Goal: Task Accomplishment & Management: Use online tool/utility

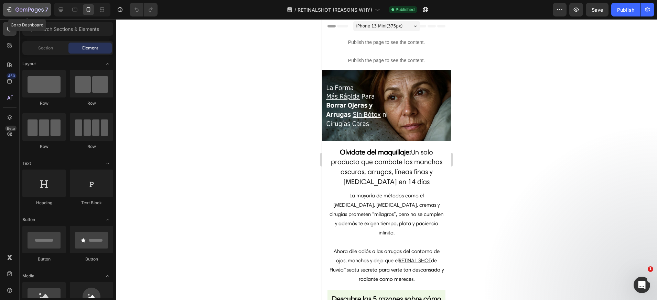
click at [23, 9] on icon "button" at bounding box center [25, 10] width 4 height 3
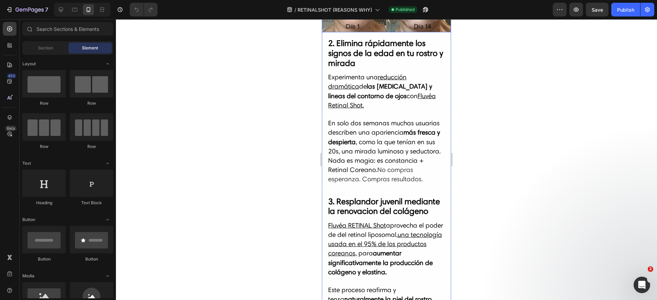
scroll to position [1088, 0]
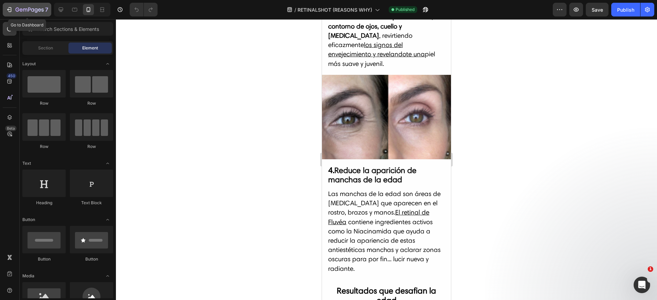
click at [14, 10] on div "7" at bounding box center [27, 10] width 42 height 8
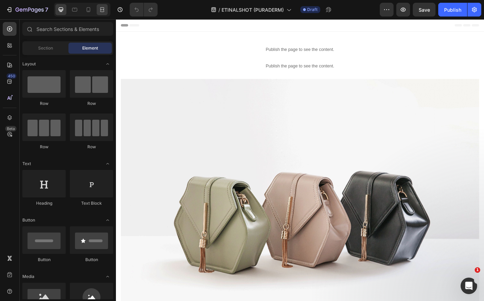
click at [101, 13] on div at bounding box center [102, 9] width 11 height 11
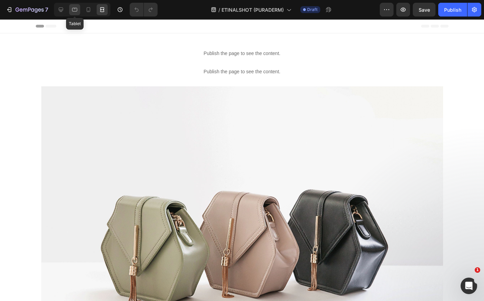
click at [77, 12] on icon at bounding box center [74, 9] width 7 height 7
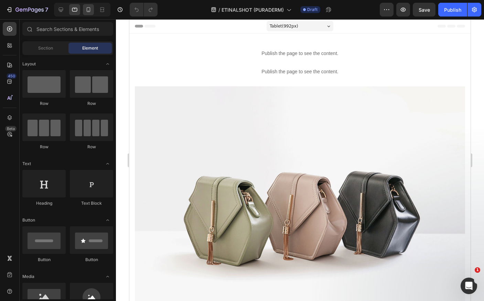
click at [85, 12] on icon at bounding box center [88, 9] width 7 height 7
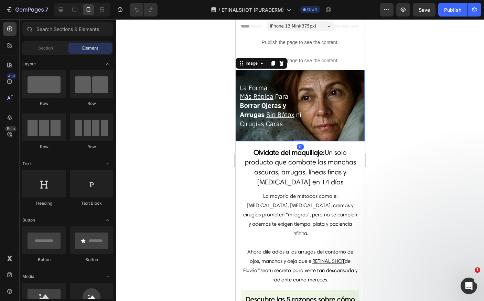
click at [296, 99] on img at bounding box center [299, 106] width 129 height 72
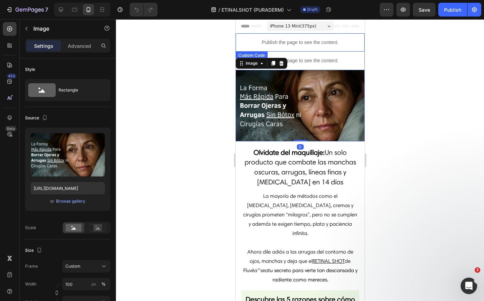
click at [290, 42] on p "Publish the page to see the content." at bounding box center [299, 42] width 129 height 7
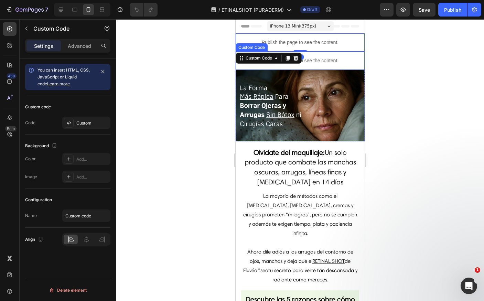
click at [311, 58] on p "Publish the page to see the content." at bounding box center [299, 60] width 129 height 7
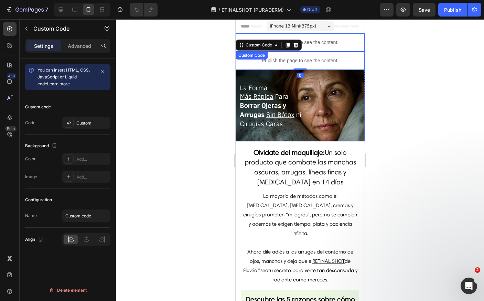
click at [321, 43] on p "Publish the page to see the content." at bounding box center [299, 42] width 129 height 7
click at [316, 59] on p "Publish the page to see the content." at bounding box center [299, 60] width 129 height 7
click at [314, 45] on p "Publish the page to see the content." at bounding box center [299, 42] width 129 height 7
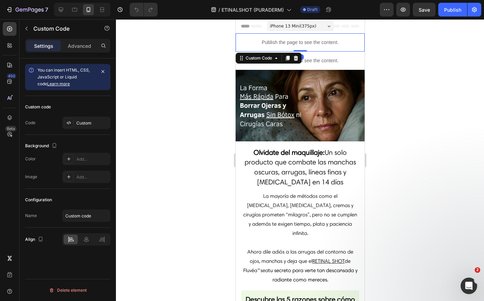
click at [316, 56] on div "Publish the page to see the content." at bounding box center [299, 61] width 129 height 18
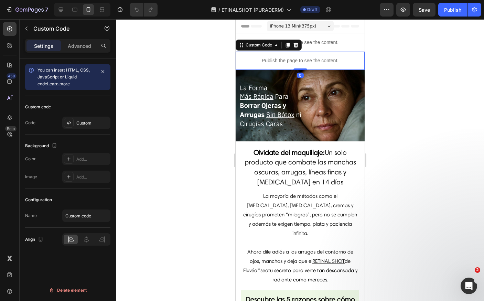
click at [318, 46] on p "Publish the page to see the content." at bounding box center [299, 42] width 129 height 7
click at [318, 57] on p "Publish the page to see the content." at bounding box center [299, 60] width 129 height 7
click at [319, 53] on div "Publish the page to see the content." at bounding box center [299, 61] width 129 height 18
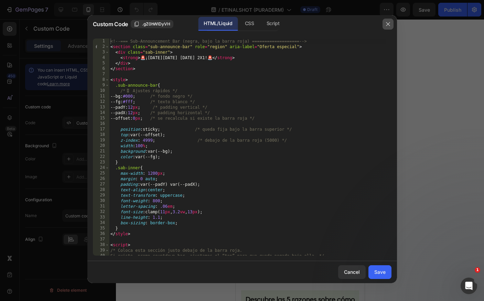
click at [384, 23] on button "button" at bounding box center [387, 24] width 11 height 11
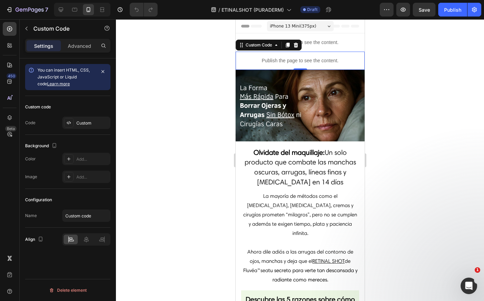
click at [329, 54] on div "Publish the page to see the content." at bounding box center [299, 61] width 129 height 18
click at [321, 44] on p "Publish the page to see the content." at bounding box center [299, 42] width 129 height 7
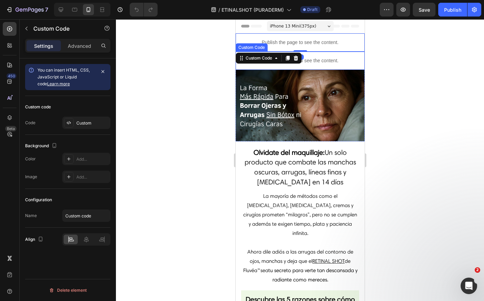
click at [317, 58] on p "Publish the page to see the content." at bounding box center [299, 60] width 129 height 7
click at [318, 38] on div "Publish the page to see the content." at bounding box center [299, 42] width 129 height 18
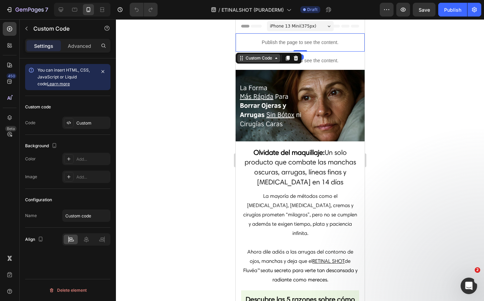
click at [278, 62] on div "Custom Code" at bounding box center [258, 58] width 43 height 8
click at [276, 61] on icon at bounding box center [276, 58] width 6 height 6
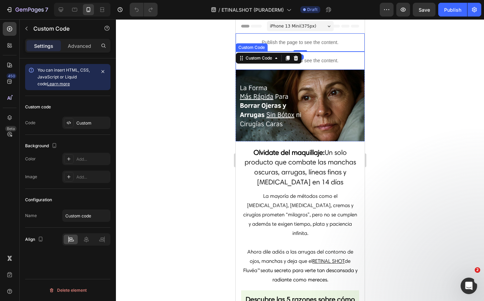
click at [320, 62] on p "Publish the page to see the content." at bounding box center [299, 60] width 129 height 7
click at [321, 40] on p "Publish the page to see the content." at bounding box center [299, 42] width 129 height 7
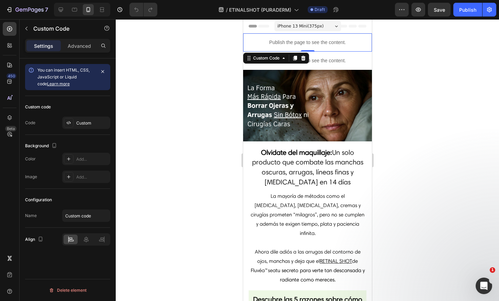
click at [430, 44] on div at bounding box center [308, 160] width 384 height 282
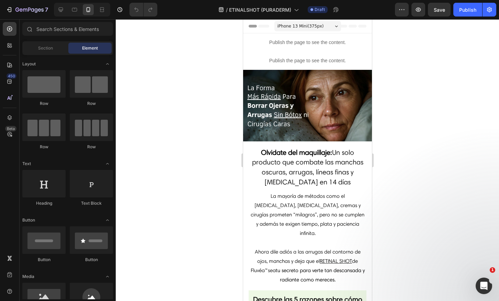
click at [306, 32] on div "iPhone 13 Mini ( 375 px) iPhone 13 Mini iPhone 13 Pro iPhone 11 Pro Max iPhone …" at bounding box center [307, 27] width 67 height 14
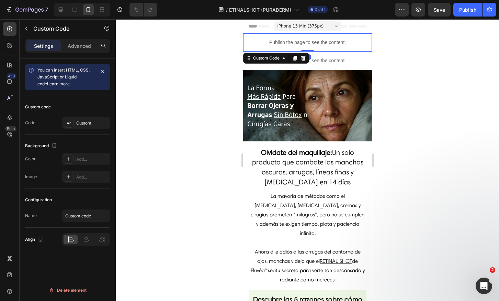
click at [305, 37] on div "Publish the page to see the content." at bounding box center [307, 42] width 129 height 18
click at [303, 58] on icon at bounding box center [303, 58] width 6 height 6
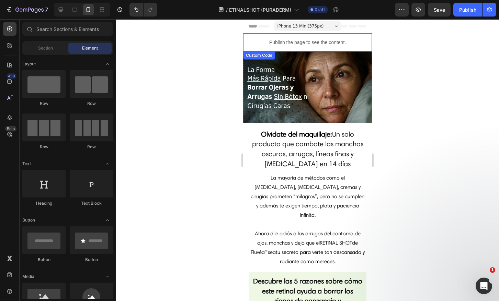
click at [319, 44] on p "Publish the page to see the content." at bounding box center [307, 42] width 129 height 7
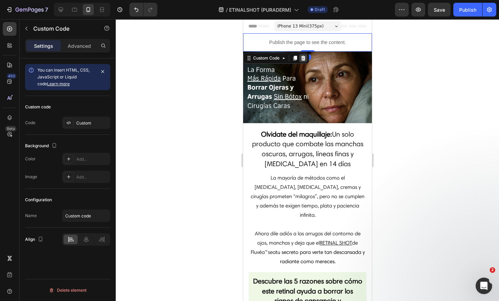
click at [301, 60] on icon at bounding box center [303, 58] width 6 height 6
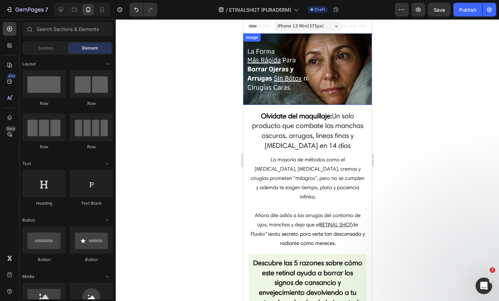
click at [309, 64] on img at bounding box center [307, 69] width 129 height 72
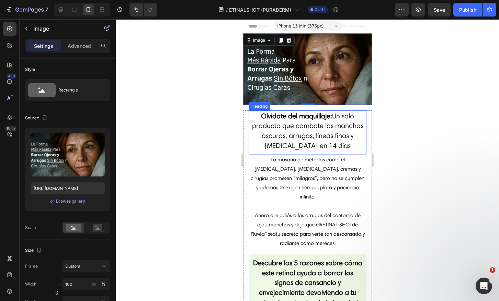
click at [296, 125] on span "Un solo producto que combate las manchas oscuras, arrugas, líneas finas y ojera…" at bounding box center [307, 131] width 111 height 38
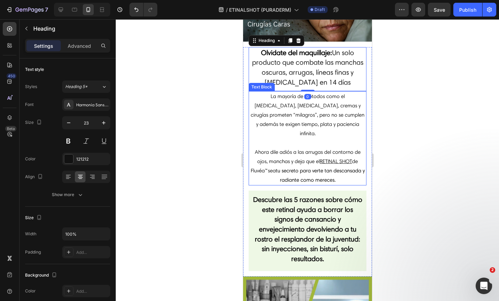
scroll to position [235, 0]
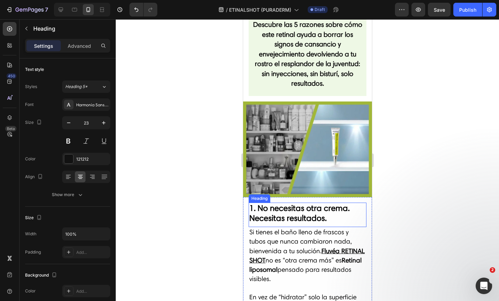
click at [305, 204] on strong "1. No necesitas otra crema. Necesitas resultados." at bounding box center [299, 213] width 100 height 20
click at [289, 193] on icon at bounding box center [290, 196] width 6 height 6
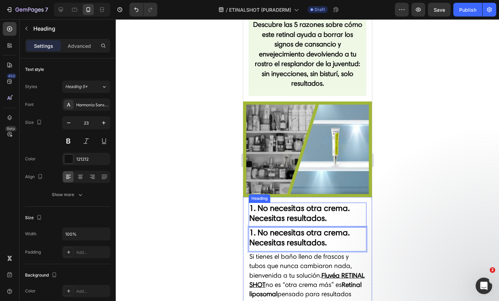
click at [262, 227] on strong "1. No necesitas otra crema. Necesitas resultados." at bounding box center [299, 237] width 100 height 20
click at [258, 206] on strong "1. No necesitas otra crema. Necesitas resultados." at bounding box center [299, 213] width 100 height 20
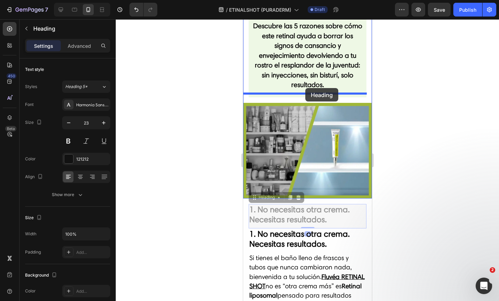
scroll to position [0, 0]
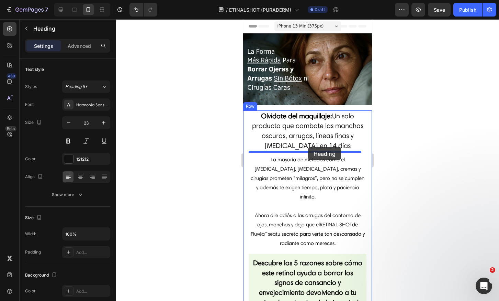
drag, startPoint x: 255, startPoint y: 182, endPoint x: 308, endPoint y: 147, distance: 64.0
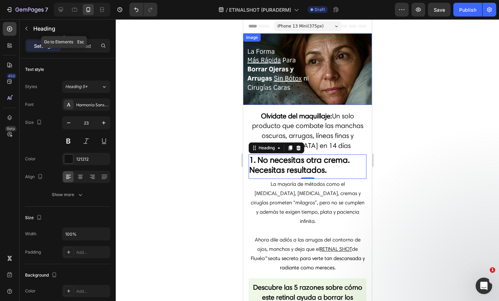
click at [24, 28] on icon "button" at bounding box center [27, 29] width 6 height 6
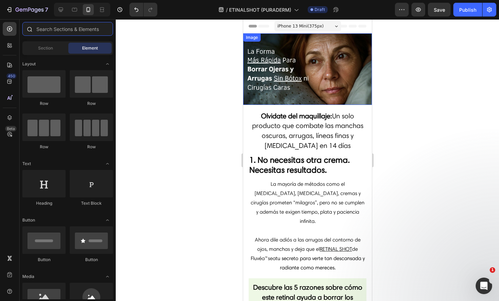
click at [40, 32] on input "text" at bounding box center [67, 29] width 91 height 14
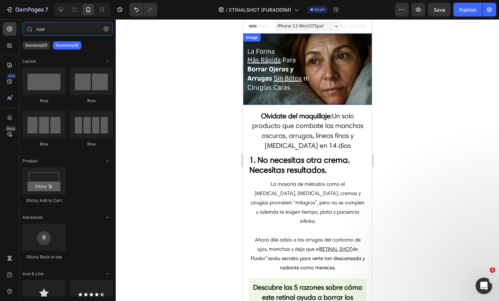
type input "row"
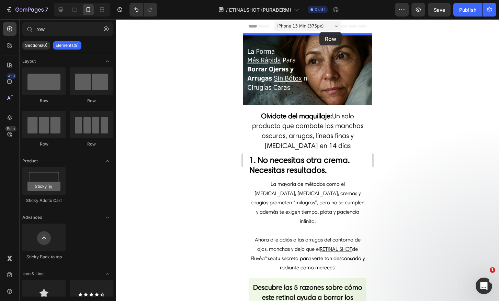
drag, startPoint x: 476, startPoint y: 64, endPoint x: 317, endPoint y: 33, distance: 161.3
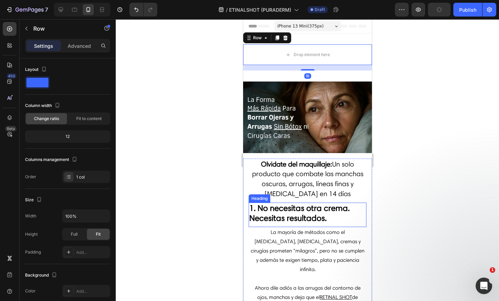
click at [275, 213] on strong "1. No necesitas otra crema. Necesitas resultados." at bounding box center [299, 213] width 100 height 20
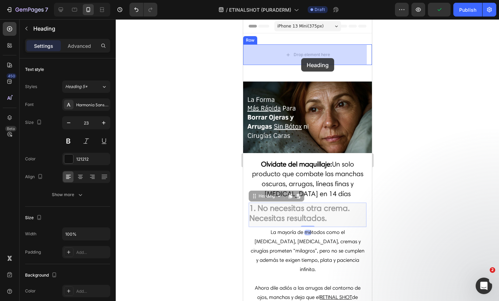
drag, startPoint x: 256, startPoint y: 196, endPoint x: 301, endPoint y: 56, distance: 146.6
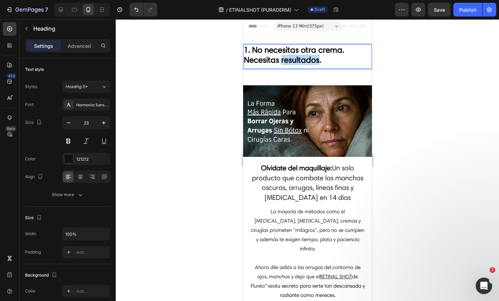
click at [287, 57] on strong "1. No necesitas otra crema. Necesitas resultados." at bounding box center [294, 55] width 100 height 20
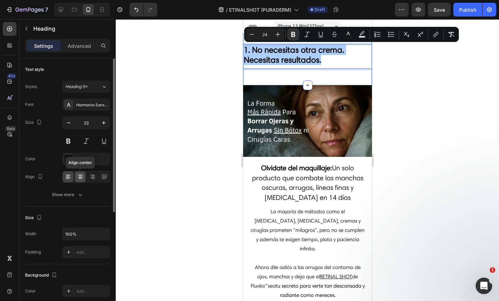
click at [83, 177] on icon at bounding box center [80, 176] width 7 height 7
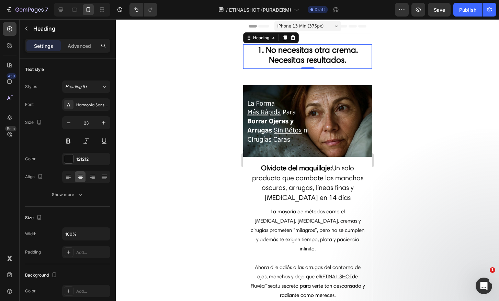
click at [322, 58] on strong "1. No necesitas otra crema. Necesitas resultados." at bounding box center [307, 55] width 100 height 20
click at [344, 61] on p "1. No necesitas otra crema. Necesitas resultados." at bounding box center [308, 55] width 128 height 20
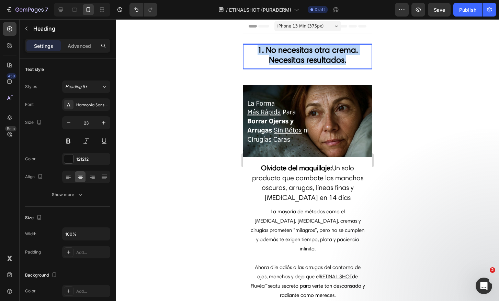
drag, startPoint x: 338, startPoint y: 60, endPoint x: 236, endPoint y: 47, distance: 102.5
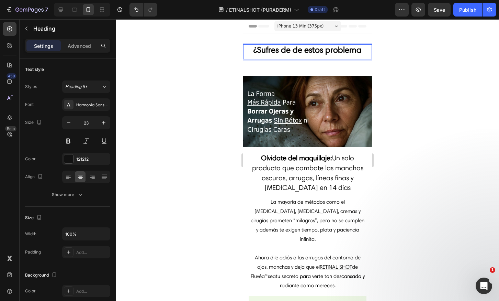
click at [289, 47] on strong "¿Sufres de de estos problema" at bounding box center [307, 50] width 108 height 10
drag, startPoint x: 260, startPoint y: 50, endPoint x: 344, endPoint y: 52, distance: 84.2
click at [344, 52] on strong "¿Sufres de estos problema" at bounding box center [307, 50] width 97 height 10
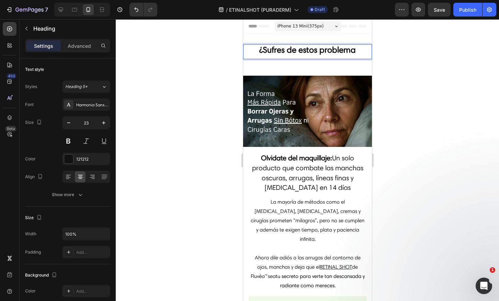
click at [356, 51] on p "¿Sufres de estos problema" at bounding box center [308, 50] width 128 height 10
click at [356, 52] on p "¿Sufres de estos problemas" at bounding box center [308, 50] width 128 height 10
click at [357, 52] on p "¿Sufres de estos problemas" at bounding box center [308, 50] width 128 height 10
drag, startPoint x: 359, startPoint y: 50, endPoint x: 261, endPoint y: 49, distance: 98.0
click at [261, 49] on p "¿Sufres de estos problemas" at bounding box center [308, 50] width 128 height 10
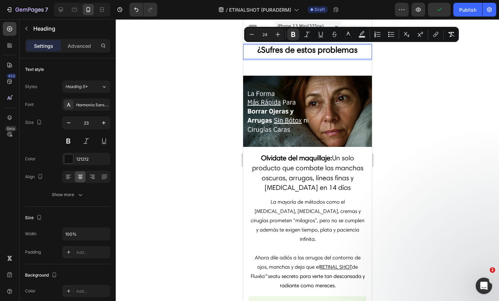
click at [261, 49] on strong "¿Sufres de estos problemas" at bounding box center [307, 50] width 100 height 10
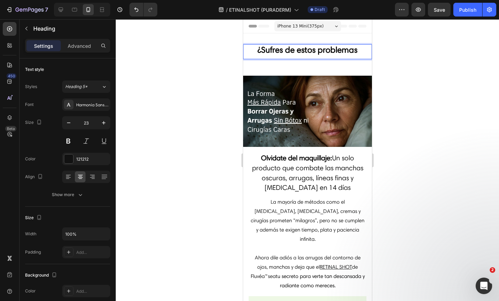
click at [352, 51] on strong "¿Sufres de estos problemas" at bounding box center [307, 50] width 100 height 10
click at [300, 48] on strong "¿Sufres de estos problemas" at bounding box center [307, 50] width 100 height 10
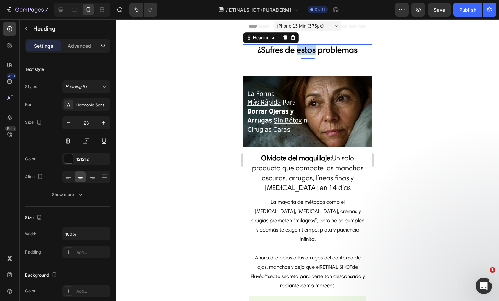
click at [300, 48] on strong "¿Sufres de estos problemas" at bounding box center [307, 50] width 100 height 10
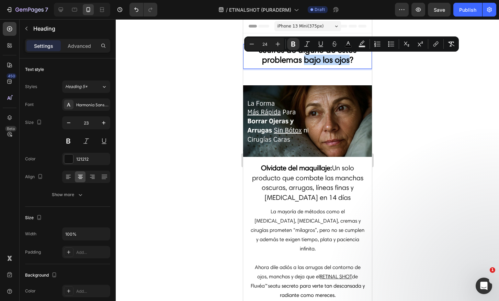
drag, startPoint x: 348, startPoint y: 61, endPoint x: 302, endPoint y: 62, distance: 45.7
click at [302, 62] on strong "¿Sufres de alguno de estos problemas bajo los ojos?" at bounding box center [308, 55] width 98 height 20
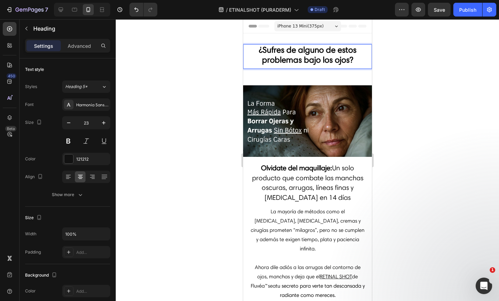
click at [349, 59] on strong "¿Sufres de alguno de estos problemas bajo los ojos?" at bounding box center [308, 55] width 98 height 20
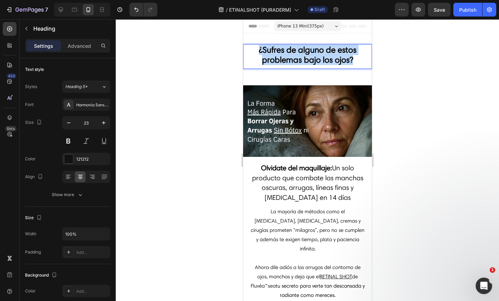
drag, startPoint x: 350, startPoint y: 61, endPoint x: 232, endPoint y: 43, distance: 119.3
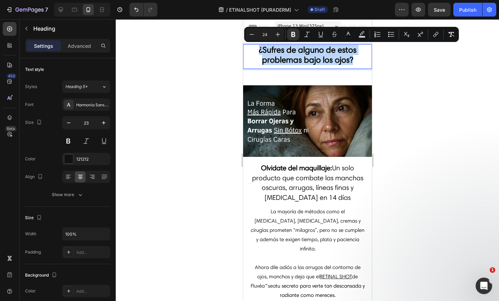
click at [342, 61] on strong "¿Sufres de alguno de estos problemas bajo los ojos?" at bounding box center [308, 55] width 98 height 20
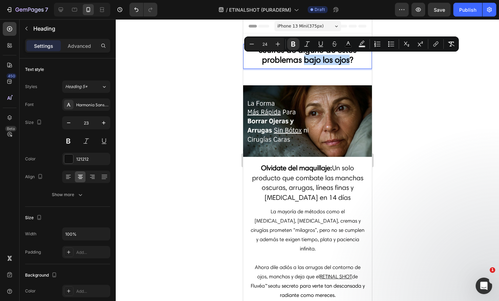
drag, startPoint x: 348, startPoint y: 60, endPoint x: 301, endPoint y: 62, distance: 47.5
click at [301, 62] on strong "¿Sufres de alguno de estos problemas bajo los ojos?" at bounding box center [308, 55] width 98 height 20
click at [330, 63] on strong "¿Sufres de alguno de estos problemas bajo los ojos?" at bounding box center [308, 55] width 98 height 20
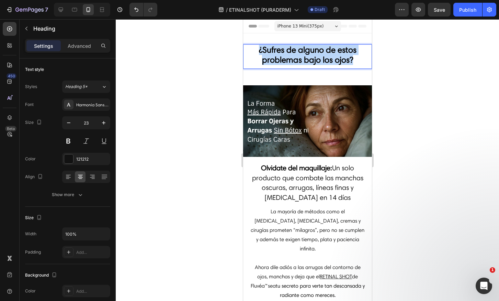
drag, startPoint x: 316, startPoint y: 58, endPoint x: 223, endPoint y: 50, distance: 92.9
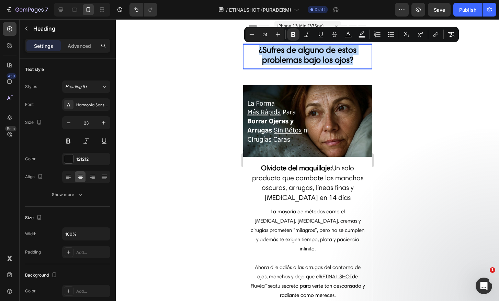
click at [309, 59] on strong "¿Sufres de alguno de estos problemas bajo los ojos?" at bounding box center [308, 55] width 98 height 20
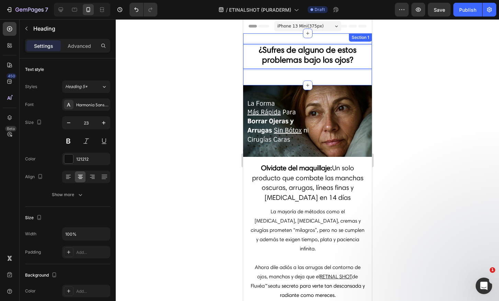
click at [335, 75] on div "¿Sufres de alguno de estos problemas bajo los ojos? Heading 0 Row Section 1" at bounding box center [307, 59] width 129 height 52
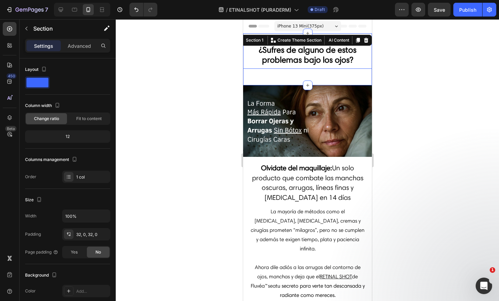
click at [270, 55] on strong "¿Sufres de alguno de estos problemas bajo los ojos?" at bounding box center [308, 55] width 98 height 20
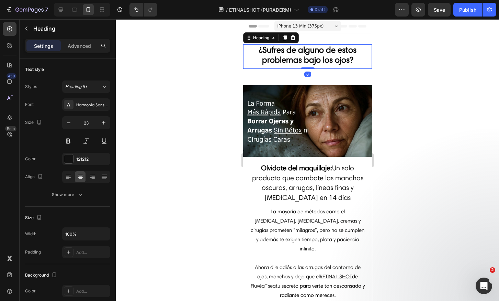
click at [271, 77] on div "⁠⁠⁠⁠⁠⁠⁠ ¿Sufres de alguno de estos problemas bajo los ojos? Heading 0 Row Secti…" at bounding box center [307, 59] width 129 height 52
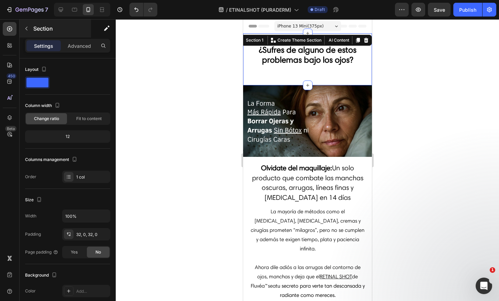
click at [76, 36] on div "Section" at bounding box center [56, 29] width 72 height 18
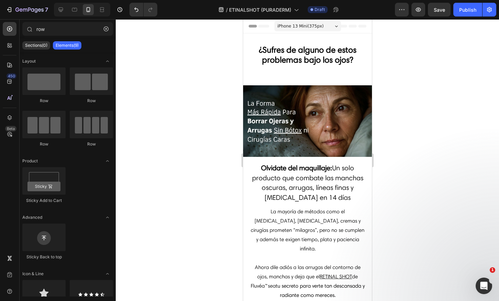
click at [76, 43] on p "Elements(9)" at bounding box center [67, 46] width 23 height 6
click at [106, 28] on icon "button" at bounding box center [106, 28] width 5 height 5
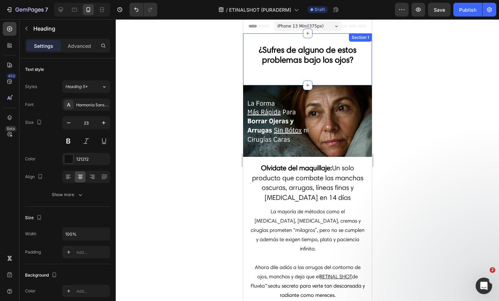
click at [278, 49] on strong "¿Sufres de alguno de estos problemas bajo los ojos?" at bounding box center [308, 55] width 98 height 20
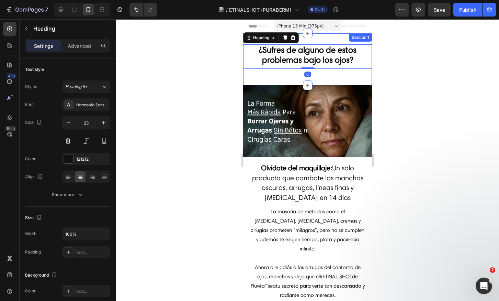
click at [315, 40] on div "⁠⁠⁠⁠⁠⁠⁠ ¿Sufres de alguno de estos problemas bajo los ojos? Heading 0 Row Secti…" at bounding box center [307, 59] width 129 height 52
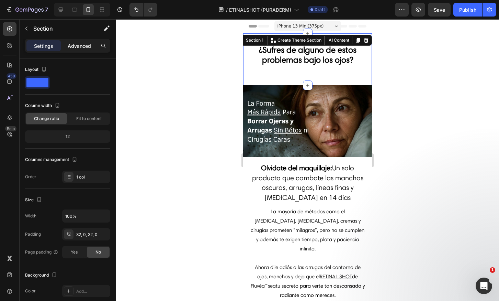
click at [84, 45] on p "Advanced" at bounding box center [79, 45] width 23 height 7
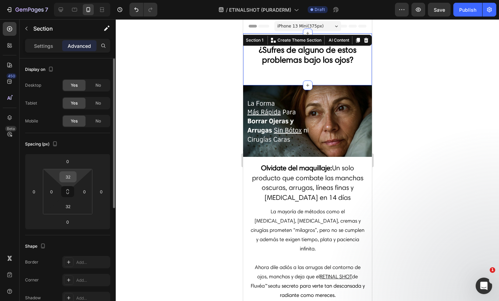
click at [68, 179] on input "32" at bounding box center [68, 177] width 14 height 10
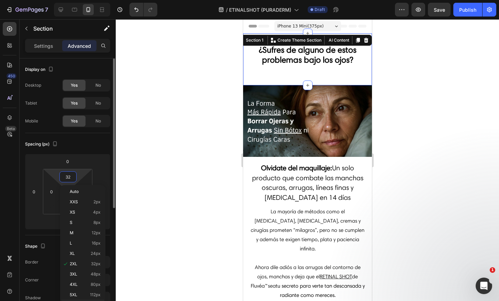
click at [71, 175] on input "32" at bounding box center [68, 177] width 14 height 10
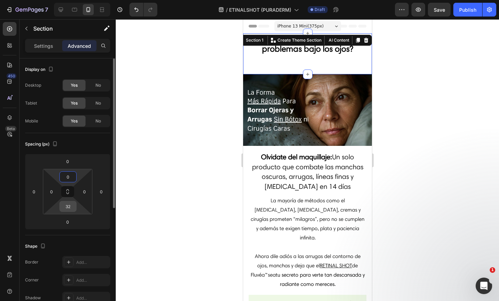
type input "0"
click at [66, 207] on input "32" at bounding box center [68, 206] width 14 height 10
type input "0"
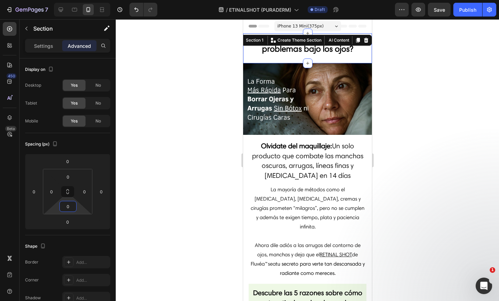
click at [298, 88] on img at bounding box center [307, 99] width 129 height 72
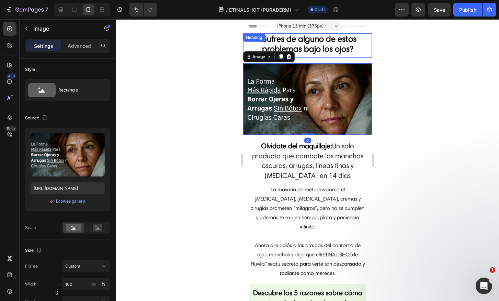
click at [315, 44] on strong "¿Sufres de alguno de estos problemas bajo los ojos?" at bounding box center [308, 44] width 98 height 20
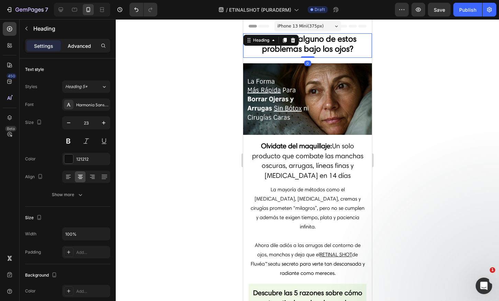
click at [74, 48] on p "Advanced" at bounding box center [79, 45] width 23 height 7
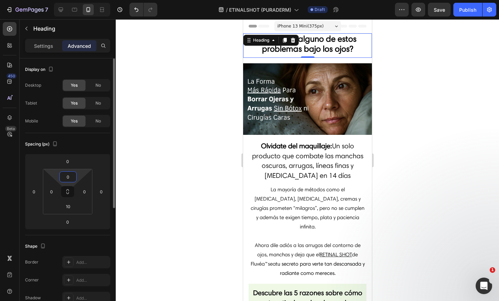
click at [69, 173] on input "0" at bounding box center [68, 177] width 14 height 10
type input "10"
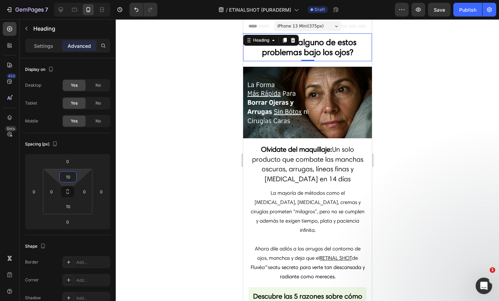
click at [310, 120] on img at bounding box center [307, 103] width 129 height 72
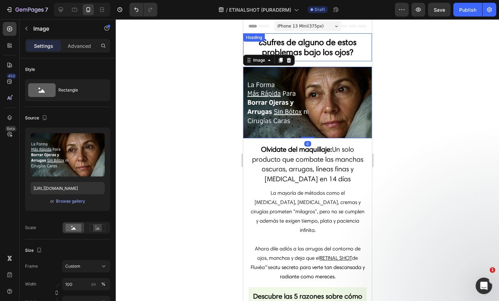
click at [303, 61] on div "⁠⁠⁠⁠⁠⁠⁠ ¿Sufres de alguno de estos problemas bajo los ojos? Heading" at bounding box center [307, 47] width 129 height 28
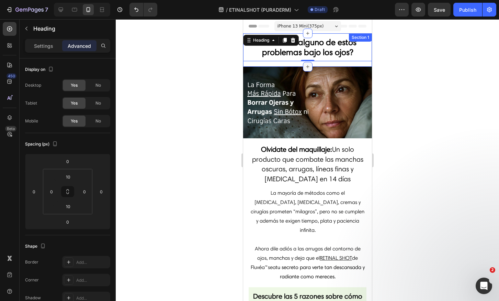
click at [303, 65] on div at bounding box center [308, 67] width 10 height 10
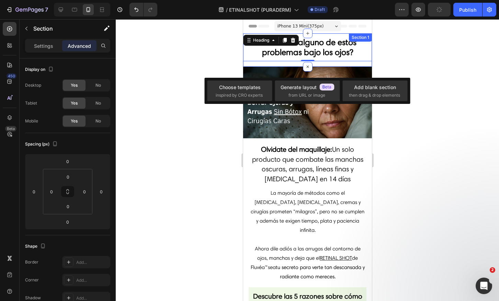
click at [287, 65] on div "⁠⁠⁠⁠⁠⁠⁠ ¿Sufres de alguno de estos problemas bajo los ojos? Heading 0 Row" at bounding box center [307, 49] width 129 height 33
click at [339, 55] on strong "¿Sufres de alguno de estos problemas bajo los ojos?" at bounding box center [308, 47] width 98 height 20
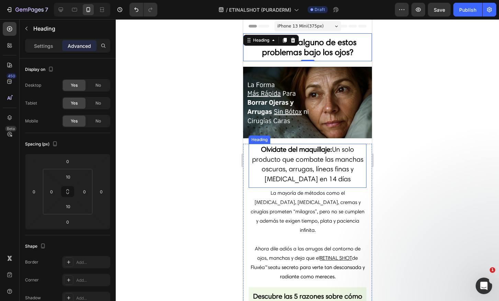
click at [280, 161] on h2 "Olvidate del maquillaje: Un solo producto que combate las manchas oscuras, arru…" at bounding box center [308, 164] width 118 height 41
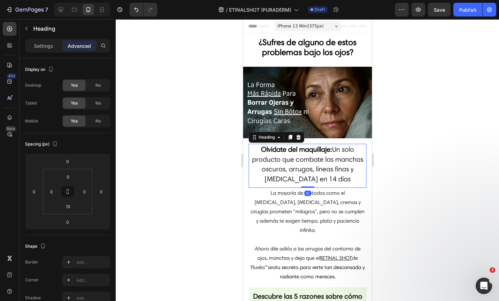
click at [271, 209] on span "La mayoría de métodos como el Botox, retinol, cremas y cirugías prometen “milag…" at bounding box center [308, 211] width 114 height 43
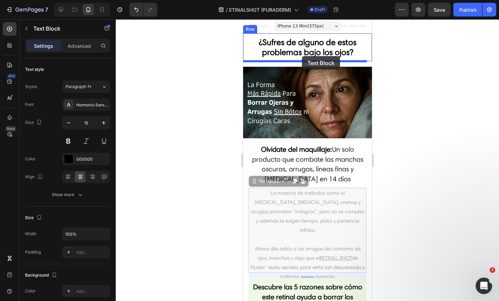
drag, startPoint x: 254, startPoint y: 181, endPoint x: 302, endPoint y: 56, distance: 133.6
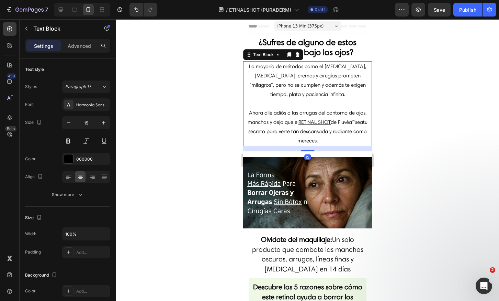
click at [320, 95] on span "La mayoría de métodos como el Botox, retinol, cremas y cirugías prometen “milag…" at bounding box center [307, 80] width 117 height 34
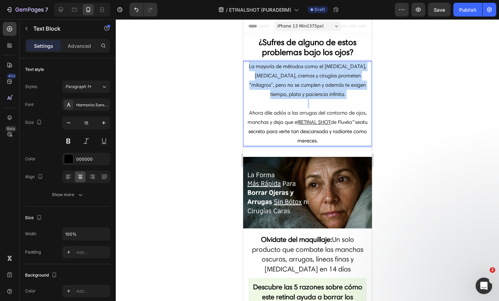
click at [320, 95] on span "La mayoría de métodos como el Botox, retinol, cremas y cirugías prometen “milag…" at bounding box center [307, 80] width 117 height 34
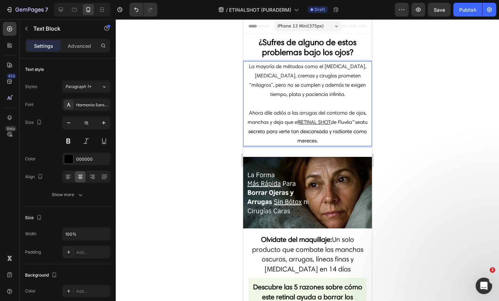
click at [333, 143] on p "Ahora dile adiós a las arrugas del contorno de ojos, manchas y deja que el RETI…" at bounding box center [308, 126] width 128 height 37
click at [279, 50] on strong "¿Sufres de alguno de estos problemas bajo los ojos?" at bounding box center [308, 47] width 98 height 20
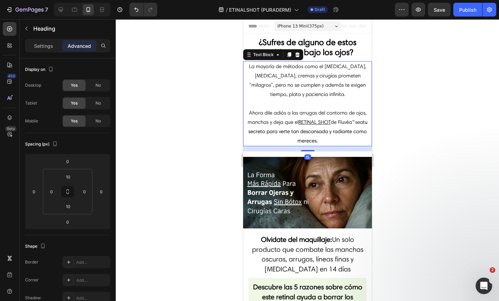
click at [267, 67] on span "La mayoría de métodos como el Botox, retinol, cremas y cirugías prometen “milag…" at bounding box center [307, 80] width 117 height 34
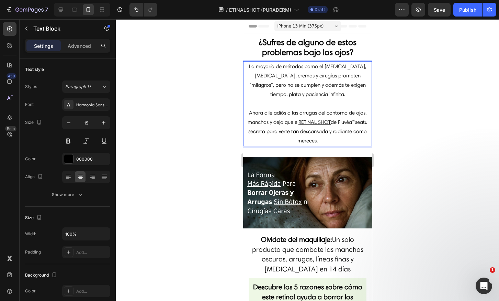
click at [213, 83] on div at bounding box center [308, 160] width 384 height 282
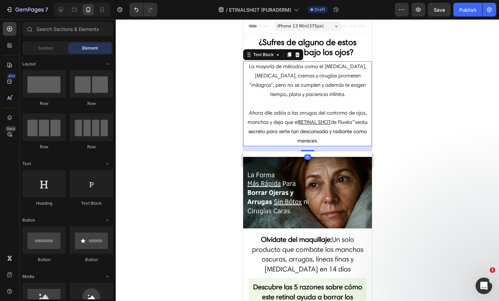
click at [275, 87] on span "La mayoría de métodos como el Botox, retinol, cremas y cirugías prometen “milag…" at bounding box center [307, 80] width 117 height 34
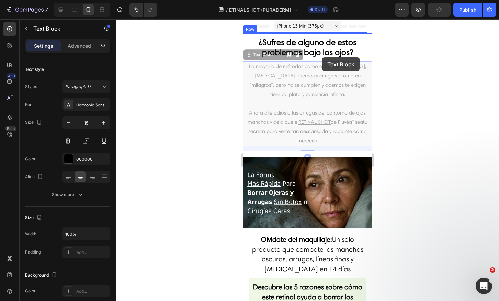
drag, startPoint x: 249, startPoint y: 54, endPoint x: 322, endPoint y: 57, distance: 73.0
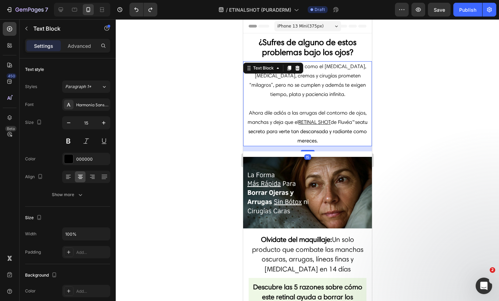
drag, startPoint x: 297, startPoint y: 96, endPoint x: 323, endPoint y: 63, distance: 42.6
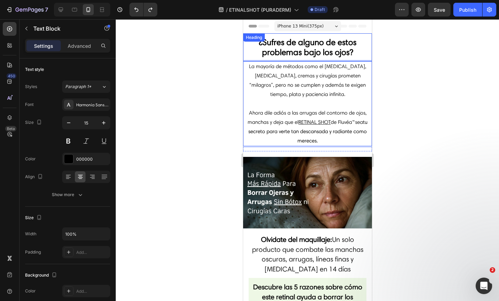
click at [328, 51] on strong "¿Sufres de alguno de estos problemas bajo los ojos?" at bounding box center [308, 47] width 98 height 20
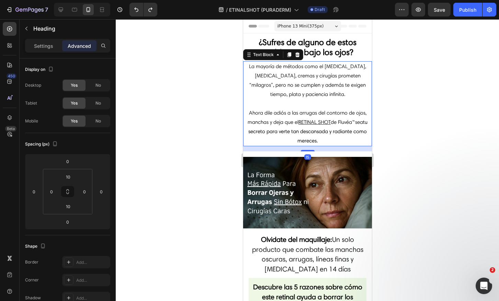
click at [316, 76] on span "La mayoría de métodos como el Botox, retinol, cremas y cirugías prometen “milag…" at bounding box center [307, 80] width 117 height 34
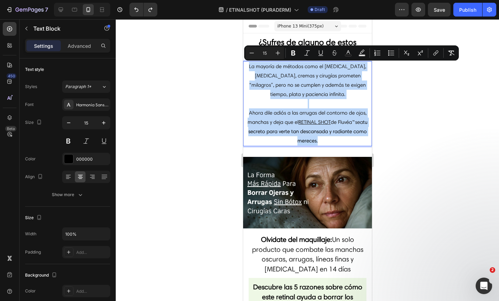
drag, startPoint x: 320, startPoint y: 134, endPoint x: 250, endPoint y: 69, distance: 95.8
click at [250, 69] on div "La mayoría de métodos como el Botox, retinol, cremas y cirugías prometen “milag…" at bounding box center [307, 103] width 129 height 85
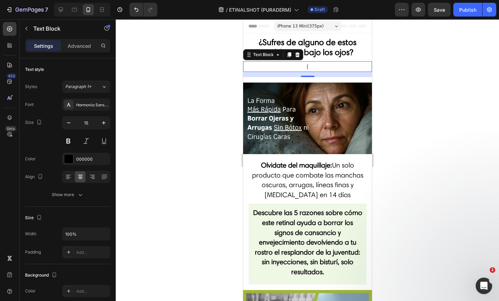
click at [310, 69] on p "(" at bounding box center [308, 66] width 128 height 9
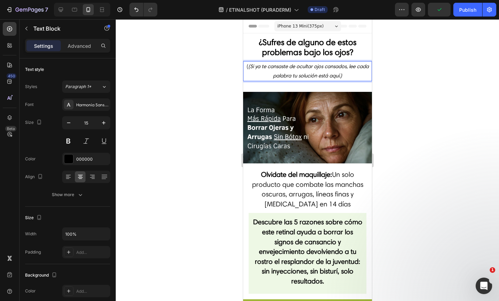
click at [252, 68] on icon "(Si ya te cansaste de ocultar ojos cansados, lee cada palabra tu solución está …" at bounding box center [308, 70] width 121 height 15
click at [284, 73] on icon "(Si ya te cansaste de ocultar ojos cansados, lee cada palabra tu solución está …" at bounding box center [307, 70] width 121 height 15
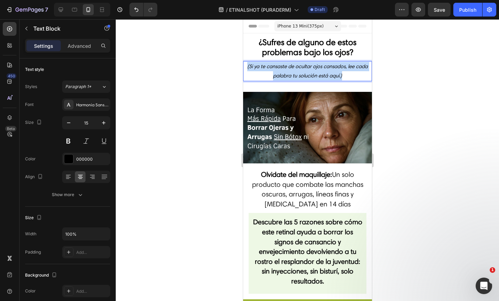
click at [284, 73] on icon "(Si ya te cansaste de ocultar ojos cansados, lee cada palabra tu solución está …" at bounding box center [307, 70] width 121 height 15
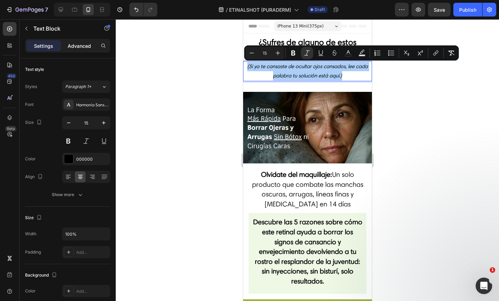
click at [82, 45] on p "Advanced" at bounding box center [79, 45] width 23 height 7
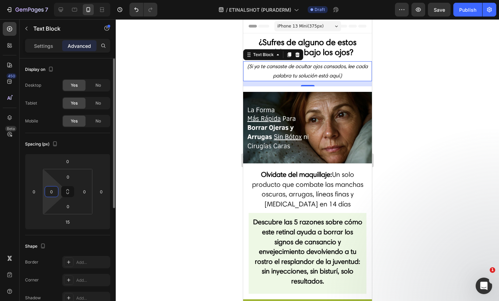
click at [50, 195] on input "0" at bounding box center [51, 191] width 10 height 10
type input "10"
click at [83, 191] on input "0" at bounding box center [84, 191] width 10 height 10
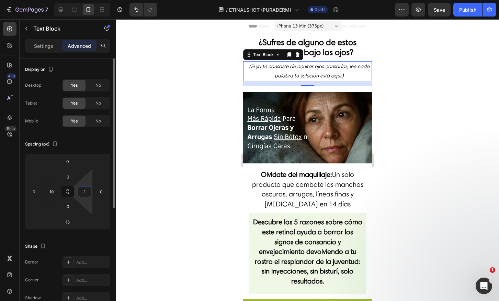
type input "10"
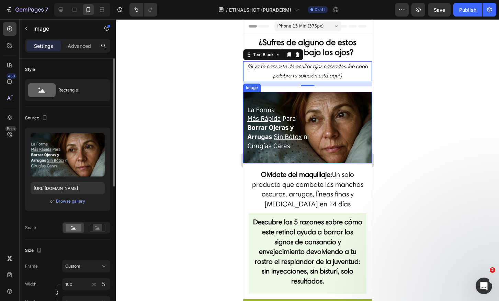
click at [329, 140] on img at bounding box center [307, 128] width 129 height 72
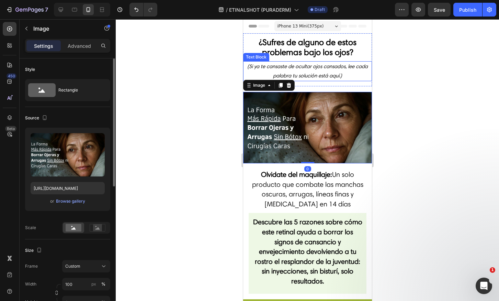
click at [330, 76] on icon "(Si ya te cansaste de ocultar ojos cansados, lee cada palabra tu solución está …" at bounding box center [307, 70] width 121 height 15
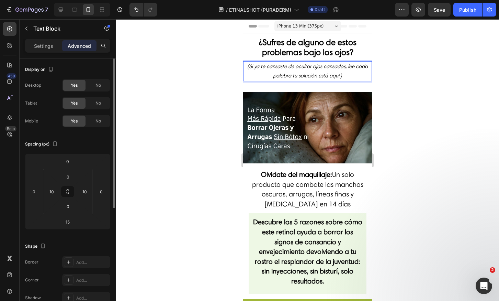
click at [324, 70] on p "(Si ya te cansaste de ocultar ojos cansados, lee cada palabra tu solución está …" at bounding box center [307, 71] width 121 height 19
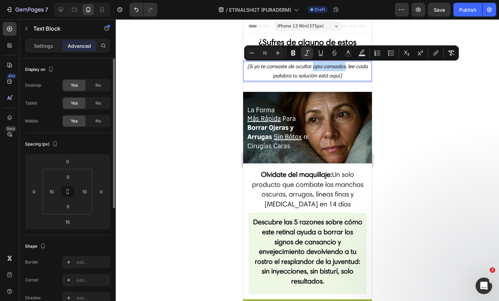
drag, startPoint x: 318, startPoint y: 68, endPoint x: 350, endPoint y: 68, distance: 32.0
click at [350, 68] on icon "(Si ya te cansaste de ocultar ojos cansados, lee cada palabra tu solución está …" at bounding box center [307, 70] width 121 height 15
click at [349, 67] on icon "(Si ya te cansaste de ocultar ojos cansados, lee cada palabra tu solución está …" at bounding box center [307, 70] width 121 height 15
click at [327, 69] on icon "(Si ya te cansaste de ocultar ojos cansados, lee cada palabra tu solución está …" at bounding box center [307, 70] width 121 height 15
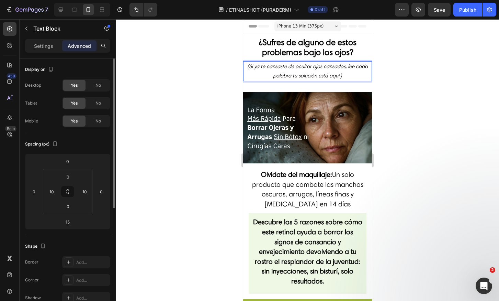
click at [308, 68] on icon "(Si ya te cansaste de ocultar ojos cansados, lee cada palabra tu solución está …" at bounding box center [307, 70] width 121 height 15
click at [286, 69] on icon "(Si ya te cansaste de ocultar ojos cansados, lee cada palabra tu solución está …" at bounding box center [307, 70] width 121 height 15
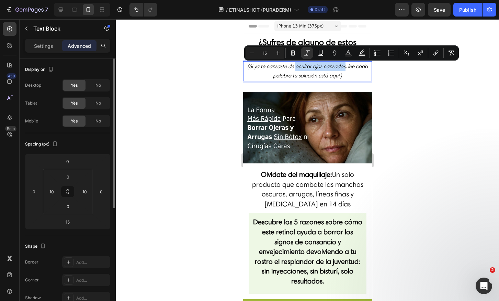
drag, startPoint x: 299, startPoint y: 67, endPoint x: 349, endPoint y: 70, distance: 49.9
click at [349, 70] on p "(Si ya te cansaste de ocultar ojos cansados, lee cada palabra tu solución está …" at bounding box center [307, 71] width 121 height 19
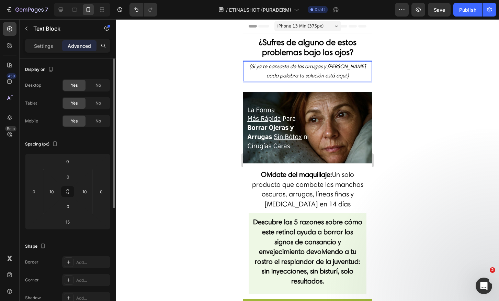
click at [333, 66] on icon "(Si ya te cansaste de las arrugas y línas, lee cada palabra tu solución está aq…" at bounding box center [307, 70] width 117 height 15
click at [312, 66] on icon "(Si ya te cansaste de las arrugas , lee cada palabra tu solución está aquí.)" at bounding box center [307, 70] width 117 height 15
click at [345, 73] on icon "(Si ya te cansaste de las líneas y arrugas , lee cada palabra tu solución está …" at bounding box center [307, 70] width 114 height 15
click at [350, 67] on icon "(Si ya te cansaste de las líneas y arrugas , lee cada palabra tu solución está …" at bounding box center [307, 70] width 114 height 15
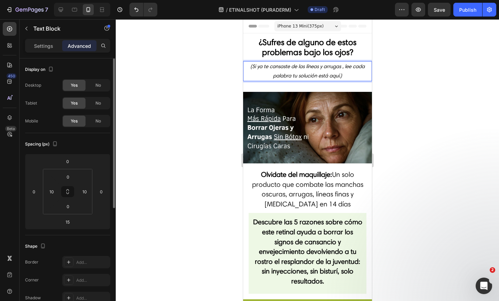
click at [347, 69] on icon "(Si ya te cansaste de las líneas y arrugas , lee cada palabra tu solución está …" at bounding box center [307, 70] width 114 height 15
click at [351, 74] on p "(Si ya te cansaste de las líneas y arrugas, lee cada palabra tu solución está a…" at bounding box center [307, 71] width 121 height 19
click at [313, 89] on div "⁠⁠⁠⁠⁠⁠⁠ ¿Sufres de alguno de estos problemas bajo los ojos? Heading (Si ya te c…" at bounding box center [307, 62] width 129 height 58
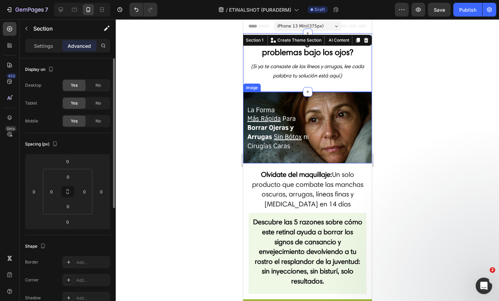
click at [339, 112] on img at bounding box center [307, 128] width 129 height 72
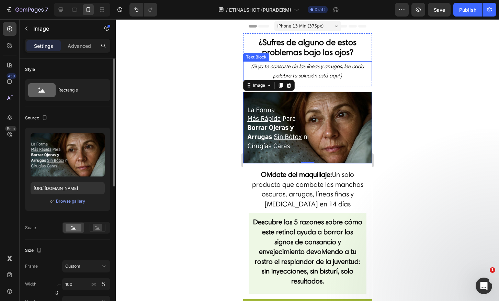
click at [316, 70] on p "(Si ya te cansaste de las líneas y arrugas, lee cada palabra tu solución está a…" at bounding box center [307, 71] width 121 height 19
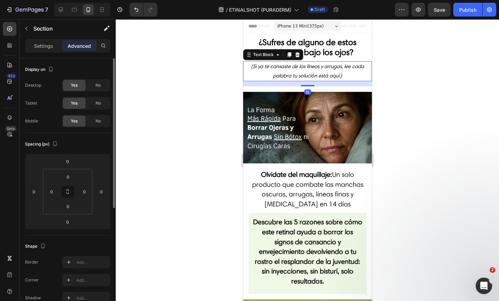
click at [318, 89] on div "⁠⁠⁠⁠⁠⁠⁠ ¿Sufres de alguno de estos problemas bajo los ojos? Heading (Si ya te c…" at bounding box center [307, 62] width 129 height 58
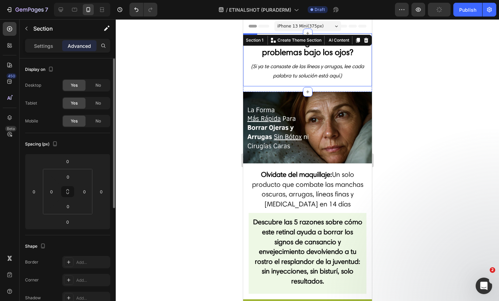
click at [309, 79] on p "(Si ya te cansaste de las líneas y arrugas, lee cada palabra tu solución está a…" at bounding box center [307, 71] width 121 height 19
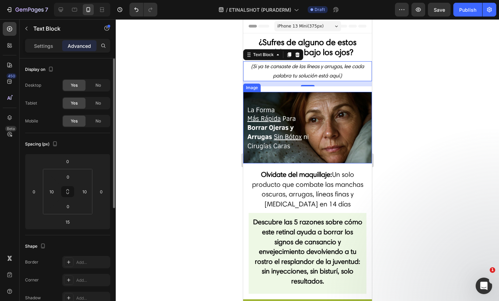
click at [310, 104] on img at bounding box center [307, 128] width 129 height 72
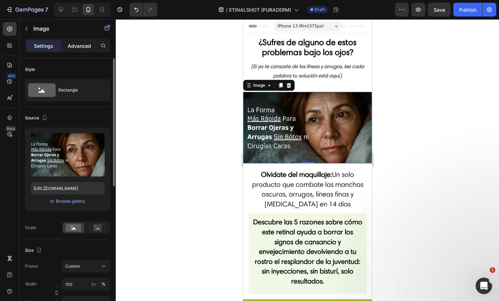
click at [85, 44] on p "Advanced" at bounding box center [79, 45] width 23 height 7
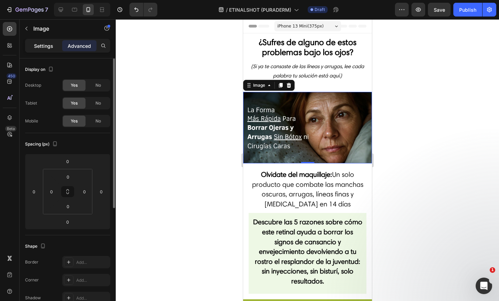
click at [55, 45] on div "Settings" at bounding box center [43, 45] width 34 height 11
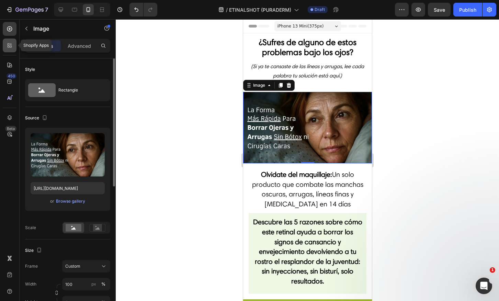
click at [10, 40] on div at bounding box center [10, 46] width 14 height 14
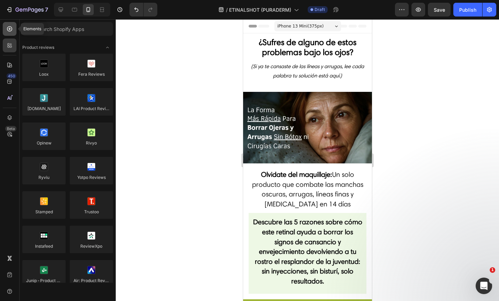
click at [10, 29] on icon at bounding box center [9, 28] width 7 height 7
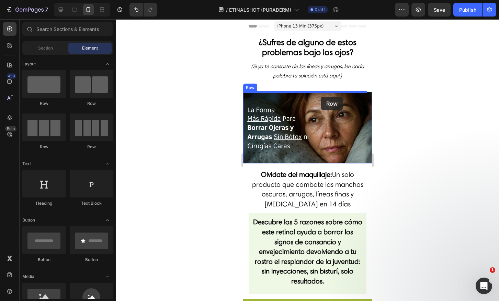
drag, startPoint x: 287, startPoint y: 103, endPoint x: 320, endPoint y: 96, distance: 34.3
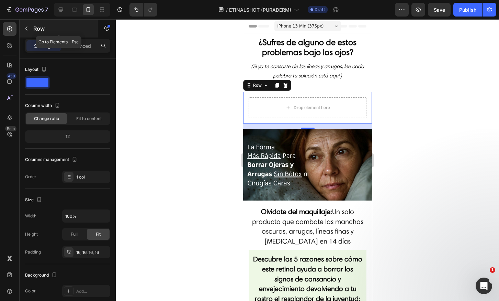
click at [27, 27] on icon "button" at bounding box center [26, 29] width 2 height 4
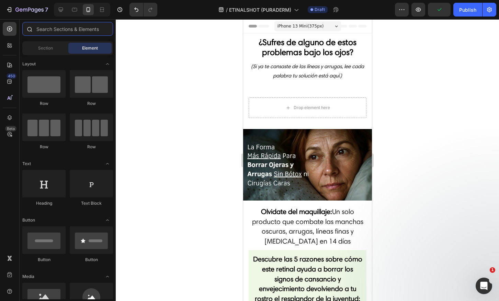
click at [70, 30] on input "text" at bounding box center [67, 29] width 91 height 14
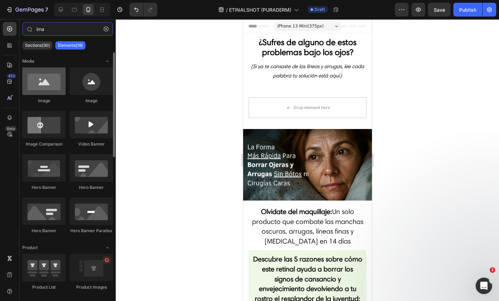
type input "ima"
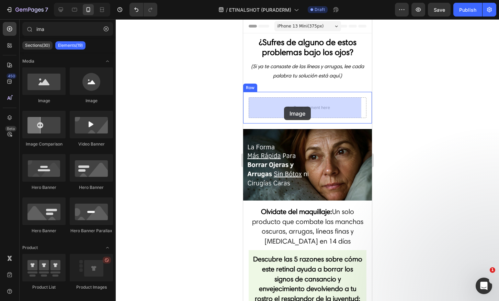
drag, startPoint x: 281, startPoint y: 102, endPoint x: 284, endPoint y: 107, distance: 5.9
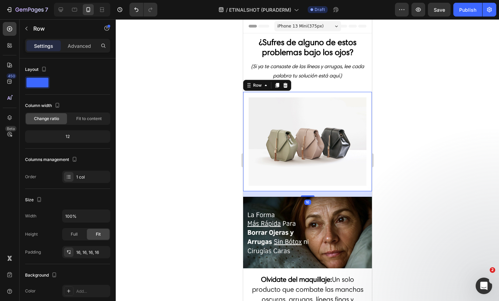
click at [245, 110] on div "Image Row 16" at bounding box center [307, 141] width 129 height 99
click at [83, 50] on div "Advanced" at bounding box center [79, 45] width 34 height 11
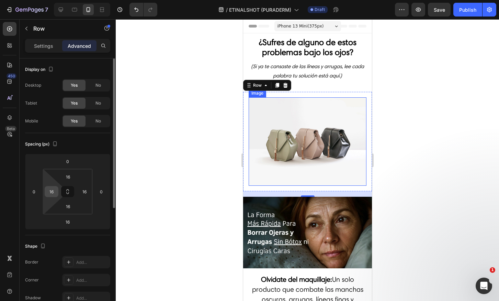
click at [52, 195] on input "16" at bounding box center [51, 191] width 10 height 10
click at [36, 194] on input "0" at bounding box center [34, 191] width 10 height 10
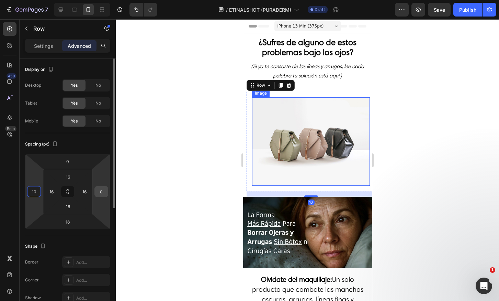
type input "10"
click at [101, 192] on input "0" at bounding box center [101, 191] width 10 height 10
type input "10"
click at [106, 0] on html "7 Version history / ETINALSHOT (PURADERM) Draft Preview Publish 450 Beta ima Se…" at bounding box center [249, 0] width 499 height 0
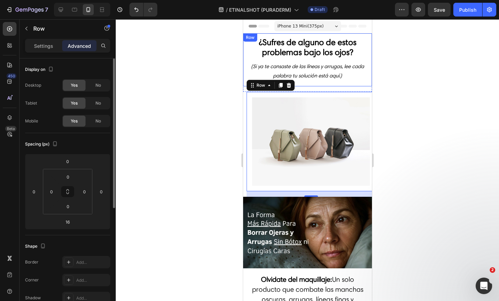
click at [309, 84] on div "⁠⁠⁠⁠⁠⁠⁠ ¿Sufres de alguno de estos problemas bajo los ojos? Heading (Si ya te c…" at bounding box center [307, 59] width 129 height 53
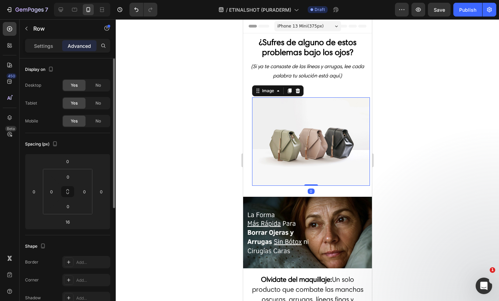
click at [322, 125] on img at bounding box center [311, 141] width 118 height 88
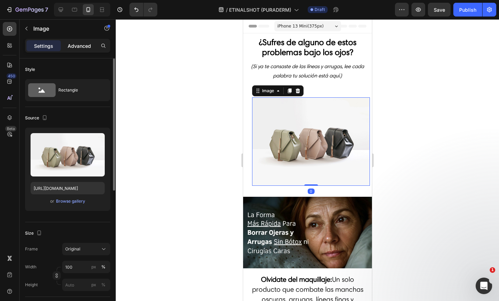
click at [81, 44] on p "Advanced" at bounding box center [79, 45] width 23 height 7
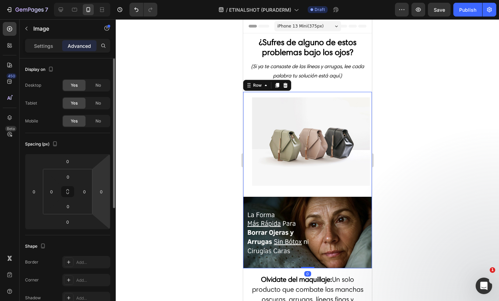
click at [245, 133] on div "Image Row Image" at bounding box center [307, 180] width 129 height 176
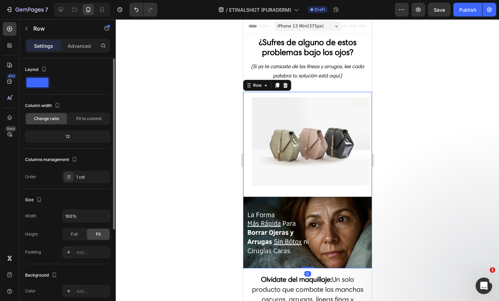
click at [76, 39] on div "Settings Advanced" at bounding box center [67, 46] width 85 height 14
click at [75, 44] on p "Advanced" at bounding box center [79, 45] width 23 height 7
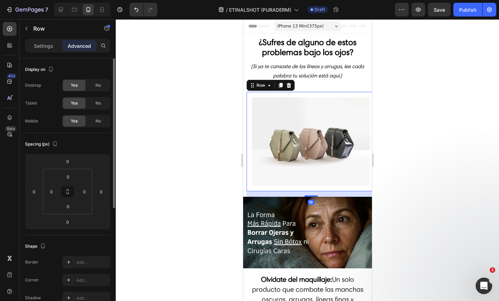
click at [249, 145] on div "Image Row 16" at bounding box center [310, 141] width 129 height 99
click at [98, 193] on input "10" at bounding box center [101, 191] width 10 height 10
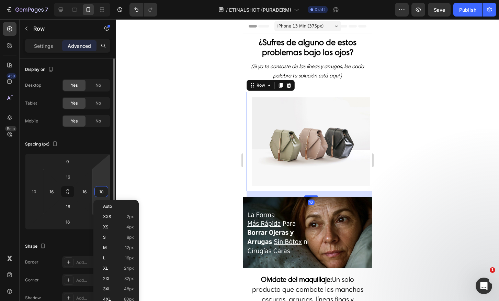
click at [98, 193] on input "10" at bounding box center [101, 191] width 10 height 10
type input "10"
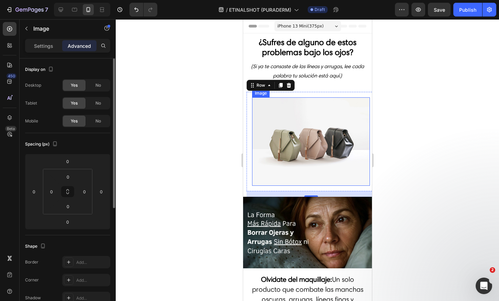
click at [337, 105] on img at bounding box center [311, 141] width 118 height 88
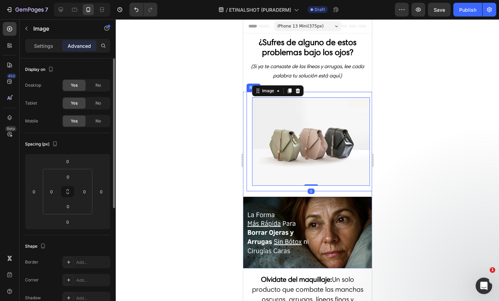
click at [250, 128] on div "Image 0 Row" at bounding box center [310, 141] width 129 height 99
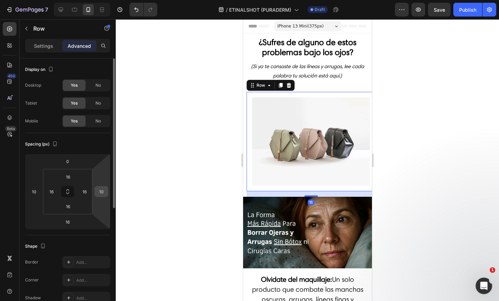
click at [101, 192] on input "10" at bounding box center [101, 191] width 10 height 10
type input "0"
click at [34, 191] on input "10" at bounding box center [34, 191] width 10 height 10
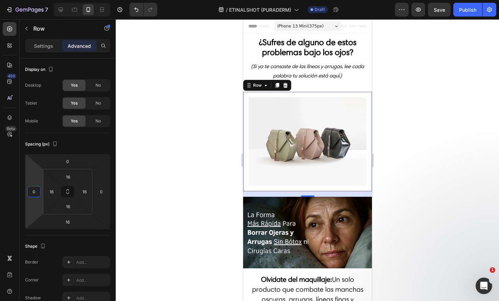
click at [272, 93] on div "Image Row 16" at bounding box center [307, 141] width 129 height 99
click at [274, 95] on div "Image Row 16" at bounding box center [307, 141] width 129 height 99
click at [36, 193] on input "0" at bounding box center [34, 191] width 10 height 10
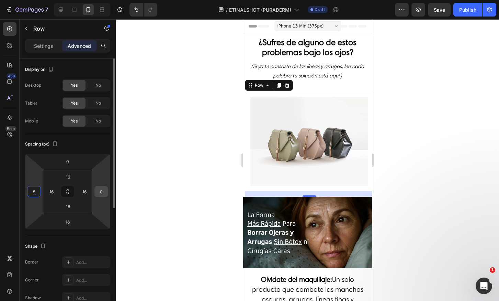
type input "5"
click at [103, 190] on input "0" at bounding box center [101, 191] width 10 height 10
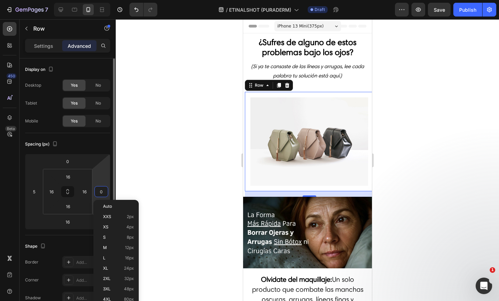
click at [103, 190] on input "0" at bounding box center [101, 191] width 10 height 10
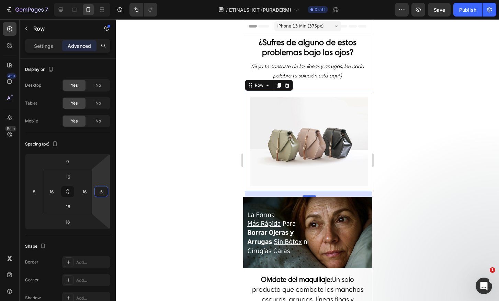
type input "5"
click at [98, 0] on html "7 Version history / ETINALSHOT (PURADERM) Draft Preview Save Publish 450 Beta i…" at bounding box center [249, 0] width 499 height 0
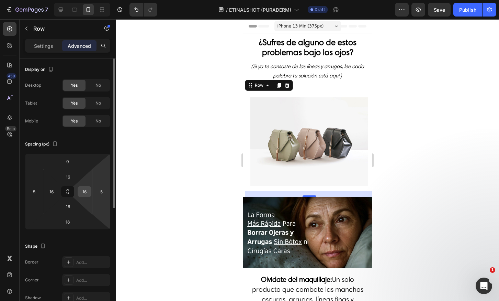
click at [83, 193] on input "16" at bounding box center [84, 191] width 10 height 10
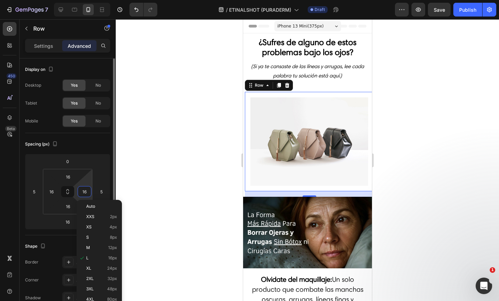
click at [83, 193] on input "16" at bounding box center [84, 191] width 10 height 10
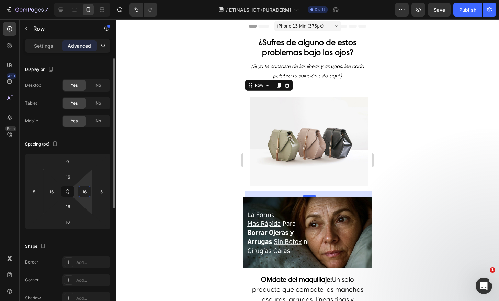
click at [83, 193] on input "16" at bounding box center [84, 191] width 10 height 10
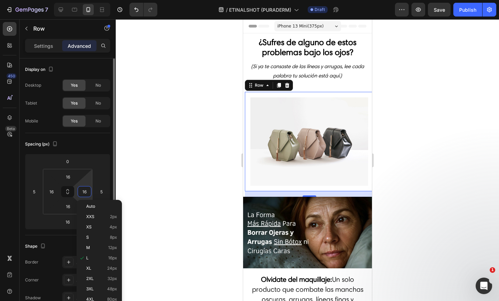
type input "0"
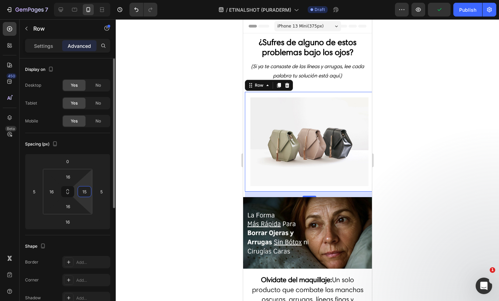
type input "1"
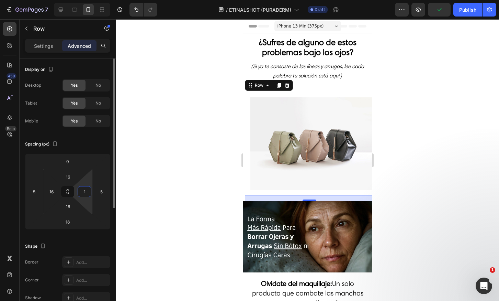
type input "16"
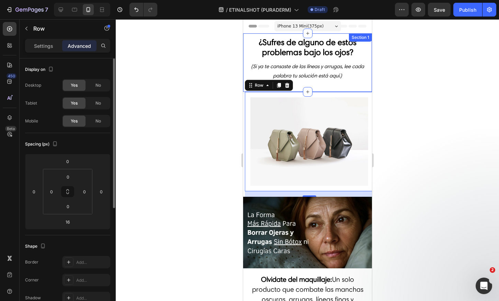
click at [333, 83] on div "⁠⁠⁠⁠⁠⁠⁠ ¿Sufres de alguno de estos problemas bajo los ojos? Heading (Si ya te c…" at bounding box center [307, 59] width 129 height 53
click at [245, 101] on div "Image Row 16" at bounding box center [309, 141] width 129 height 99
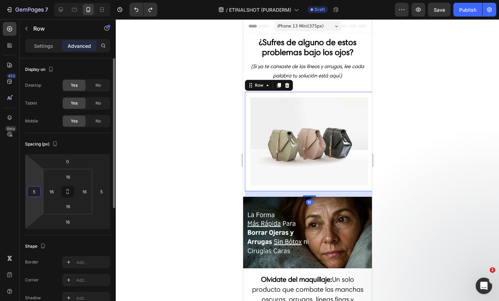
click at [36, 191] on input "5" at bounding box center [34, 191] width 10 height 10
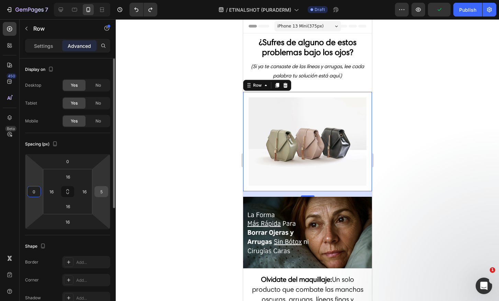
type input "0"
click at [101, 190] on input "5" at bounding box center [101, 191] width 10 height 10
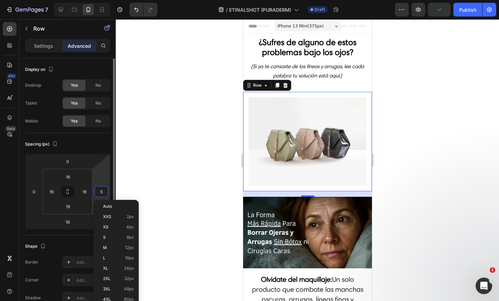
click at [101, 190] on input "5" at bounding box center [101, 191] width 10 height 10
type input "0"
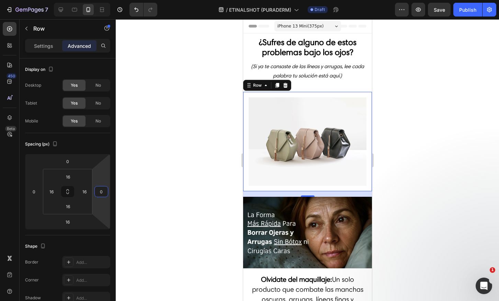
click at [290, 216] on img at bounding box center [307, 233] width 129 height 72
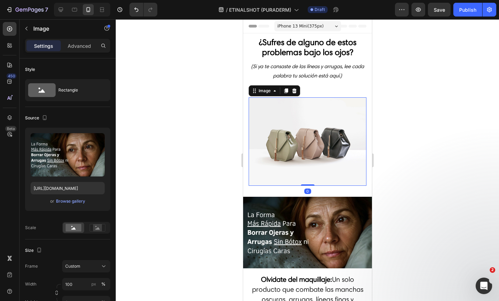
click at [286, 153] on img at bounding box center [308, 141] width 118 height 88
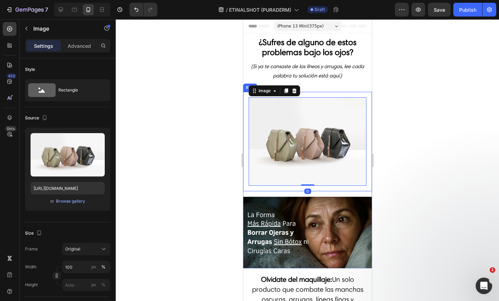
click at [246, 132] on div "Image 0 Row" at bounding box center [307, 141] width 129 height 99
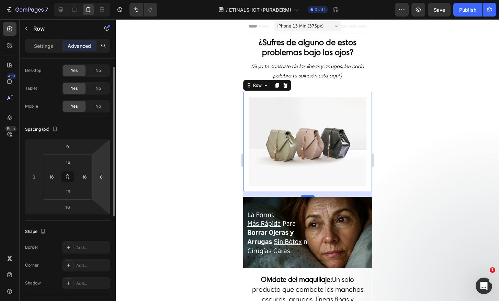
scroll to position [145, 0]
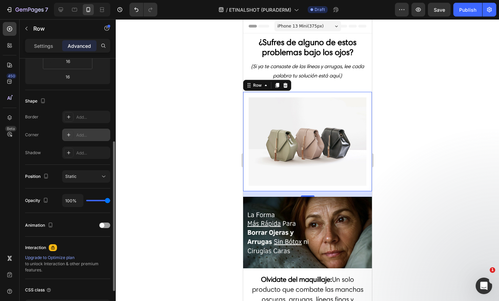
click at [68, 133] on icon at bounding box center [69, 135] width 6 height 6
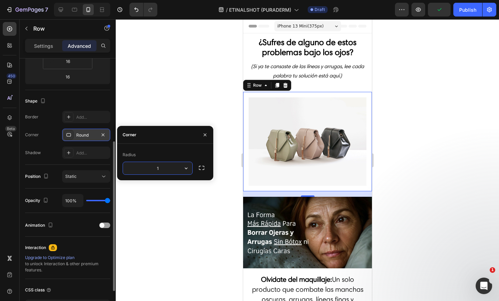
type input "10"
click at [358, 113] on img at bounding box center [308, 141] width 118 height 88
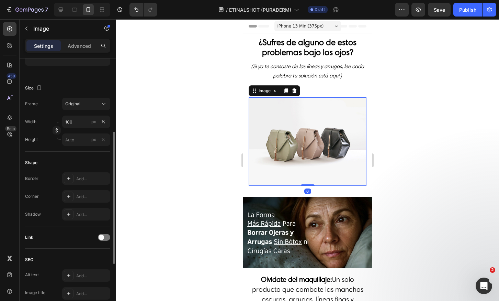
scroll to position [0, 0]
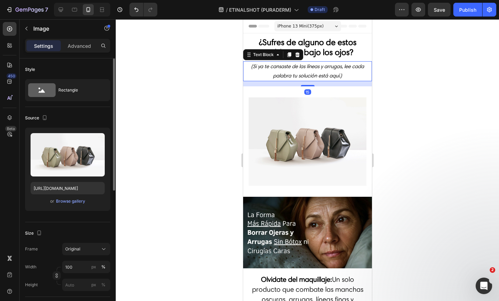
click at [345, 79] on p "(Si ya te cansaste de las líneas y arrugas, lee cada palabra tu solución está a…" at bounding box center [307, 71] width 121 height 19
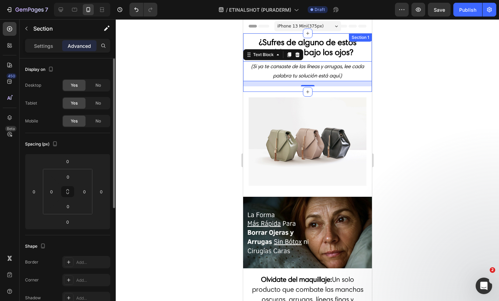
click at [342, 89] on div "⁠⁠⁠⁠⁠⁠⁠ ¿Sufres de alguno de estos problemas bajo los ojos? Heading (Si ya te c…" at bounding box center [307, 62] width 129 height 58
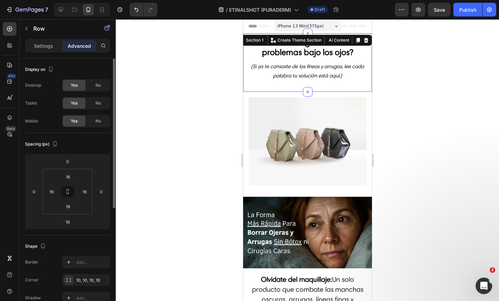
click at [340, 93] on div "Image Row" at bounding box center [307, 141] width 129 height 99
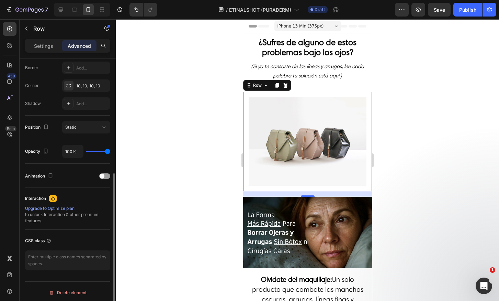
scroll to position [197, 0]
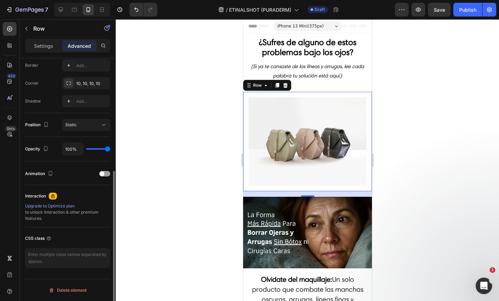
click at [244, 163] on div "Image Row 16" at bounding box center [307, 141] width 129 height 99
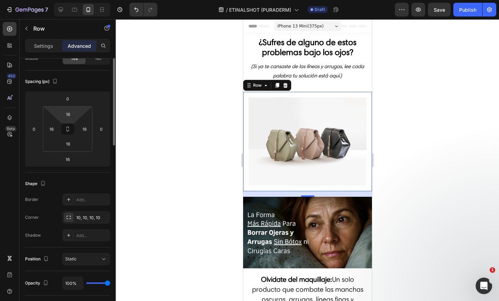
scroll to position [0, 0]
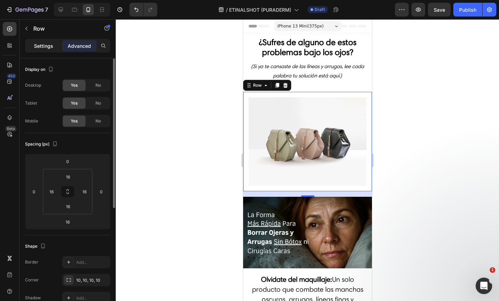
click at [53, 50] on div "Settings" at bounding box center [43, 45] width 34 height 11
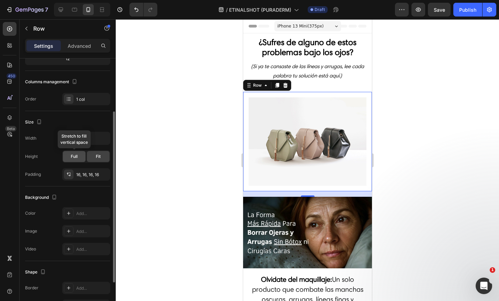
scroll to position [91, 0]
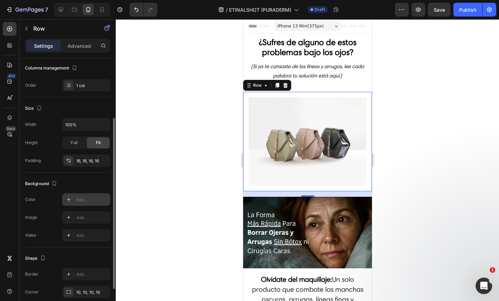
click at [75, 207] on div "The changes might be hidden by the video. Color Add... Image Add... Video Add..." at bounding box center [67, 217] width 85 height 48
click at [75, 204] on div "Add..." at bounding box center [86, 199] width 48 height 12
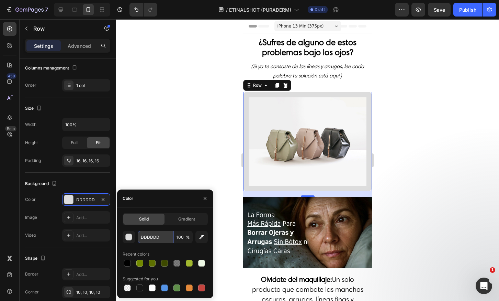
click at [158, 240] on input "DDDDDD" at bounding box center [156, 237] width 36 height 12
paste input "#fdfff6"
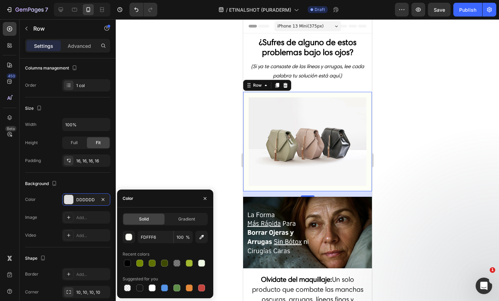
click at [160, 248] on div "FDFFF6 100 % Recent colors Suggested for you" at bounding box center [165, 262] width 85 height 62
click at [150, 234] on input "FDFFF6" at bounding box center [156, 237] width 36 height 12
paste input "#fdfff"
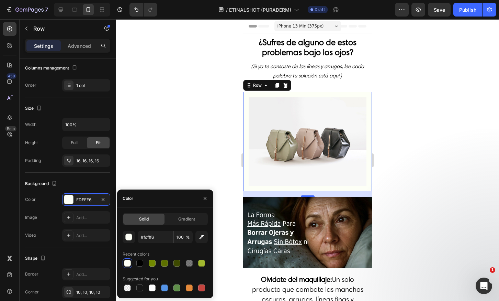
type input "FDFFF6"
click at [161, 254] on div "Recent colors" at bounding box center [165, 254] width 85 height 11
click at [325, 64] on icon "(Si ya te cansaste de las líneas y arrugas, lee cada palabra tu solución está a…" at bounding box center [307, 70] width 113 height 15
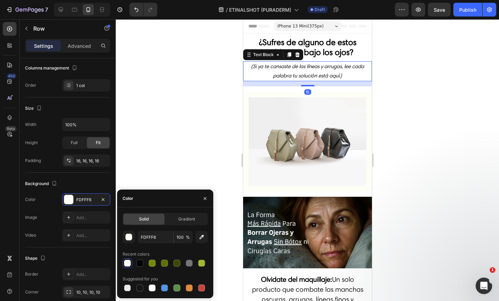
scroll to position [0, 0]
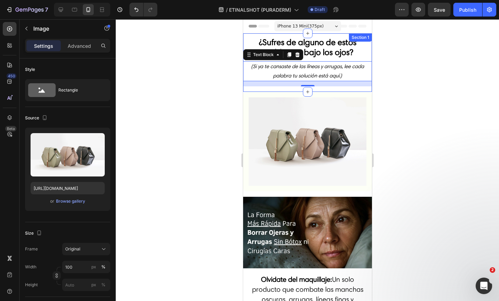
click at [320, 128] on img at bounding box center [308, 141] width 118 height 88
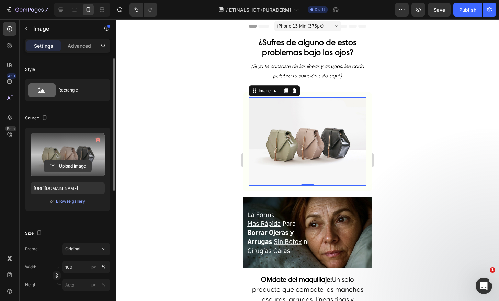
click at [68, 160] on input "file" at bounding box center [67, 166] width 47 height 12
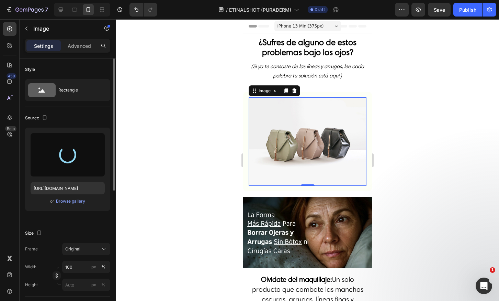
type input "https://cdn.shopify.com/s/files/1/0905/2212/4588/files/gempages_577672644518740…"
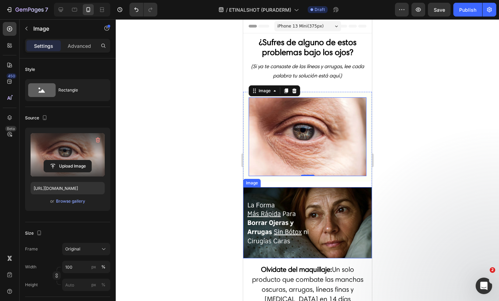
click at [293, 213] on img at bounding box center [307, 223] width 129 height 72
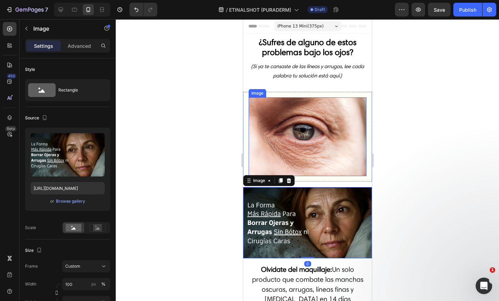
click at [321, 139] on img at bounding box center [308, 136] width 118 height 78
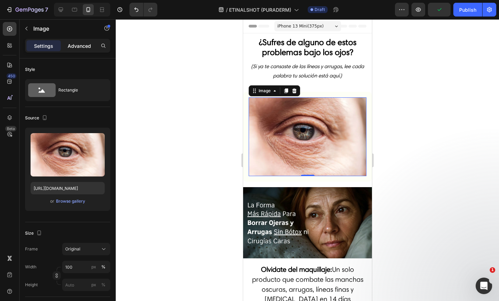
click at [74, 44] on p "Advanced" at bounding box center [79, 45] width 23 height 7
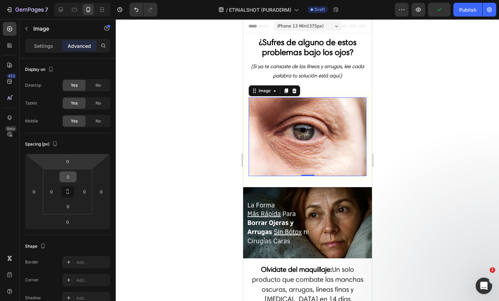
click at [68, 174] on input "0" at bounding box center [68, 177] width 14 height 10
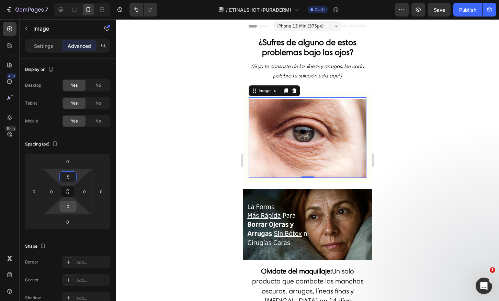
type input "5"
click at [69, 207] on input "0" at bounding box center [68, 206] width 14 height 10
type input "5"
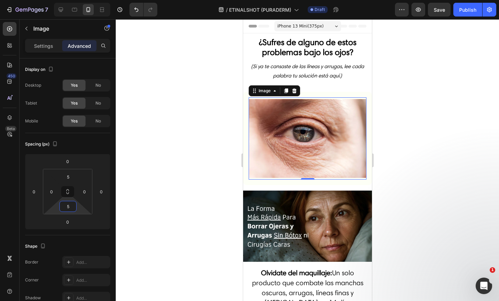
click at [333, 197] on img at bounding box center [307, 226] width 129 height 72
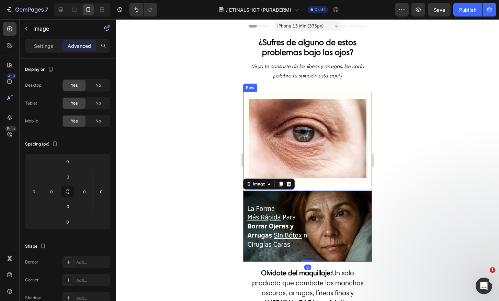
click at [299, 94] on div "Image Row" at bounding box center [307, 138] width 129 height 93
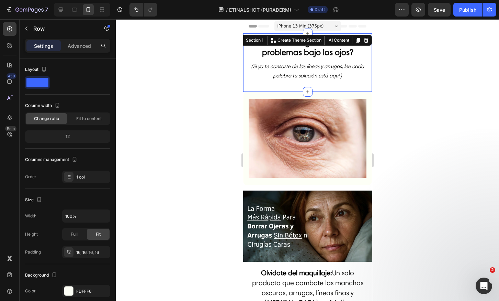
click at [302, 86] on div "⁠⁠⁠⁠⁠⁠⁠ ¿Sufres de alguno de estos problemas bajo los ojos? Heading (Si ya te c…" at bounding box center [307, 62] width 129 height 58
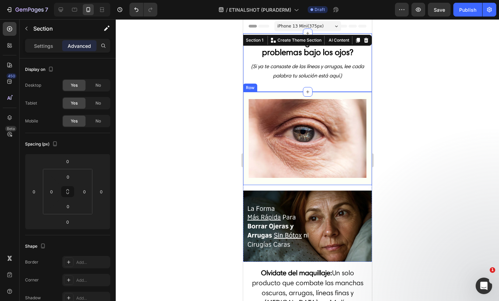
click at [321, 93] on div "Image Row" at bounding box center [307, 138] width 129 height 93
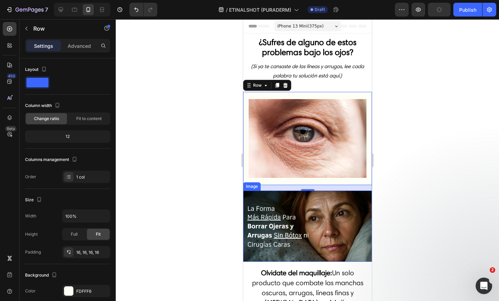
click at [307, 241] on img at bounding box center [307, 226] width 129 height 72
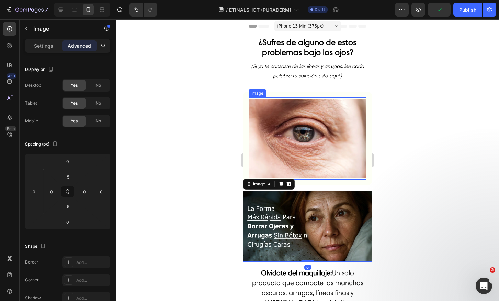
click at [344, 98] on div "Image" at bounding box center [308, 138] width 118 height 82
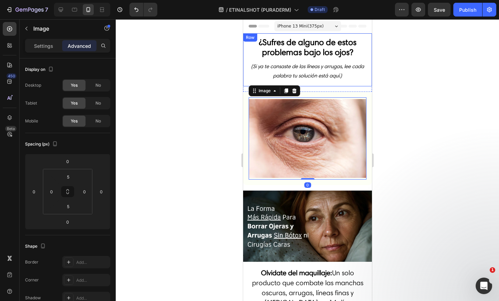
click at [341, 86] on div "⁠⁠⁠⁠⁠⁠⁠ ¿Sufres de alguno de estos problemas bajo los ojos? Heading (Si ya te c…" at bounding box center [307, 59] width 129 height 53
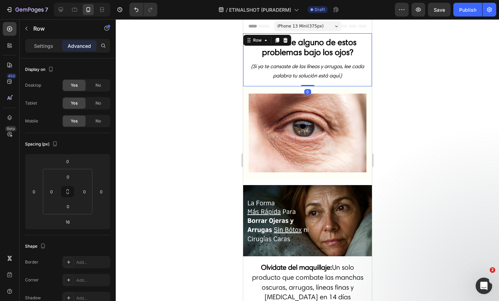
drag, startPoint x: 303, startPoint y: 91, endPoint x: 305, endPoint y: 110, distance: 19.3
click at [306, 83] on div "⁠⁠⁠⁠⁠⁠⁠ ¿Sufres de alguno de estos problemas bajo los ojos? Heading (Si ya te c…" at bounding box center [307, 59] width 129 height 53
type input "0"
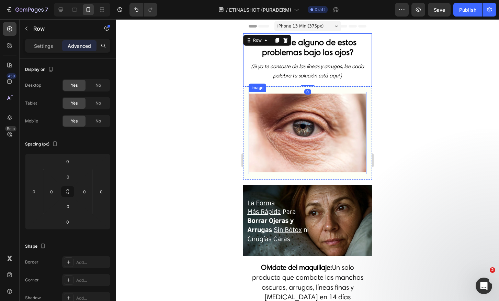
click at [310, 148] on img at bounding box center [308, 133] width 118 height 78
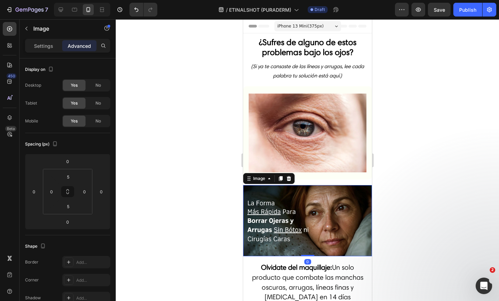
click at [338, 226] on img at bounding box center [307, 221] width 129 height 72
click at [323, 146] on img at bounding box center [308, 133] width 118 height 78
click at [336, 209] on img at bounding box center [307, 221] width 129 height 72
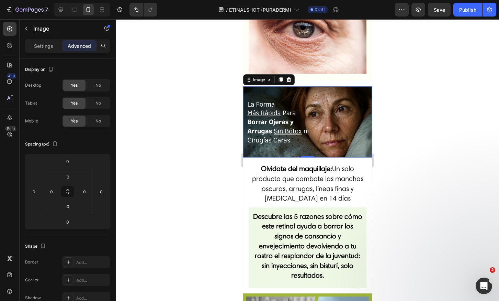
scroll to position [95, 0]
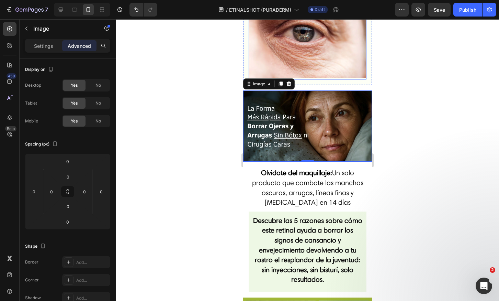
click at [315, 70] on img at bounding box center [308, 38] width 118 height 78
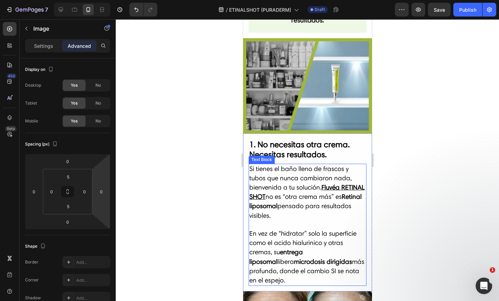
scroll to position [350, 0]
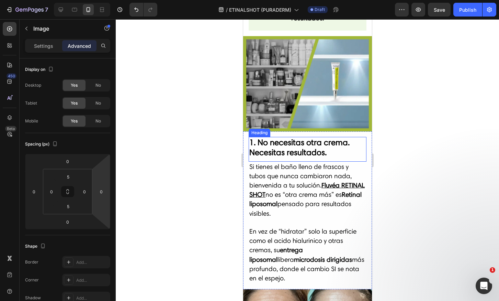
click at [302, 145] on strong "1. No necesitas otra crema. Necesitas resultados." at bounding box center [299, 147] width 100 height 20
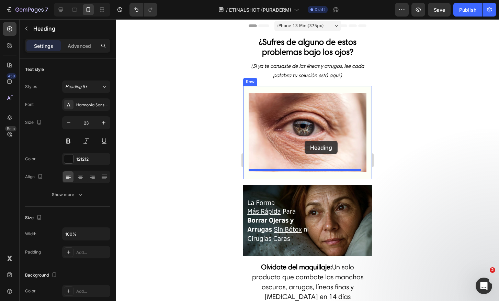
scroll to position [0, 0]
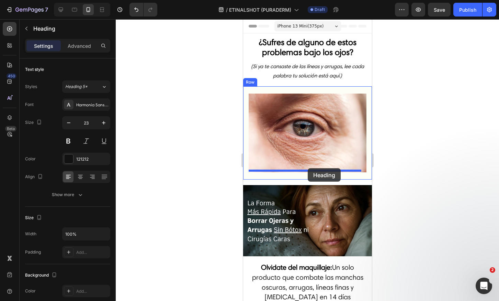
drag, startPoint x: 255, startPoint y: 149, endPoint x: 308, endPoint y: 168, distance: 56.5
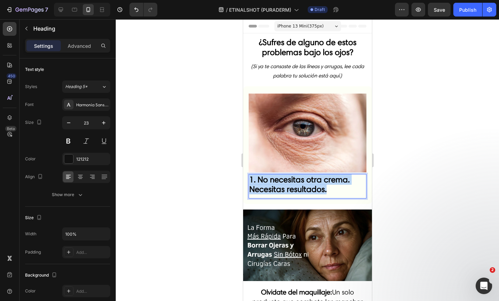
click at [304, 185] on strong "1. No necesitas otra crema. Necesitas resultados." at bounding box center [299, 184] width 100 height 20
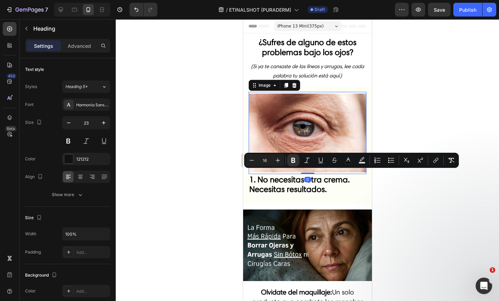
click at [310, 114] on img at bounding box center [308, 133] width 118 height 78
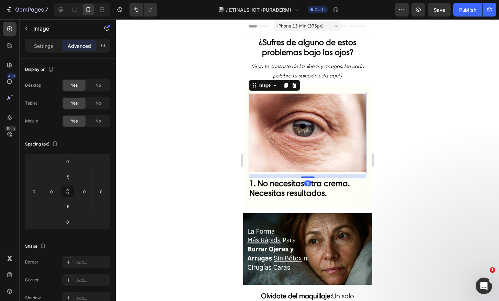
drag, startPoint x: 308, startPoint y: 170, endPoint x: 315, endPoint y: 177, distance: 10.5
click at [307, 176] on div at bounding box center [308, 176] width 14 height 1
type input "11"
click at [319, 183] on strong "1. No necesitas otra crema. Necesitas resultados." at bounding box center [299, 188] width 100 height 20
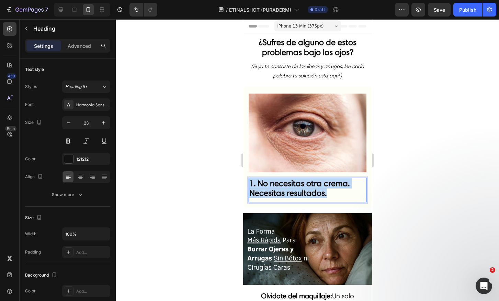
click at [319, 183] on strong "1. No necesitas otra crema. Necesitas resultados." at bounding box center [299, 188] width 100 height 20
click at [272, 187] on strong "1. No necesitas otra crema. Necesitas resultados." at bounding box center [299, 188] width 100 height 20
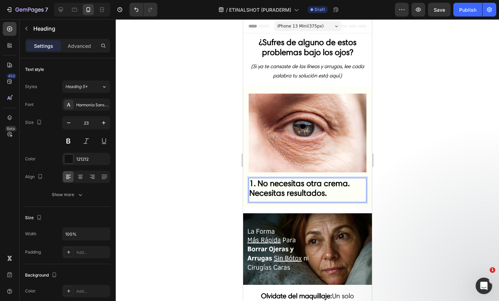
click at [272, 187] on strong "1. No necesitas otra crema. Necesitas resultados." at bounding box center [299, 188] width 100 height 20
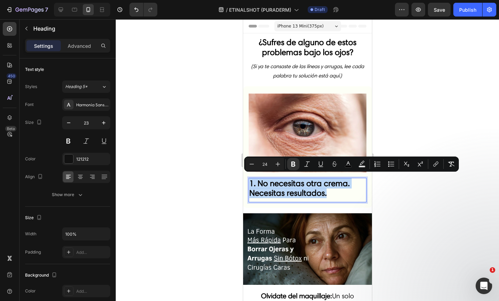
click at [272, 187] on strong "1. No necesitas otra crema. Necesitas resultados." at bounding box center [299, 188] width 100 height 20
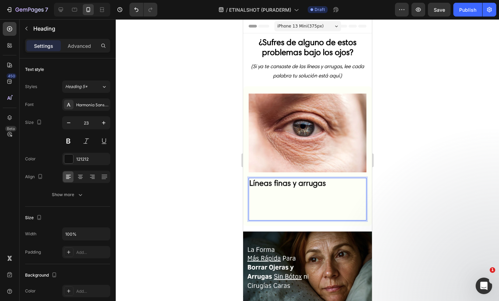
click at [293, 197] on p "Rich Text Editor. Editing area: main" at bounding box center [307, 206] width 117 height 19
click at [293, 197] on p "⁠⁠⁠⁠⁠⁠⁠" at bounding box center [307, 206] width 117 height 19
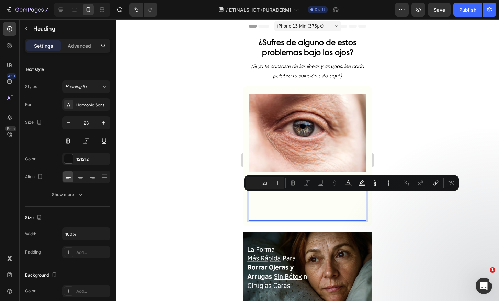
click at [293, 209] on p "Rich Text Editor. Editing area: main" at bounding box center [307, 206] width 117 height 19
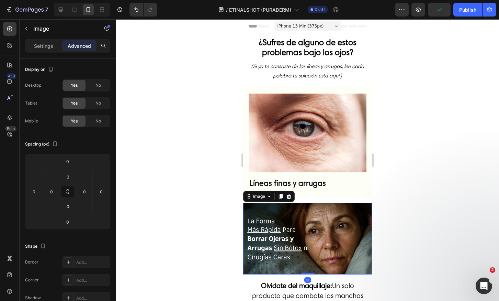
click at [280, 203] on img at bounding box center [307, 239] width 129 height 72
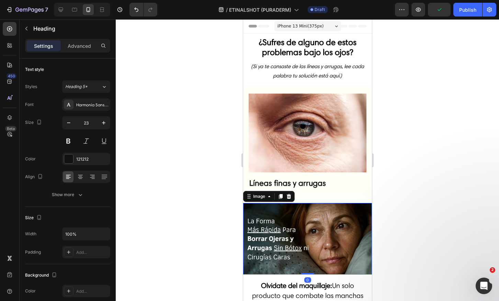
click at [289, 182] on strong "Líneas finas y arrugas" at bounding box center [287, 183] width 77 height 10
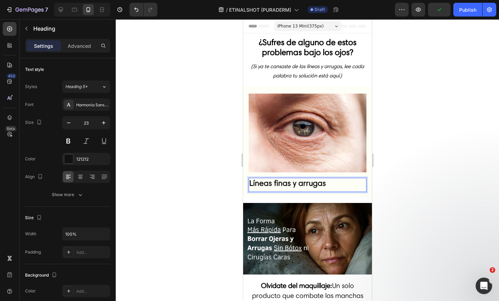
click at [289, 181] on strong "Líneas finas y arrugas" at bounding box center [287, 183] width 77 height 10
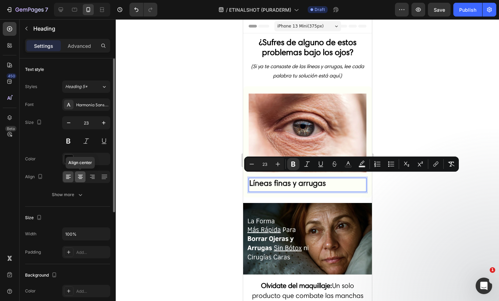
click at [82, 171] on div at bounding box center [80, 176] width 11 height 11
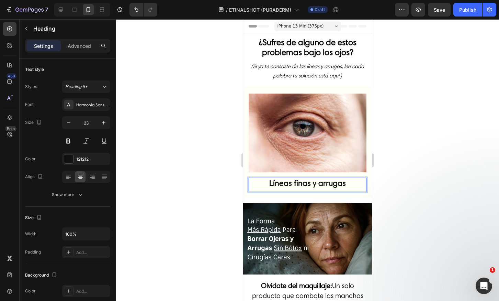
click at [327, 183] on strong "Líneas finas y arrugas" at bounding box center [307, 183] width 77 height 10
click at [312, 186] on div "Líneas finas y arrugas Heading 0" at bounding box center [308, 185] width 118 height 14
drag, startPoint x: 307, startPoint y: 188, endPoint x: 309, endPoint y: 184, distance: 4.3
click at [309, 184] on div "Líneas finas y arrugas Heading 0" at bounding box center [308, 185] width 118 height 14
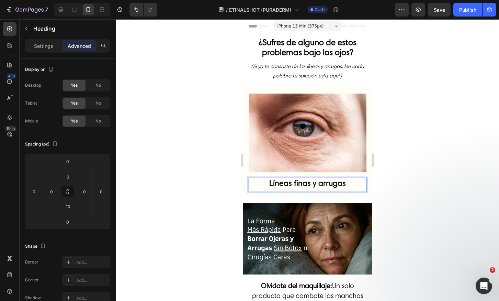
click at [342, 181] on strong "Líneas finas y arrugas" at bounding box center [307, 183] width 77 height 10
click at [433, 222] on div at bounding box center [308, 160] width 384 height 282
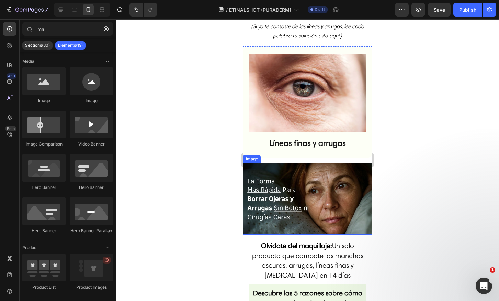
scroll to position [44, 0]
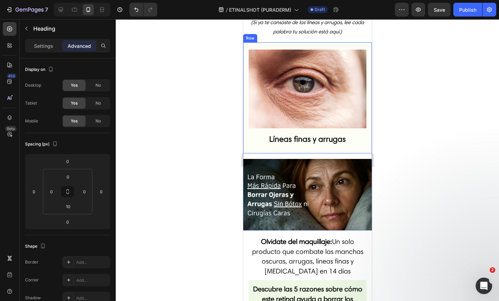
click at [303, 135] on strong "Líneas finas y arrugas" at bounding box center [307, 139] width 77 height 10
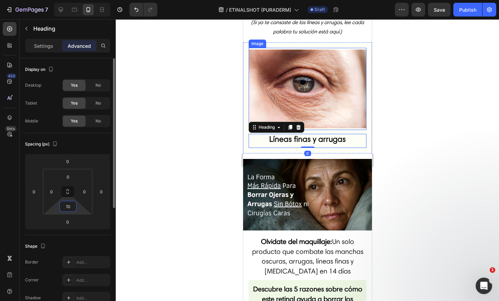
click at [66, 205] on input "10" at bounding box center [68, 206] width 14 height 10
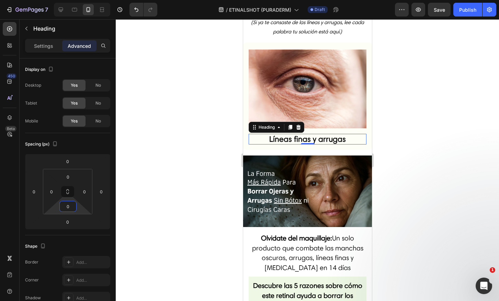
type input "0"
click at [327, 136] on strong "Líneas finas y arrugas" at bounding box center [307, 139] width 77 height 10
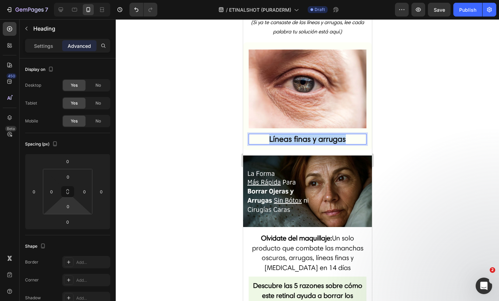
click at [327, 136] on strong "Líneas finas y arrugas" at bounding box center [307, 139] width 77 height 10
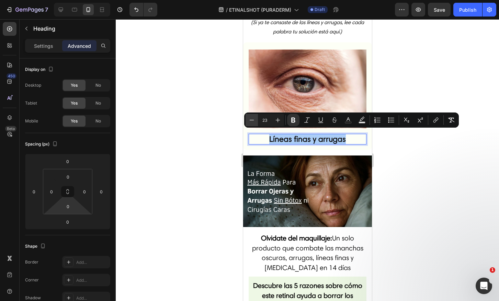
click at [254, 120] on icon "Editor contextual toolbar" at bounding box center [252, 120] width 7 height 7
click at [254, 120] on icon "Editor contextual toolbar" at bounding box center [252, 120] width 4 height 0
type input "20"
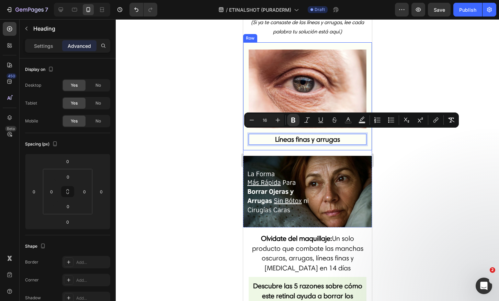
click at [297, 173] on img at bounding box center [307, 192] width 129 height 72
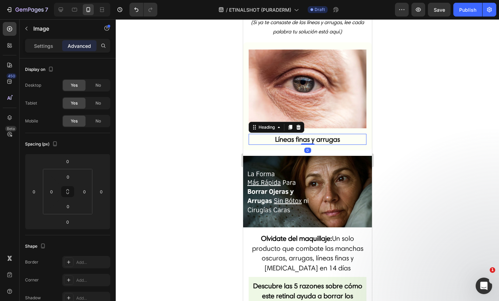
click at [327, 138] on strong "Líneas finas y arrugas" at bounding box center [307, 139] width 65 height 8
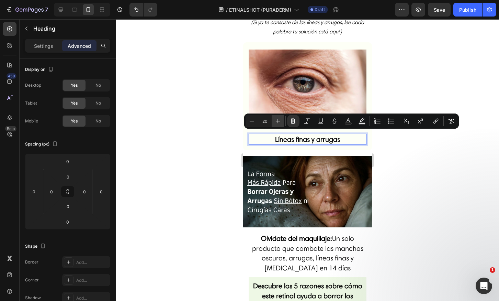
click at [275, 119] on icon "Editor contextual toolbar" at bounding box center [278, 121] width 7 height 7
type input "22"
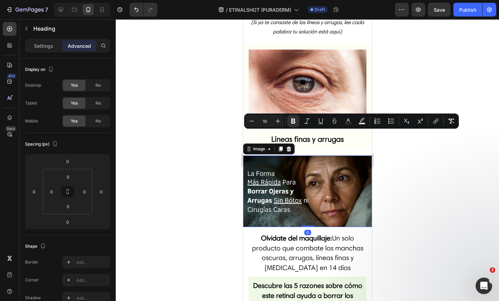
click at [286, 165] on img at bounding box center [307, 191] width 129 height 72
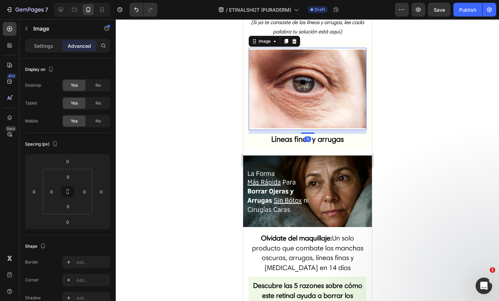
click at [347, 98] on img at bounding box center [308, 89] width 118 height 78
click at [358, 161] on img at bounding box center [307, 191] width 129 height 72
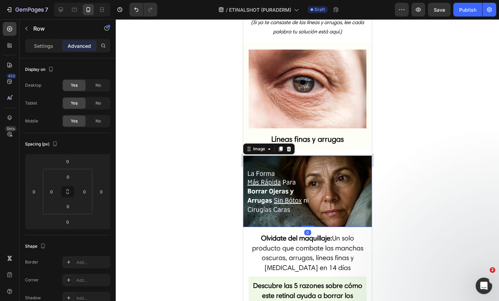
click at [352, 147] on div "Image ⁠⁠⁠⁠⁠⁠⁠ Líneas finas y arrugas Heading Row Image 0" at bounding box center [307, 134] width 129 height 185
click at [349, 168] on img at bounding box center [307, 191] width 129 height 72
click at [288, 146] on icon at bounding box center [289, 149] width 6 height 6
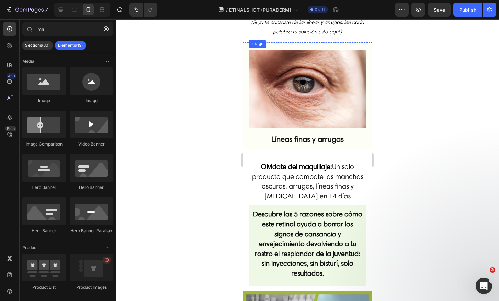
click at [303, 83] on img at bounding box center [308, 89] width 118 height 78
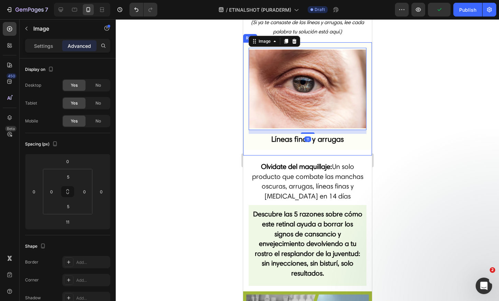
click at [254, 140] on h2 "⁠⁠⁠⁠⁠⁠⁠ Líneas finas y arrugas" at bounding box center [308, 139] width 118 height 11
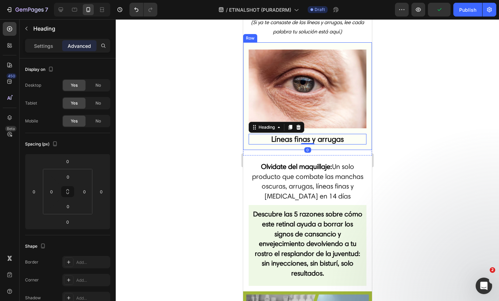
click at [245, 68] on div "Image ⁠⁠⁠⁠⁠⁠⁠ Líneas finas y arrugas Heading 0 Row" at bounding box center [307, 96] width 129 height 108
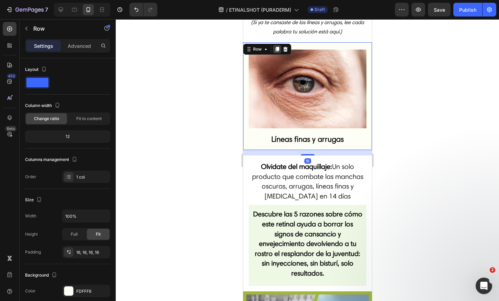
click at [277, 49] on icon at bounding box center [277, 49] width 4 height 5
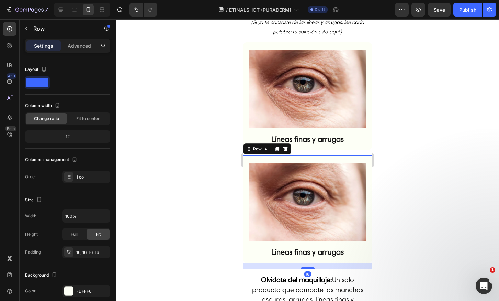
click at [410, 198] on div at bounding box center [308, 160] width 384 height 282
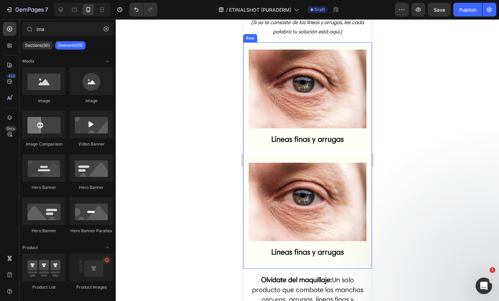
click at [340, 148] on div "Image ⁠⁠⁠⁠⁠⁠⁠ Líneas finas y arrugas Heading Row Image Líneas finas y arrugas H…" at bounding box center [307, 155] width 129 height 226
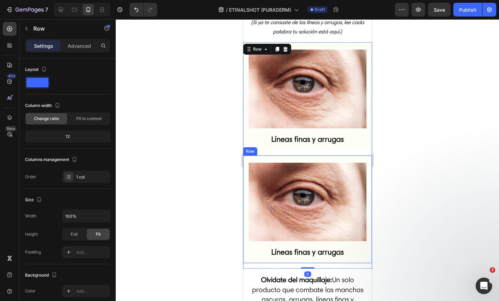
click at [336, 161] on div "Image" at bounding box center [308, 202] width 118 height 82
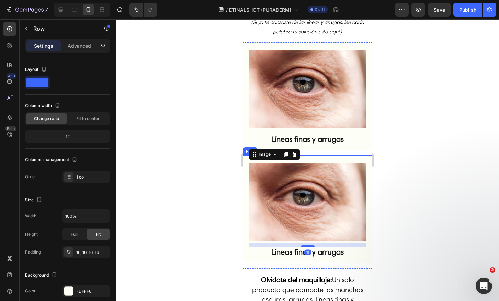
click at [341, 155] on div "Image 11 Líneas finas y arrugas Heading Row" at bounding box center [307, 209] width 129 height 108
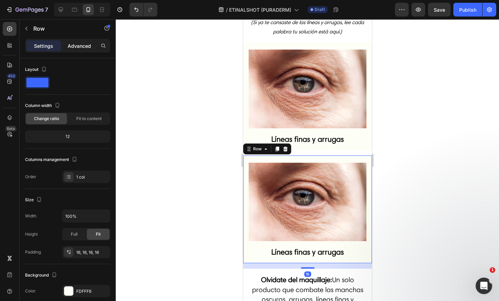
click at [72, 43] on p "Advanced" at bounding box center [79, 45] width 23 height 7
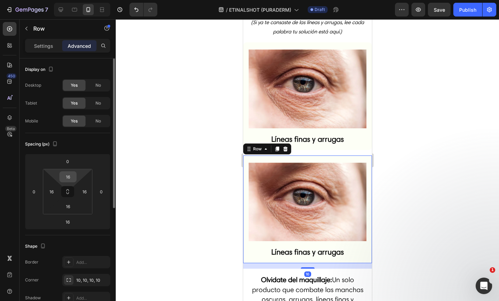
click at [70, 179] on input "16" at bounding box center [68, 177] width 14 height 10
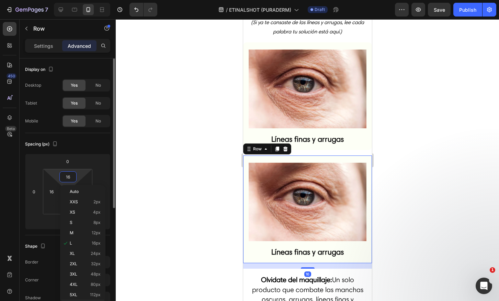
click at [70, 179] on input "16" at bounding box center [68, 177] width 14 height 10
type input "0"
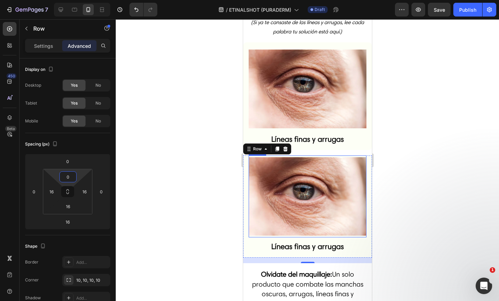
click at [315, 92] on img at bounding box center [308, 89] width 118 height 78
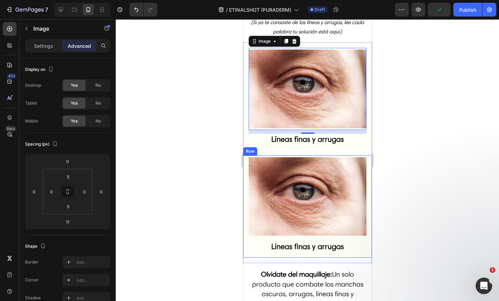
click at [363, 155] on div "Image Líneas finas y arrugas Heading Row" at bounding box center [307, 206] width 129 height 102
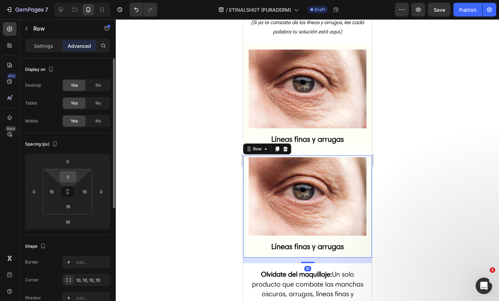
click at [71, 179] on input "0" at bounding box center [68, 177] width 14 height 10
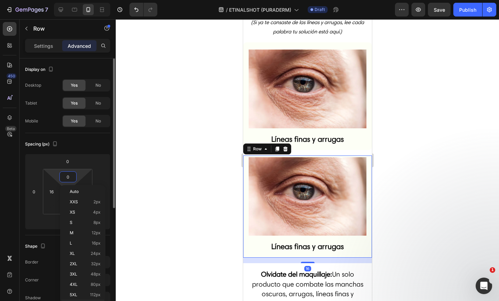
click at [71, 179] on input "0" at bounding box center [68, 177] width 14 height 10
type input "16"
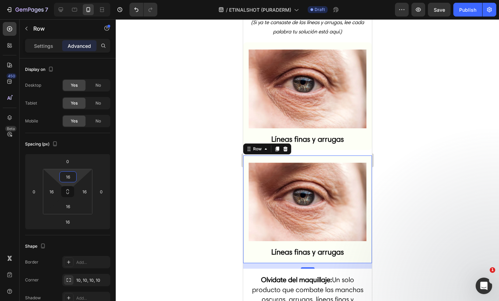
click at [180, 176] on div at bounding box center [308, 160] width 384 height 282
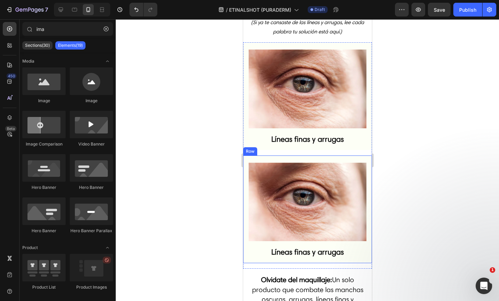
click at [279, 156] on div "Image Líneas finas y arrugas Heading Row" at bounding box center [307, 209] width 129 height 108
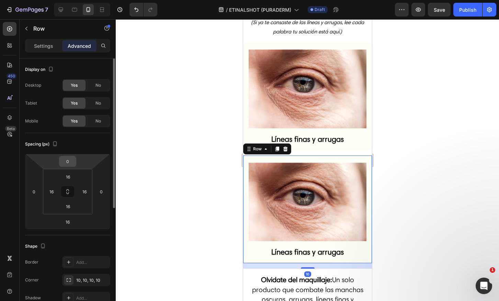
click at [66, 165] on input "0" at bounding box center [68, 161] width 14 height 10
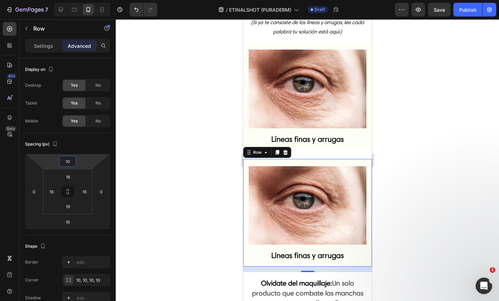
type input "10"
click at [210, 121] on div at bounding box center [308, 160] width 384 height 282
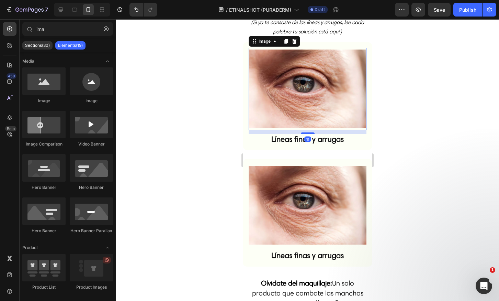
click at [302, 115] on img at bounding box center [308, 89] width 118 height 78
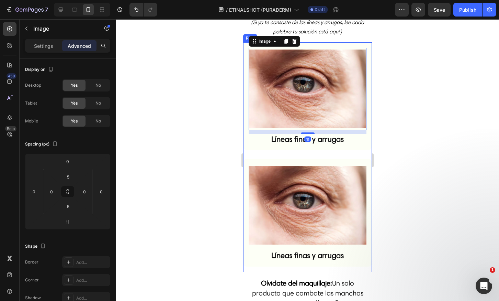
click at [327, 151] on div "Image 11 ⁠⁠⁠⁠⁠⁠⁠ Líneas finas y arrugas Heading Row Image Líneas finas y arruga…" at bounding box center [307, 157] width 129 height 230
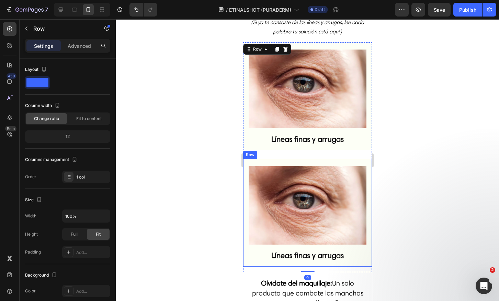
click at [329, 159] on div "Image Líneas finas y arrugas Heading Row" at bounding box center [307, 213] width 129 height 108
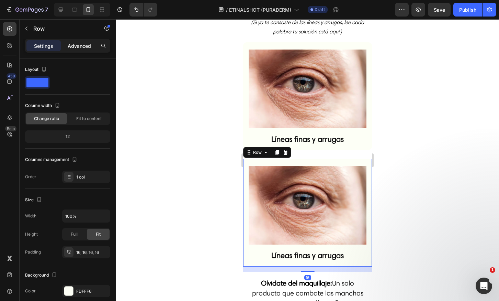
click at [79, 50] on div "Advanced" at bounding box center [79, 45] width 34 height 11
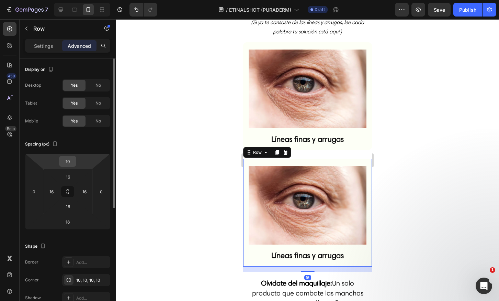
click at [68, 161] on input "10" at bounding box center [68, 161] width 14 height 10
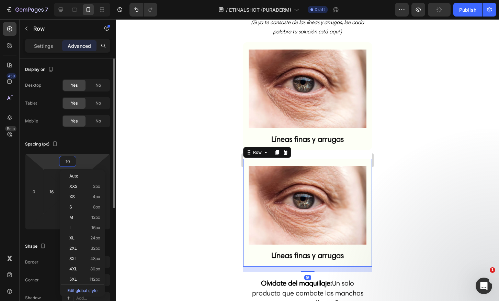
click at [68, 161] on input "10" at bounding box center [68, 161] width 14 height 10
type input "0"
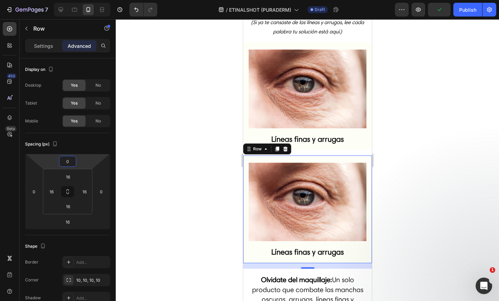
click at [338, 123] on img at bounding box center [308, 89] width 118 height 78
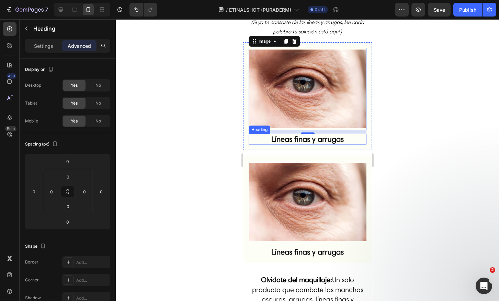
click at [287, 138] on strong "Líneas finas y arrugas" at bounding box center [307, 138] width 73 height 9
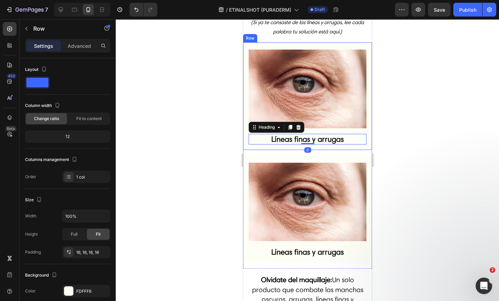
click at [288, 143] on div "Image ⁠⁠⁠⁠⁠⁠⁠ Líneas finas y arrugas Heading 0 Row" at bounding box center [307, 96] width 129 height 108
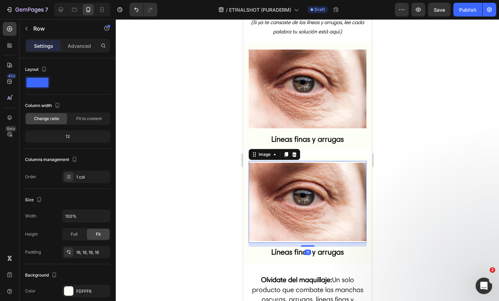
click at [300, 174] on img at bounding box center [308, 202] width 118 height 78
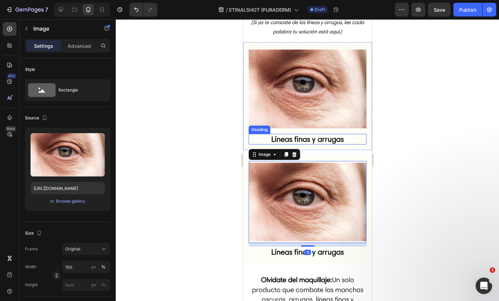
click at [358, 134] on p "⁠⁠⁠⁠⁠⁠⁠ Líneas finas y arrugas" at bounding box center [307, 139] width 117 height 10
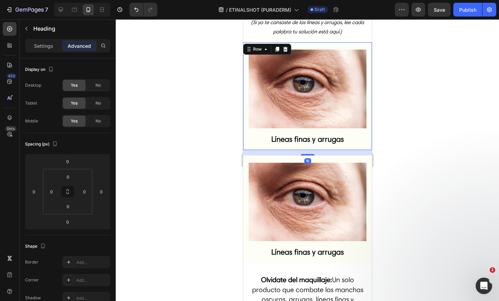
click at [366, 131] on div "Image ⁠⁠⁠⁠⁠⁠⁠ Líneas finas y arrugas Heading Row 16" at bounding box center [307, 96] width 129 height 108
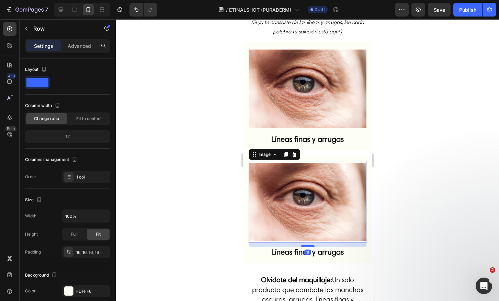
click at [343, 166] on img at bounding box center [308, 202] width 118 height 78
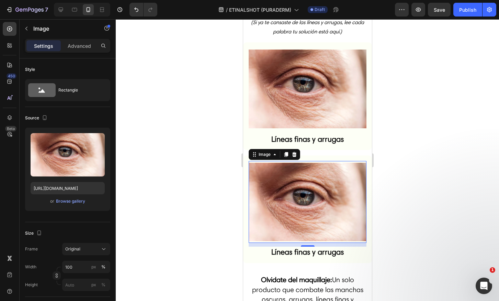
click at [178, 177] on div at bounding box center [308, 160] width 384 height 282
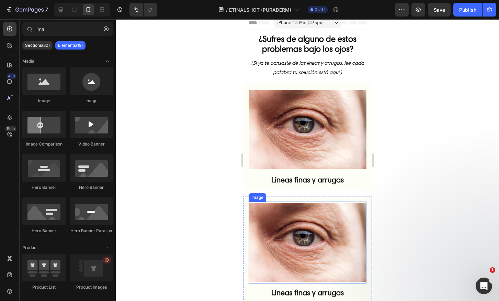
scroll to position [0, 0]
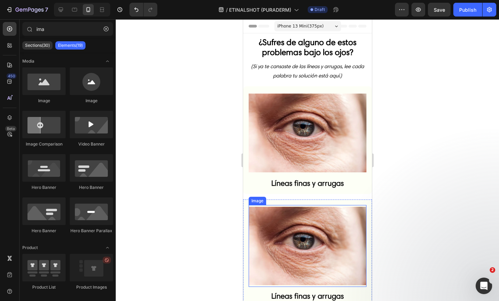
click at [317, 253] on img at bounding box center [308, 246] width 118 height 78
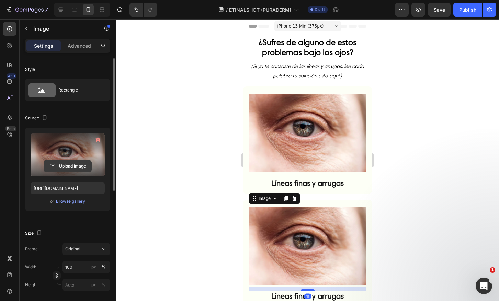
click at [74, 166] on input "file" at bounding box center [67, 166] width 47 height 12
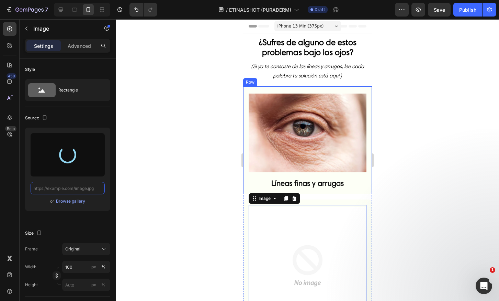
type input "https://cdn.shopify.com/s/files/1/0905/2212/4588/files/gempages_577672644518740…"
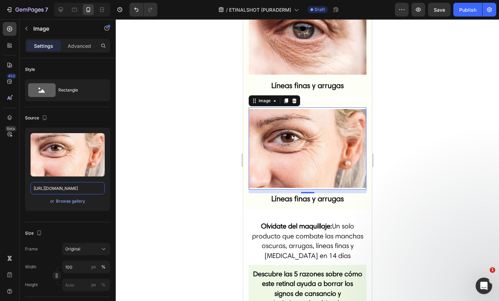
scroll to position [113, 0]
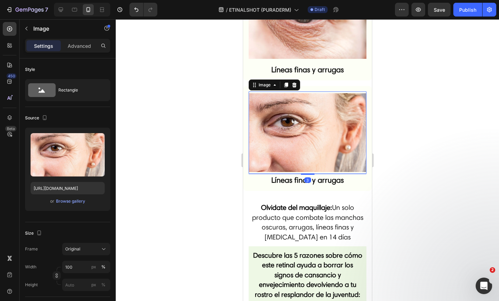
drag, startPoint x: 304, startPoint y: 169, endPoint x: 305, endPoint y: 164, distance: 5.9
click at [305, 164] on div "Image 3" at bounding box center [308, 132] width 118 height 82
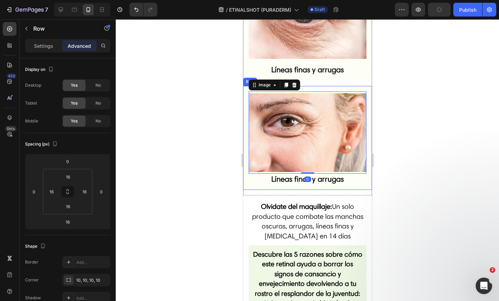
click at [324, 179] on div "Image 0 Líneas finas y arrugas Heading Row" at bounding box center [307, 138] width 129 height 104
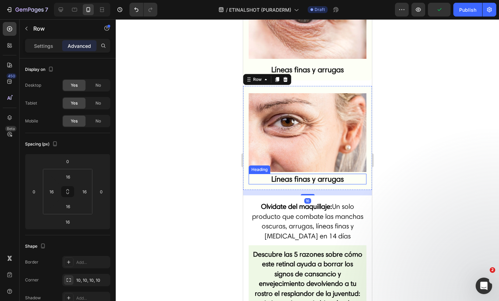
click at [326, 174] on strong "Líneas finas y arrugas" at bounding box center [307, 178] width 73 height 9
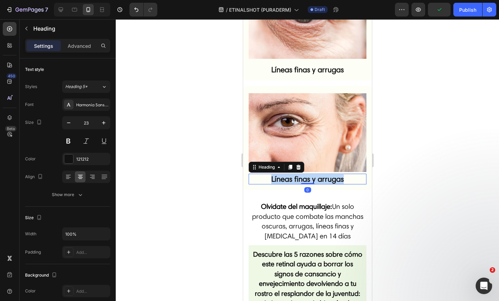
click at [326, 174] on strong "Líneas finas y arrugas" at bounding box center [307, 178] width 73 height 9
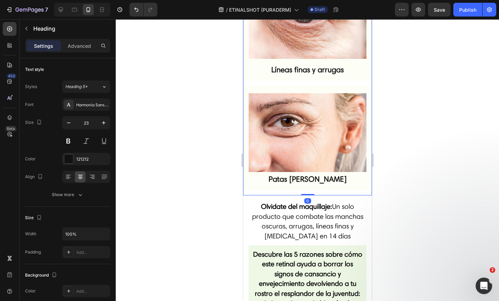
click at [328, 184] on div "Image ⁠⁠⁠⁠⁠⁠⁠ Líneas finas y arrugas Heading Row Image ⁠⁠⁠⁠⁠⁠⁠ Patas de gallo H…" at bounding box center [307, 84] width 129 height 222
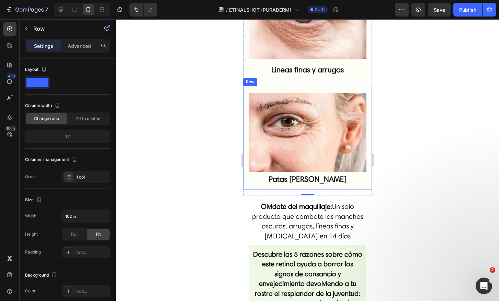
click at [285, 86] on div "Image ⁠⁠⁠⁠⁠⁠⁠ Patas de gallo Heading Row" at bounding box center [307, 138] width 129 height 104
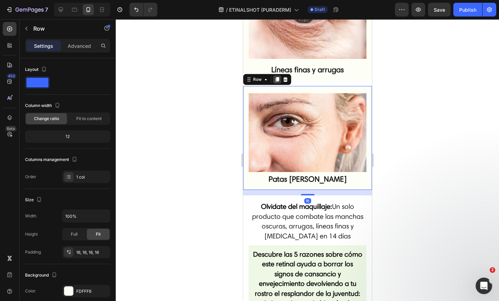
click at [278, 77] on icon at bounding box center [277, 79] width 4 height 5
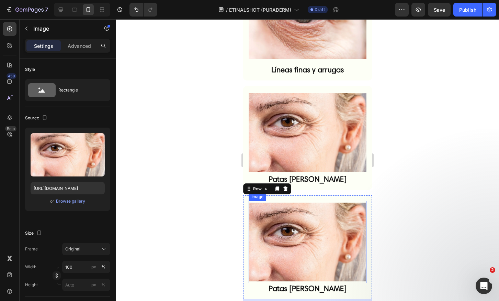
click at [294, 222] on img at bounding box center [308, 241] width 118 height 78
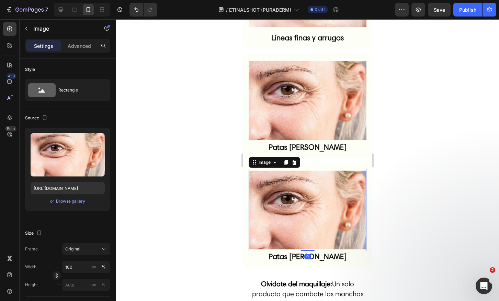
scroll to position [184, 0]
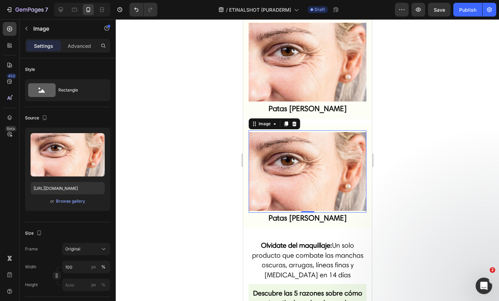
click at [284, 158] on img at bounding box center [308, 171] width 118 height 78
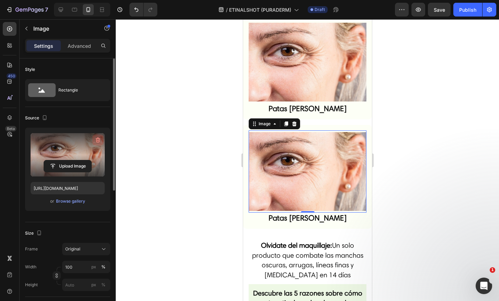
click at [98, 136] on icon "button" at bounding box center [98, 139] width 7 height 7
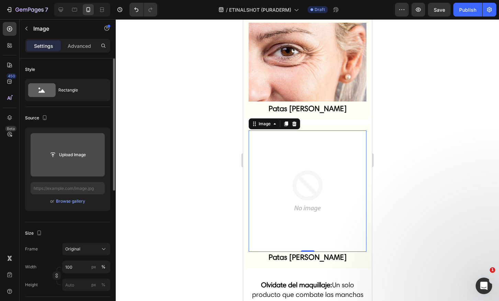
click at [279, 135] on img at bounding box center [308, 191] width 118 height 118
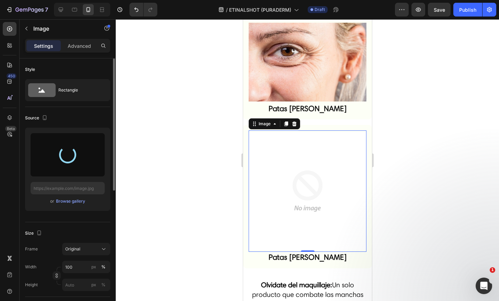
type input "https://cdn.shopify.com/s/files/1/0905/2212/4588/files/gempages_577672644518740…"
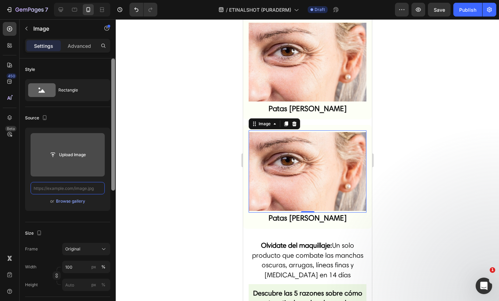
scroll to position [0, 0]
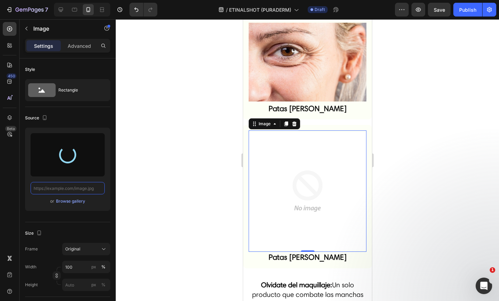
type input "https://cdn.shopify.com/s/files/1/0905/2212/4588/files/gempages_577672644518740…"
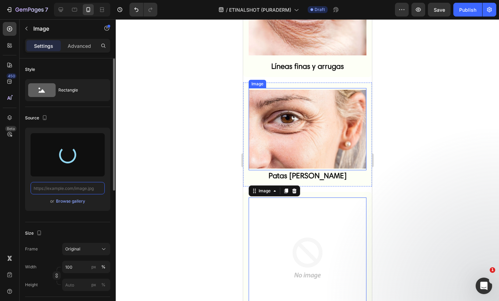
scroll to position [120, 0]
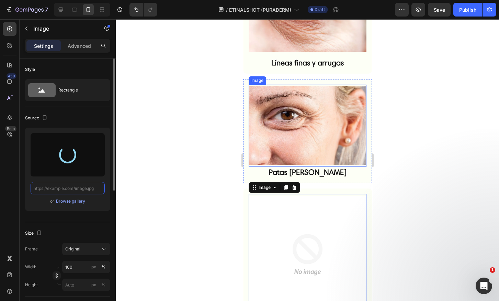
type input "https://cdn.shopify.com/s/files/1/0905/2212/4588/files/gempages_577672644518740…"
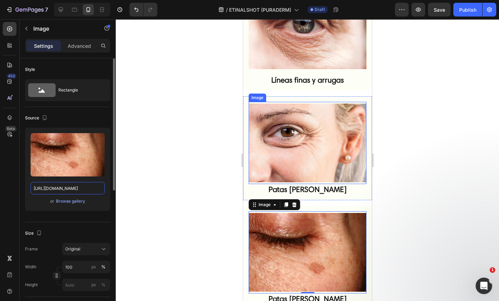
scroll to position [124, 0]
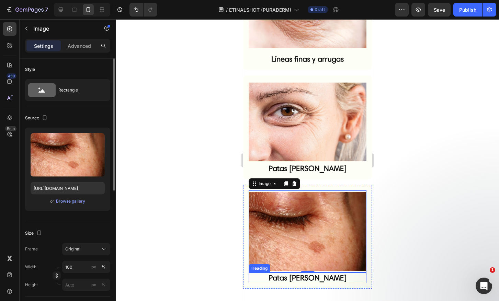
click at [317, 273] on strong "Patas de gallo" at bounding box center [307, 277] width 78 height 9
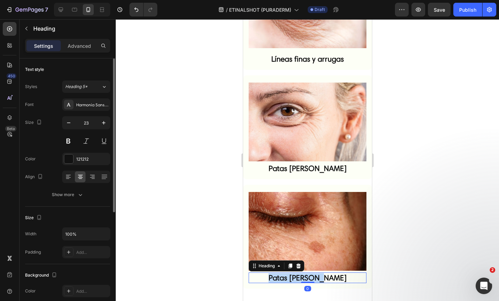
click at [317, 273] on strong "Patas de gallo" at bounding box center [307, 277] width 78 height 9
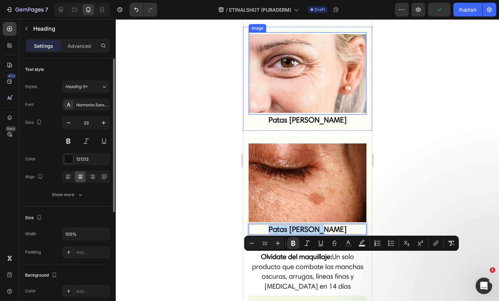
scroll to position [189, 0]
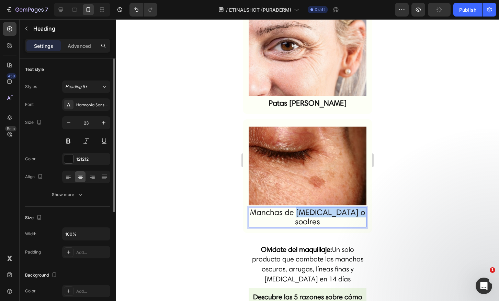
drag, startPoint x: 308, startPoint y: 203, endPoint x: 321, endPoint y: 208, distance: 13.7
click at [321, 208] on p "Manchas de melasma o soalres" at bounding box center [307, 217] width 117 height 19
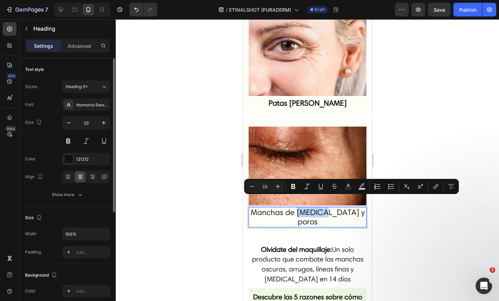
click at [319, 208] on p "Manchas de melasma y poros" at bounding box center [307, 217] width 117 height 19
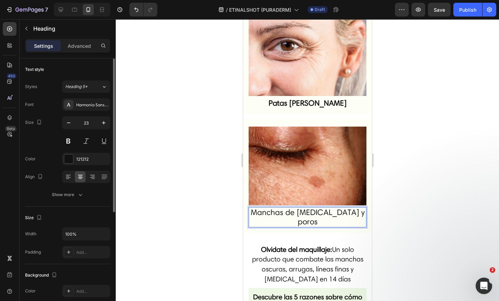
click at [319, 208] on p "Manchas de melasma y poros" at bounding box center [307, 217] width 117 height 19
click at [329, 247] on span "Un solo producto que combate las manchas oscuras, arrugas, líneas finas y ojera…" at bounding box center [307, 264] width 111 height 38
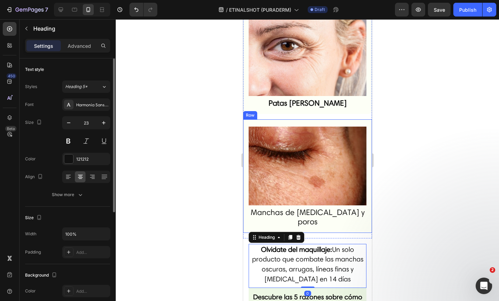
click at [338, 208] on p "Manchas de melasma y poros" at bounding box center [307, 217] width 117 height 19
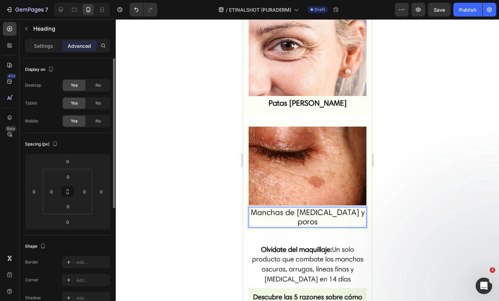
click at [351, 208] on p "Manchas de melasma y poros" at bounding box center [307, 217] width 117 height 19
click at [359, 208] on p "Manchas de melasma y poros" at bounding box center [307, 217] width 117 height 19
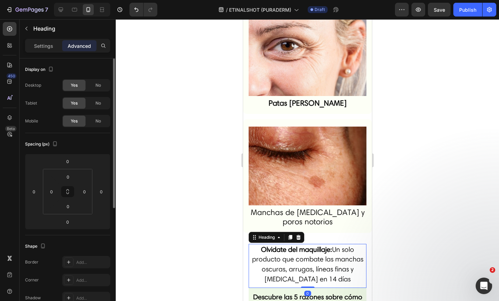
click at [338, 247] on span "Un solo producto que combate las manchas oscuras, arrugas, líneas finas y ojera…" at bounding box center [307, 264] width 111 height 38
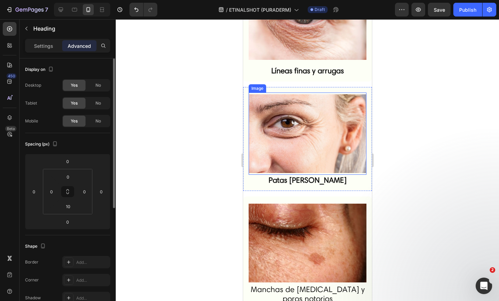
scroll to position [224, 0]
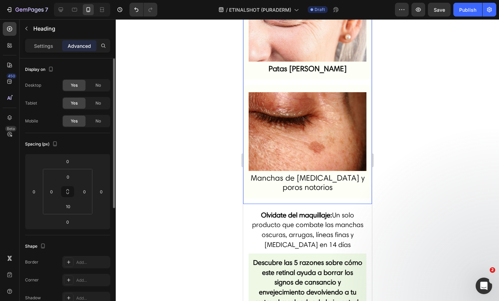
click at [306, 173] on p "Manchas de melasma y poros notorios" at bounding box center [307, 182] width 117 height 19
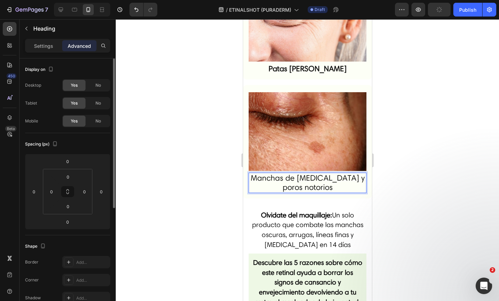
click at [324, 175] on p "Manchas de melasma y poros notorios" at bounding box center [307, 182] width 117 height 19
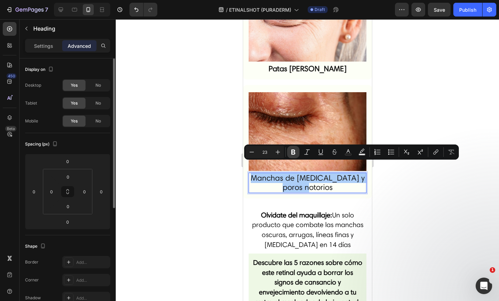
click at [296, 151] on icon "Editor contextual toolbar" at bounding box center [293, 152] width 7 height 7
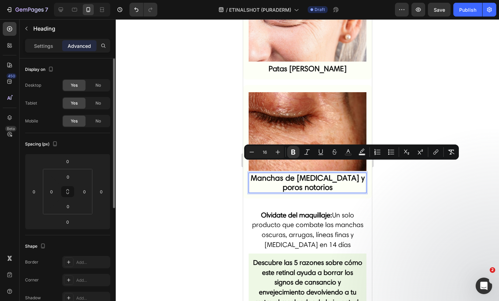
click at [315, 198] on div "Image ⁠⁠⁠⁠⁠⁠⁠ Líneas finas y arrugas Heading Row Image ⁠⁠⁠⁠⁠⁠⁠ Patas de gallo H…" at bounding box center [307, 35] width 129 height 347
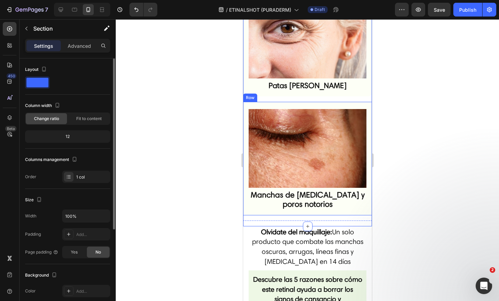
scroll to position [206, 0]
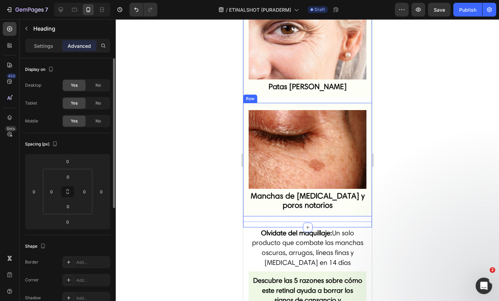
click at [308, 195] on strong "Manchas de melasma y poros notorios" at bounding box center [308, 200] width 114 height 19
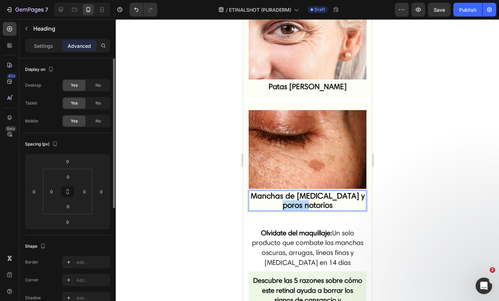
click at [309, 193] on strong "Manchas de melasma y poros notorios" at bounding box center [308, 200] width 114 height 19
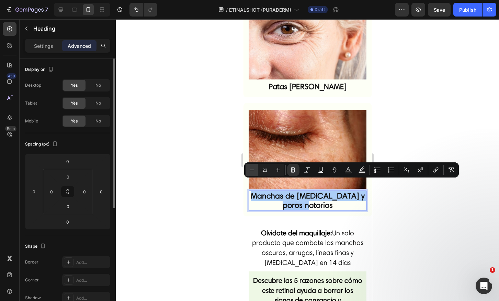
click at [255, 172] on icon "Editor contextual toolbar" at bounding box center [252, 169] width 7 height 7
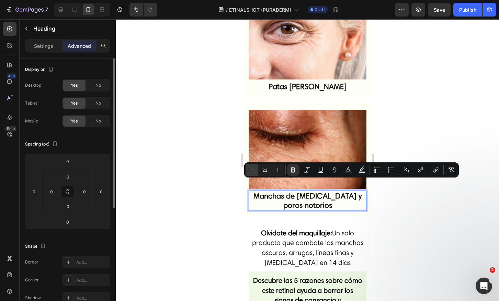
click at [254, 171] on icon "Editor contextual toolbar" at bounding box center [252, 169] width 7 height 7
click at [271, 171] on input "21" at bounding box center [265, 170] width 14 height 8
click at [276, 171] on icon "Editor contextual toolbar" at bounding box center [278, 169] width 7 height 7
type input "22"
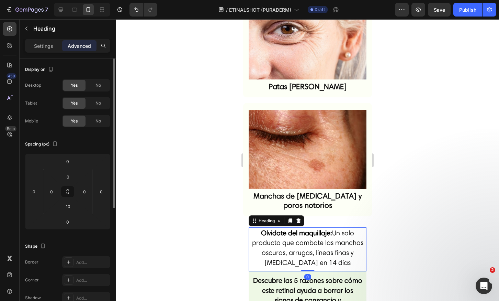
click at [297, 245] on span "Un solo producto que combate las manchas oscuras, arrugas, líneas finas y ojera…" at bounding box center [307, 248] width 111 height 38
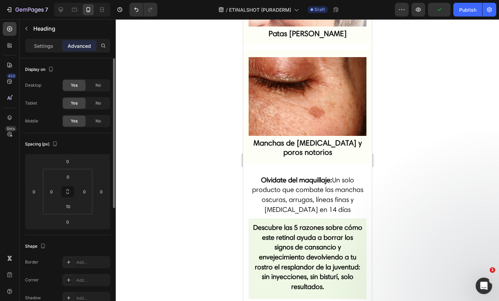
scroll to position [258, 0]
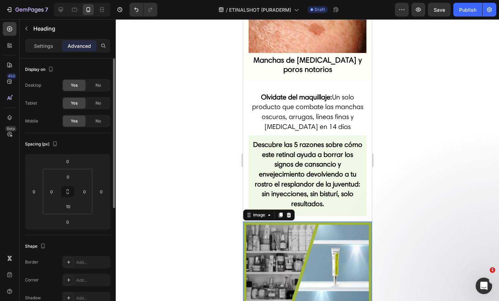
click at [323, 259] on img at bounding box center [307, 269] width 129 height 96
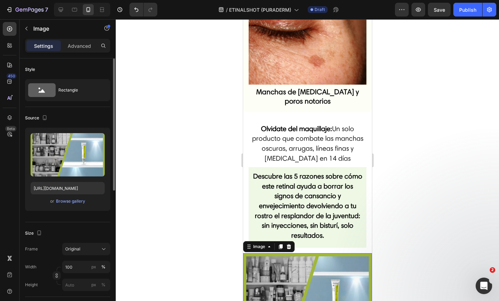
scroll to position [204, 0]
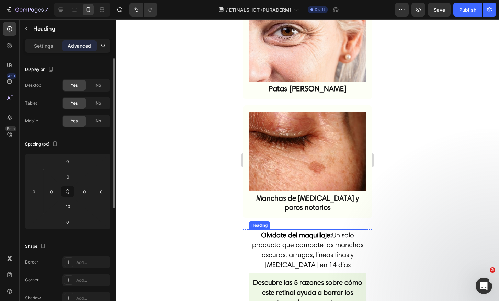
click at [324, 244] on span "Un solo producto que combate las manchas oscuras, arrugas, líneas finas y ojera…" at bounding box center [307, 250] width 111 height 38
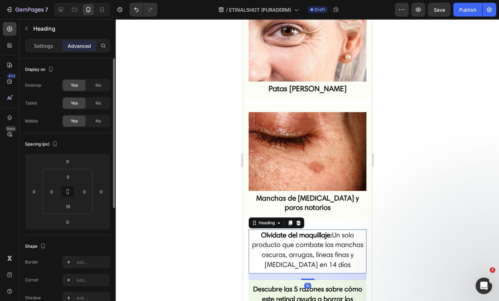
drag, startPoint x: 305, startPoint y: 262, endPoint x: 309, endPoint y: 259, distance: 5.2
click at [309, 259] on div "Olvidate del maquillaje: Un solo producto que combate las manchas oscuras, arru…" at bounding box center [308, 251] width 118 height 44
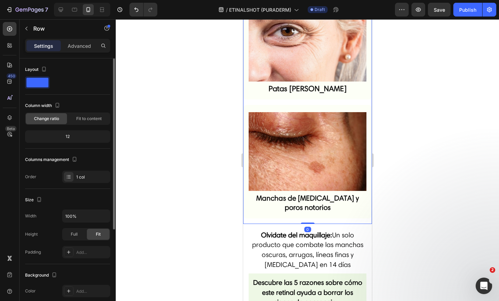
click at [317, 212] on div "Image Líneas finas y arrugas Heading Row Image Patas de gallo Heading Row Image…" at bounding box center [307, 52] width 129 height 341
click at [322, 198] on h2 "Manchas de melasma y poros notorios" at bounding box center [308, 203] width 118 height 20
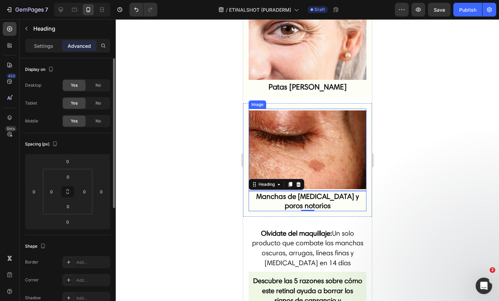
scroll to position [213, 0]
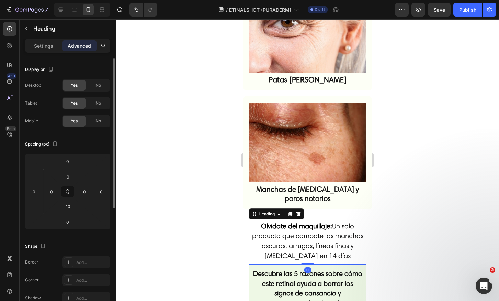
click at [329, 235] on span "Un solo producto que combate las manchas oscuras, arrugas, líneas finas y ojera…" at bounding box center [307, 241] width 111 height 38
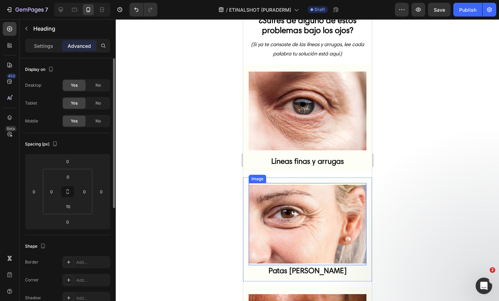
scroll to position [23, 0]
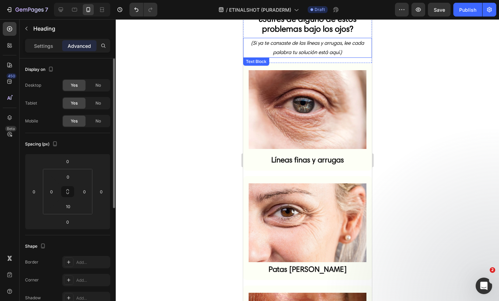
click at [321, 44] on icon "(Si ya te cansaste de las líneas y arrugas, lee cada palabra tu solución está a…" at bounding box center [307, 47] width 113 height 15
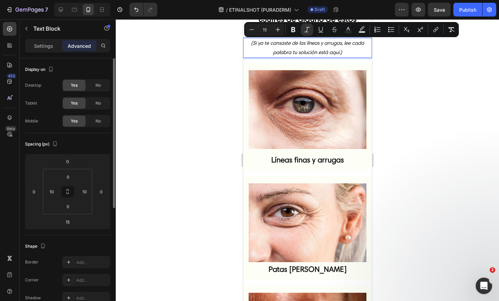
click at [320, 45] on icon "(Si ya te cansaste de las líneas y arrugas, lee cada palabra tu solución está a…" at bounding box center [307, 47] width 113 height 15
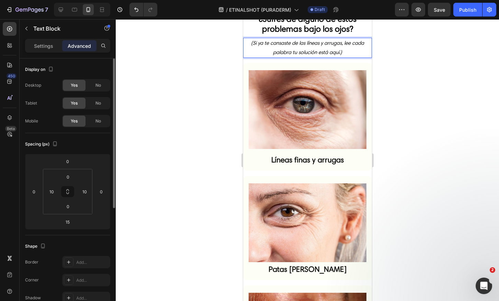
click at [319, 46] on icon "(Si ya te cansaste de las líneas y arrugas, lee cada palabra tu solución está a…" at bounding box center [307, 47] width 113 height 15
click at [321, 44] on icon "(Si ya te cansaste de las líneas y arrugas, lee cada palabra tu solución está a…" at bounding box center [307, 47] width 113 height 15
click at [338, 45] on icon "(Si ya te cansaste de las líneas, arrugas, lee cada palabra tu solución está aq…" at bounding box center [307, 47] width 111 height 15
click at [283, 55] on p "(Si ya te cansaste de las líneas, arrugas y manchitas, lee cada palabra tu solu…" at bounding box center [307, 48] width 121 height 19
drag, startPoint x: 282, startPoint y: 54, endPoint x: 342, endPoint y: 64, distance: 60.9
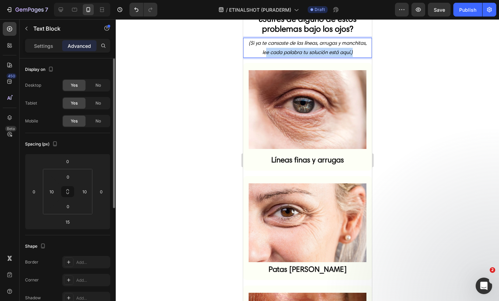
click at [342, 57] on p "(Si ya te cansaste de las líneas, arrugas y manchitas, lee cada palabra tu solu…" at bounding box center [307, 48] width 121 height 19
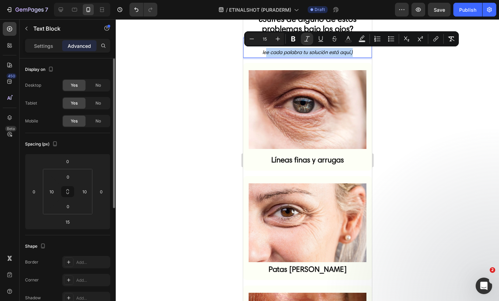
click at [337, 57] on p "(Si ya te cansaste de las líneas, arrugas y manchitas, lee cada palabra tu solu…" at bounding box center [307, 48] width 121 height 19
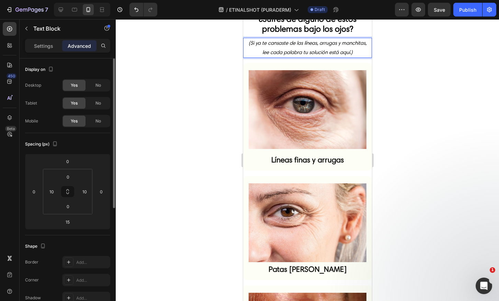
click at [393, 85] on div at bounding box center [308, 160] width 384 height 282
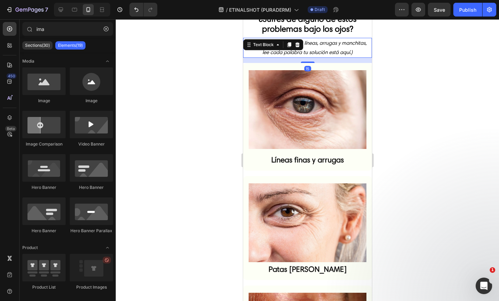
click at [339, 58] on div "(Si ya te cansaste de las líneas, arrugas y manchitas, lee cada palabra tu solu…" at bounding box center [307, 48] width 122 height 20
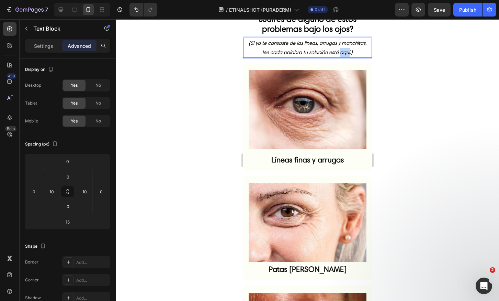
click at [297, 57] on p "(Si ya te cansaste de las líneas, arrugas y manchitas, lee cada palabra tu solu…" at bounding box center [307, 48] width 121 height 19
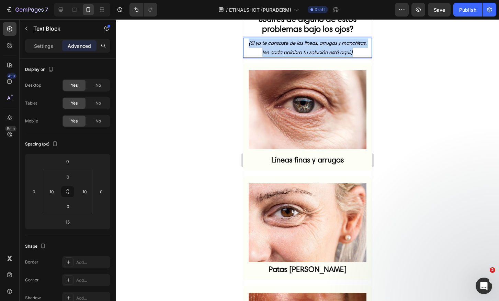
click at [297, 57] on p "(Si ya te cansaste de las líneas, arrugas y manchitas, lee cada palabra tu solu…" at bounding box center [307, 48] width 121 height 19
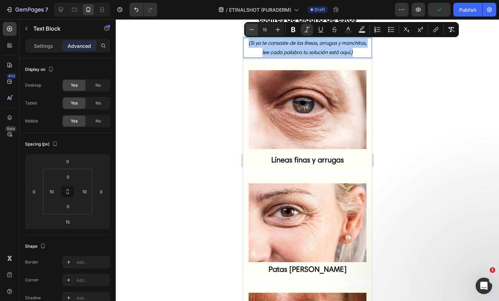
click at [253, 31] on icon "Editor contextual toolbar" at bounding box center [252, 29] width 7 height 7
type input "14"
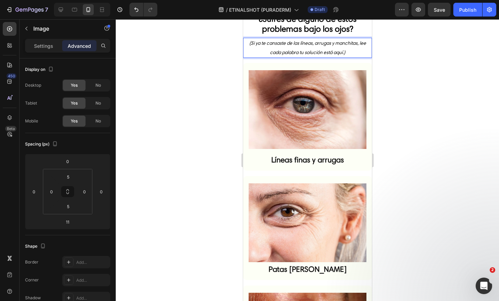
click at [297, 68] on div "Image" at bounding box center [308, 109] width 118 height 82
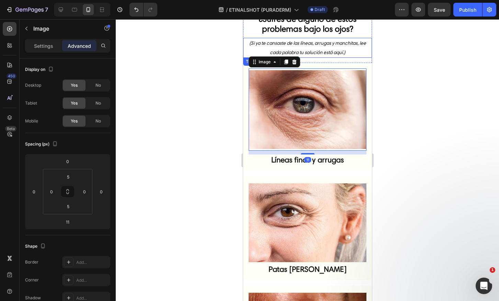
click at [339, 46] on icon "(Si ya te cansaste de las líneas, arrugas y manchitas, lee cada palabra tu solu…" at bounding box center [307, 47] width 117 height 15
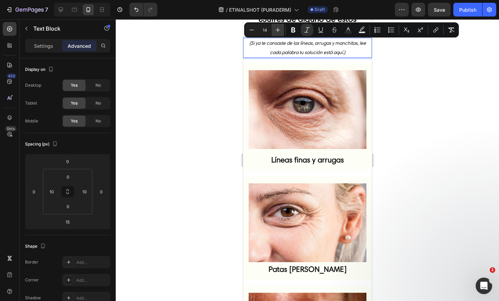
click at [278, 32] on icon "Editor contextual toolbar" at bounding box center [278, 29] width 7 height 7
type input "16"
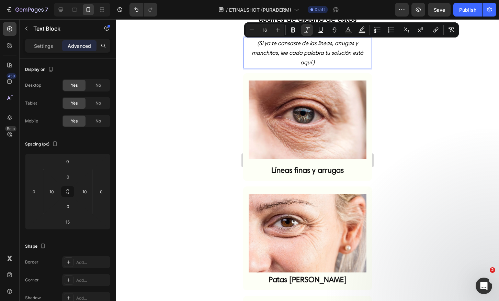
click at [318, 56] on icon "(Si ya te cansaste de las líneas, arrugas y manchitas, lee cada palabra tu solu…" at bounding box center [308, 53] width 112 height 26
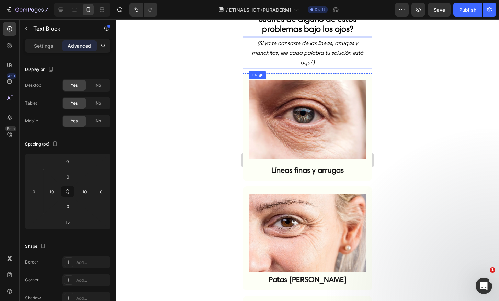
click at [332, 103] on img at bounding box center [308, 119] width 118 height 78
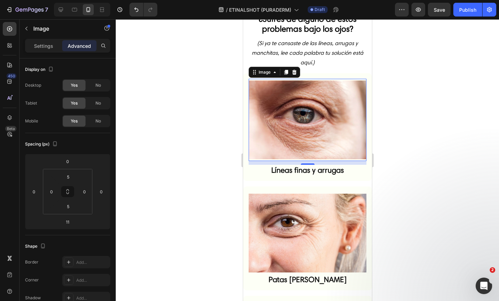
click at [313, 116] on img at bounding box center [308, 119] width 118 height 78
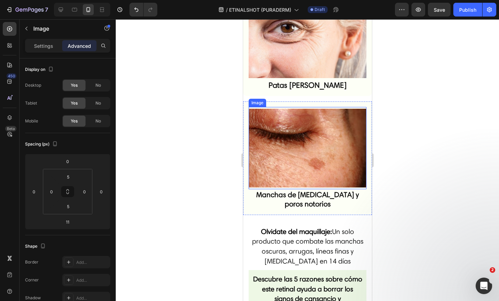
scroll to position [220, 0]
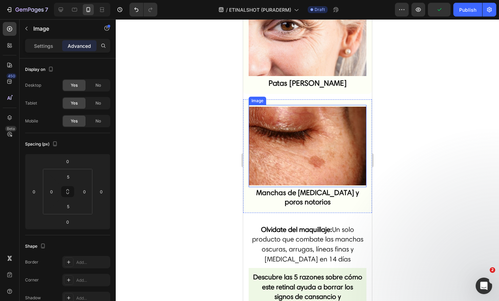
click at [312, 168] on img at bounding box center [308, 146] width 118 height 78
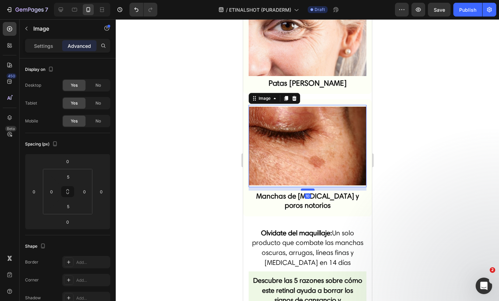
drag, startPoint x: 307, startPoint y: 176, endPoint x: 307, endPoint y: 179, distance: 3.5
click at [307, 188] on div at bounding box center [308, 189] width 14 height 2
type input "10"
click at [318, 229] on strong "Olvidate del maquillaje:" at bounding box center [296, 233] width 71 height 8
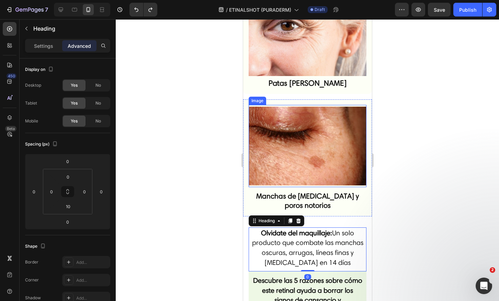
click at [317, 191] on strong "Manchas de melasma y poros notorios" at bounding box center [307, 200] width 103 height 18
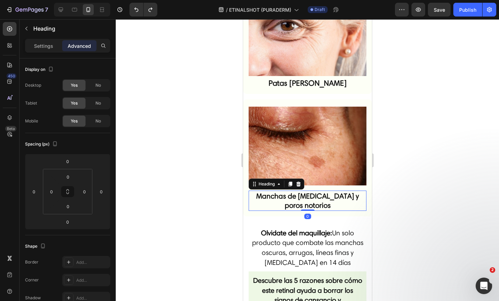
click at [319, 179] on div "Image Manchas de melasma y poros notorios Heading 0" at bounding box center [308, 158] width 118 height 106
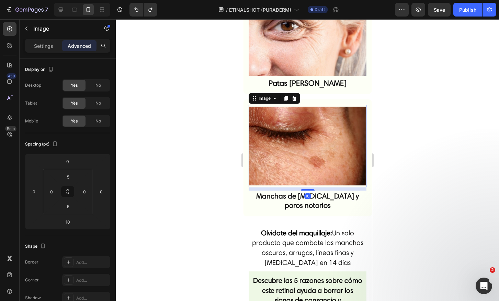
click at [316, 164] on img at bounding box center [308, 146] width 118 height 78
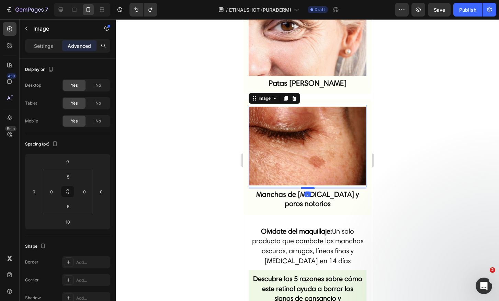
click at [310, 187] on div at bounding box center [308, 188] width 14 height 2
type input "5"
click at [327, 199] on div "Image 5 Manchas de melasma y poros notorios Heading Row" at bounding box center [307, 156] width 129 height 115
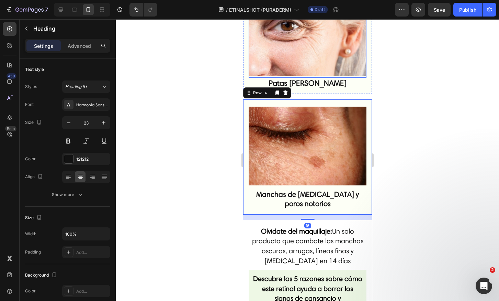
click at [306, 78] on strong "Patas de gallo" at bounding box center [307, 82] width 78 height 9
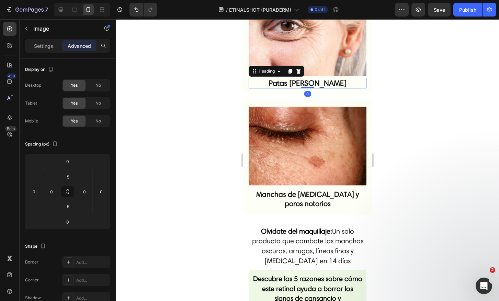
click at [309, 68] on img at bounding box center [308, 36] width 118 height 78
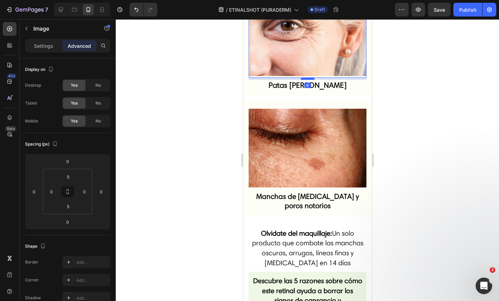
click at [306, 78] on div at bounding box center [308, 79] width 14 height 2
click at [307, 77] on div at bounding box center [308, 78] width 14 height 2
type input "5"
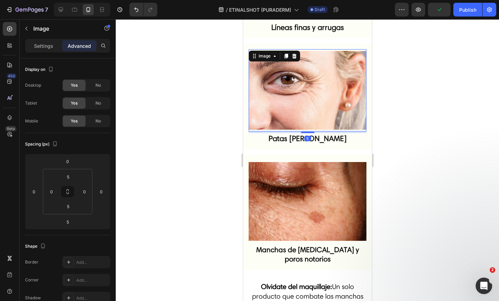
scroll to position [86, 0]
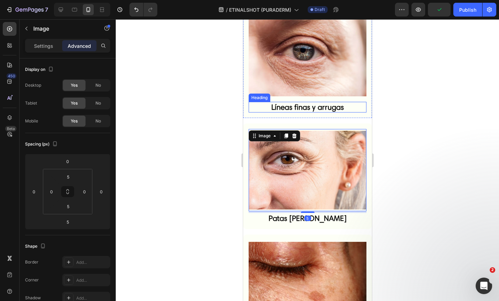
click at [319, 102] on strong "Líneas finas y arrugas" at bounding box center [307, 106] width 73 height 9
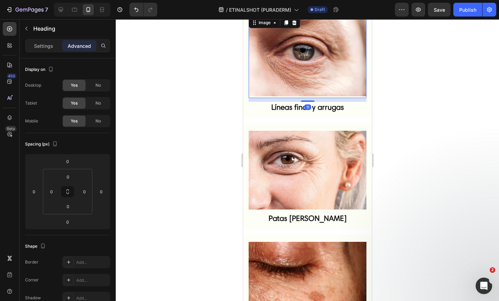
click at [317, 86] on img at bounding box center [308, 57] width 118 height 78
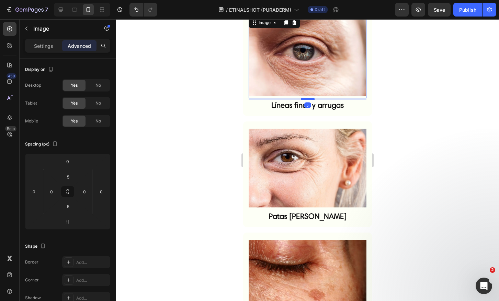
click at [309, 98] on div at bounding box center [308, 99] width 14 height 2
type input "5"
click at [326, 74] on img at bounding box center [308, 57] width 118 height 78
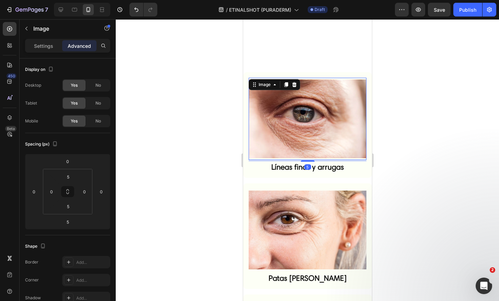
scroll to position [0, 0]
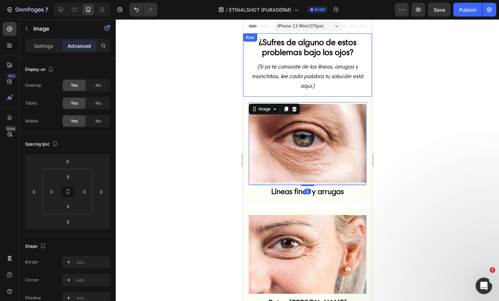
click at [323, 97] on div "Image 5 Líneas finas y arrugas Heading Row" at bounding box center [307, 150] width 129 height 106
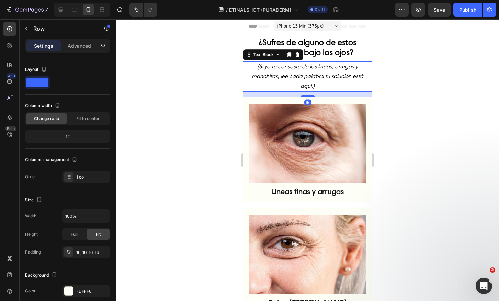
click at [363, 83] on div "(Si ya te cansaste de las líneas, arrugas y manchitas, lee cada palabra tu solu…" at bounding box center [307, 76] width 129 height 30
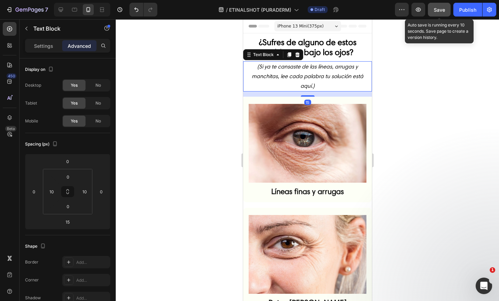
click at [441, 10] on span "Save" at bounding box center [439, 10] width 11 height 6
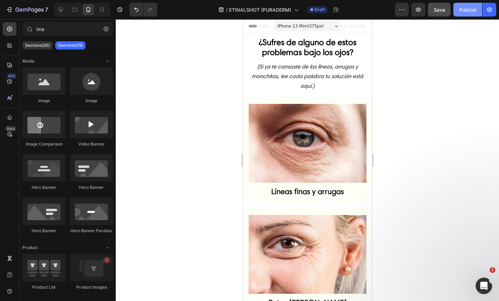
click at [471, 12] on div "Publish" at bounding box center [468, 9] width 17 height 7
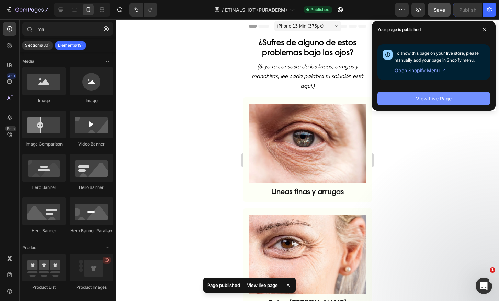
click at [466, 97] on button "View Live Page" at bounding box center [434, 98] width 113 height 14
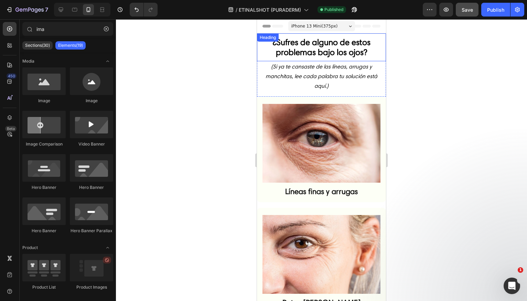
click at [271, 47] on h2 "¿Sufres de alguno de estos problemas bajo los ojos?" at bounding box center [321, 47] width 129 height 21
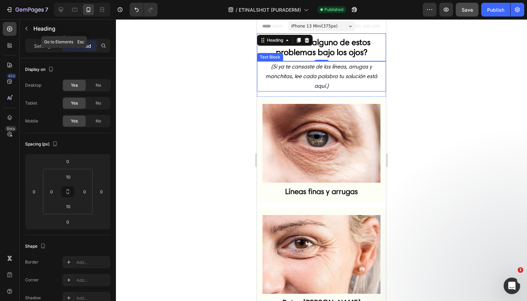
click at [26, 26] on icon "button" at bounding box center [27, 29] width 6 height 6
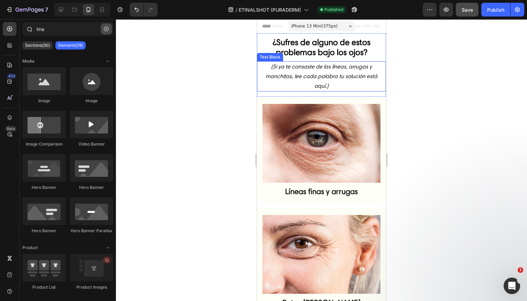
click at [102, 31] on button "button" at bounding box center [106, 28] width 11 height 11
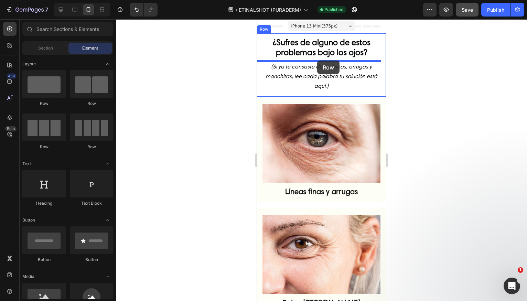
drag, startPoint x: 327, startPoint y: 99, endPoint x: 317, endPoint y: 61, distance: 39.7
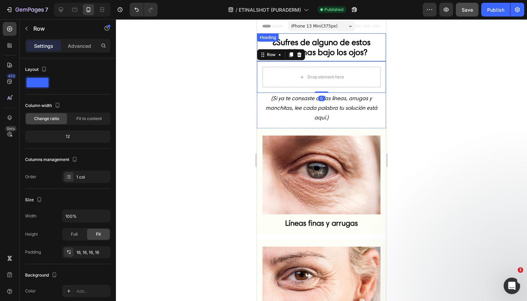
click at [323, 53] on strong "¿Sufres de alguno de estos problemas bajo los ojos?" at bounding box center [322, 47] width 98 height 20
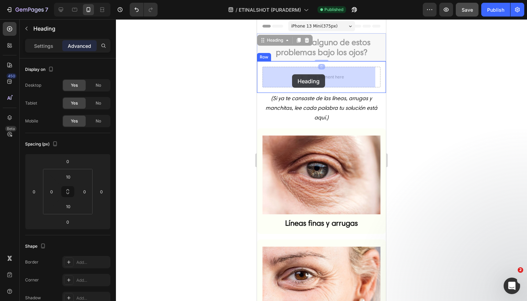
drag, startPoint x: 263, startPoint y: 40, endPoint x: 292, endPoint y: 75, distance: 45.1
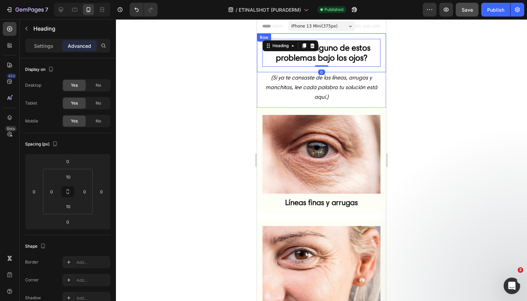
click at [378, 51] on div "¿Sufres de alguno de estos problemas bajo los ojos? Heading 0 Row" at bounding box center [321, 52] width 129 height 39
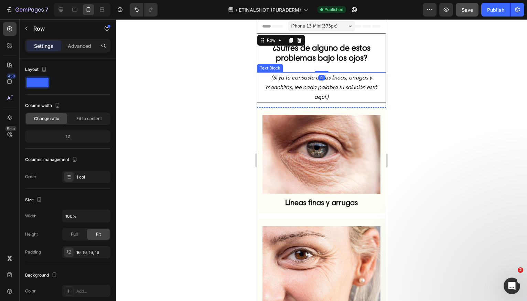
click at [283, 86] on icon "(Si ya te cansaste de las líneas, arrugas y manchitas, lee cada palabra tu solu…" at bounding box center [321, 87] width 112 height 26
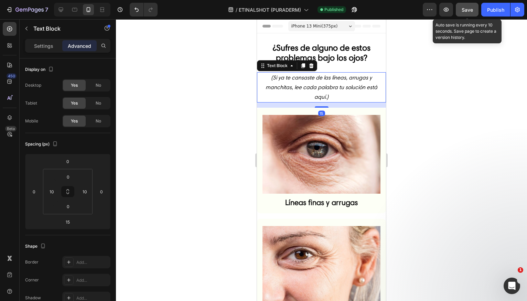
click at [459, 7] on button "Save" at bounding box center [466, 10] width 23 height 14
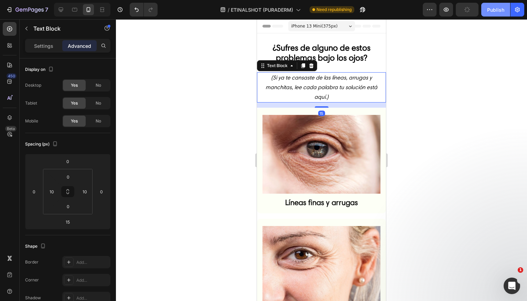
click at [498, 13] on button "Publish" at bounding box center [495, 10] width 29 height 14
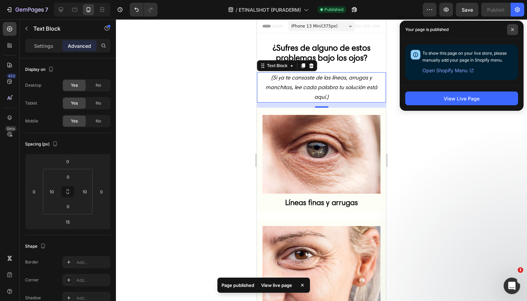
click at [499, 33] on span at bounding box center [512, 29] width 11 height 11
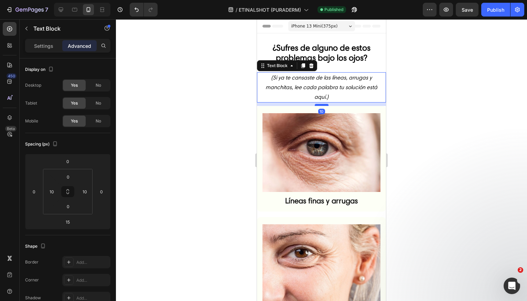
click at [320, 105] on div at bounding box center [322, 105] width 14 height 2
type input "10"
click at [398, 123] on div at bounding box center [321, 160] width 411 height 282
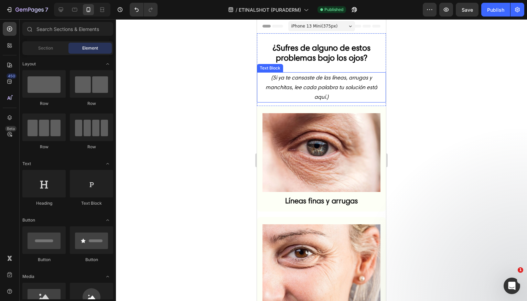
click at [354, 80] on icon "(Si ya te cansaste de las líneas, arrugas y manchitas, lee cada palabra tu solu…" at bounding box center [321, 87] width 112 height 26
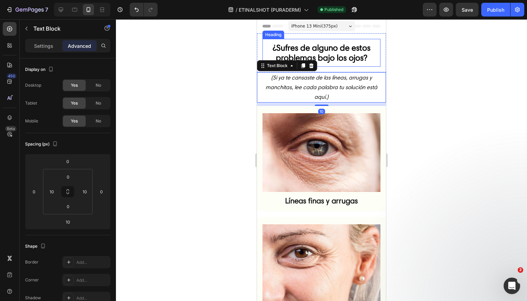
click at [345, 60] on strong "¿Sufres de alguno de estos problemas bajo los ojos?" at bounding box center [322, 53] width 98 height 20
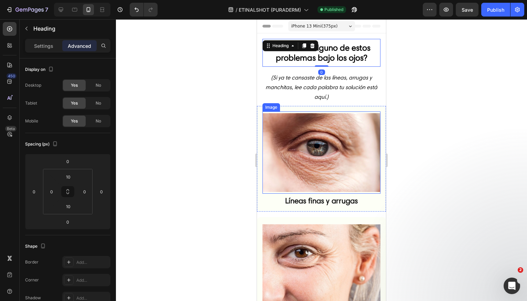
click at [335, 119] on img at bounding box center [321, 152] width 118 height 78
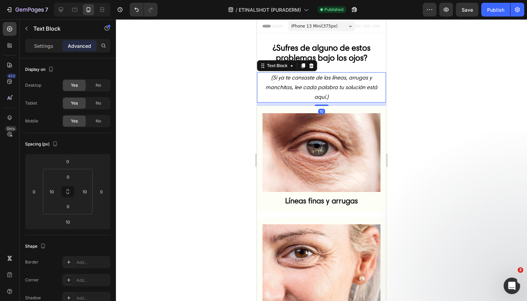
click at [333, 96] on p "(Si ya te cansaste de las líneas, arrugas y manchitas, lee cada palabra tu solu…" at bounding box center [321, 87] width 121 height 29
click at [340, 129] on img at bounding box center [321, 152] width 118 height 78
click at [338, 86] on icon "(Si ya te cansaste de las líneas, arrugas y manchitas, lee cada palabra tu solu…" at bounding box center [321, 87] width 112 height 26
click at [341, 127] on img at bounding box center [321, 152] width 118 height 78
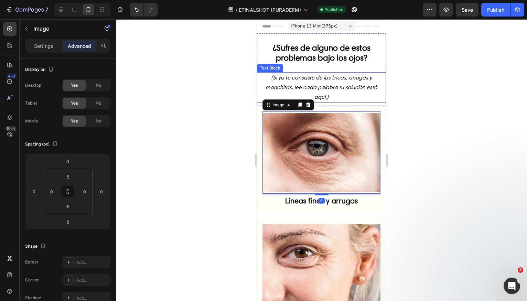
click at [328, 98] on p "(Si ya te cansaste de las líneas, arrugas y manchitas, lee cada palabra tu solu…" at bounding box center [321, 87] width 121 height 29
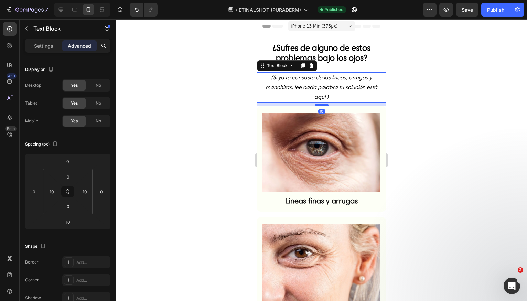
click at [323, 106] on div at bounding box center [322, 105] width 14 height 2
click at [342, 102] on div "10" at bounding box center [321, 103] width 129 height 3
click at [339, 94] on p "(Si ya te cansaste de las líneas, arrugas y manchitas, lee cada palabra tu solu…" at bounding box center [321, 87] width 121 height 29
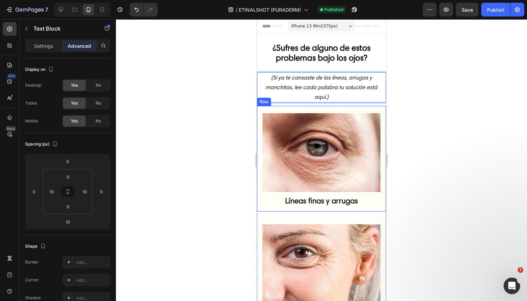
click at [338, 119] on img at bounding box center [321, 152] width 118 height 78
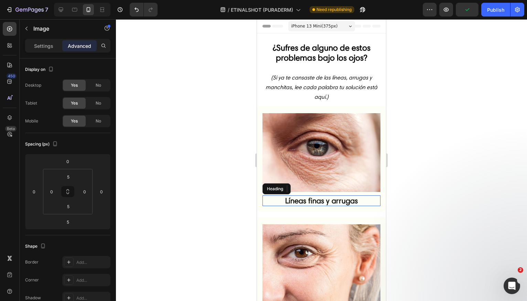
click at [342, 198] on strong "Líneas finas y arrugas" at bounding box center [321, 200] width 73 height 9
click at [341, 186] on img at bounding box center [321, 152] width 118 height 78
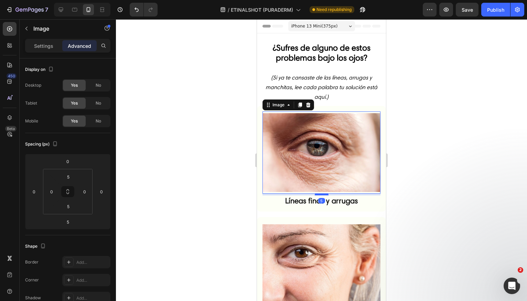
click at [320, 193] on div at bounding box center [322, 194] width 14 height 2
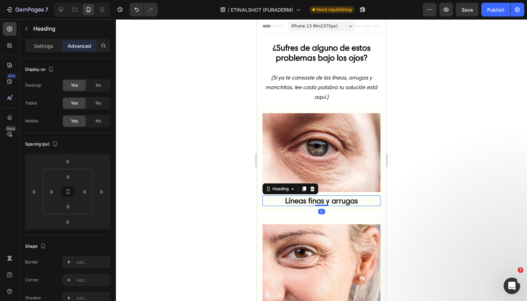
click at [348, 198] on strong "Líneas finas y arrugas" at bounding box center [321, 200] width 73 height 9
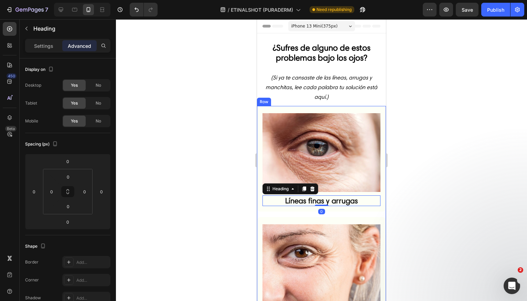
click at [337, 217] on div "Image Patas de gallo Heading Row" at bounding box center [321, 270] width 129 height 106
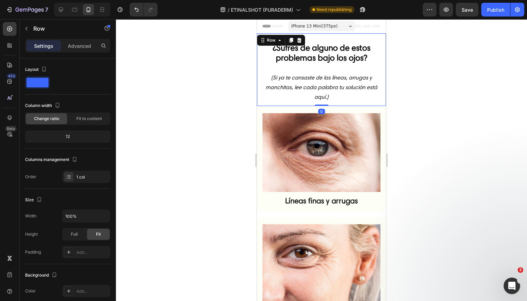
click at [340, 105] on div "¿Sufres de alguno de estos problemas bajo los ojos? Heading Row (Si ya te cansa…" at bounding box center [321, 69] width 129 height 73
click at [337, 75] on icon "(Si ya te cansaste de las líneas, arrugas y manchitas, lee cada palabra tu solu…" at bounding box center [321, 87] width 112 height 26
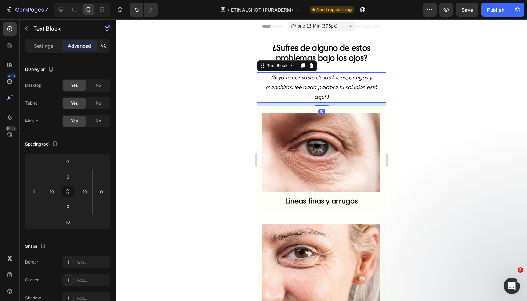
click at [341, 153] on img at bounding box center [321, 152] width 118 height 78
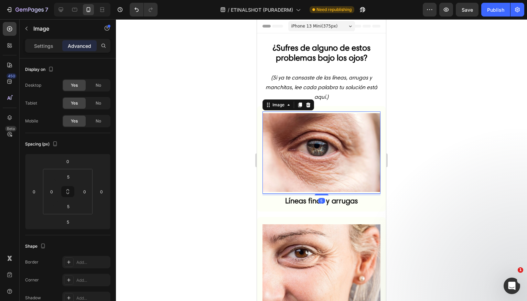
click at [452, 216] on div at bounding box center [321, 160] width 411 height 282
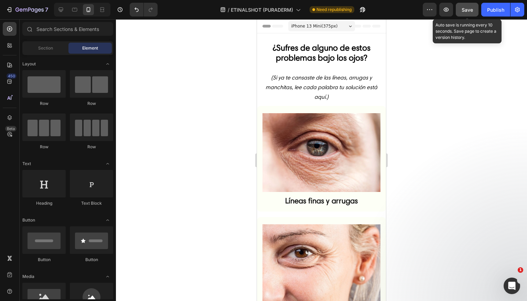
click at [472, 11] on span "Save" at bounding box center [466, 10] width 11 height 6
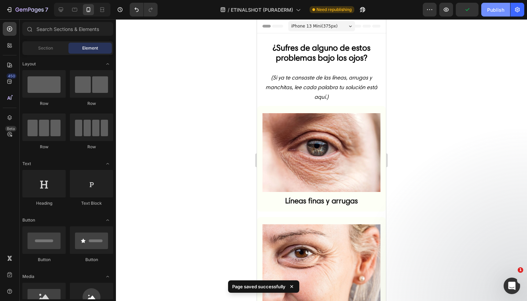
click at [481, 13] on button "Publish" at bounding box center [495, 10] width 29 height 14
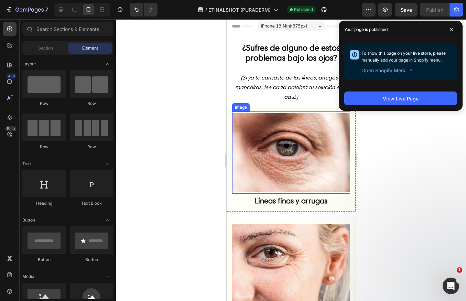
click at [282, 63] on div "¿Sufres de alguno de estos problemas bajo los ojos? Heading" at bounding box center [291, 53] width 118 height 28
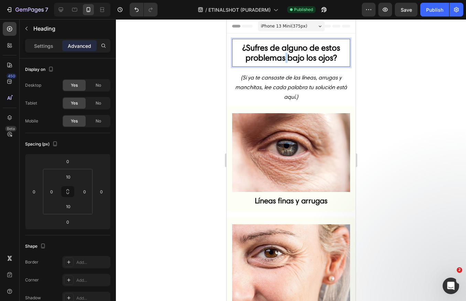
click at [283, 60] on strong "¿Sufres de alguno de estos problemas bajo los ojos?" at bounding box center [291, 53] width 98 height 20
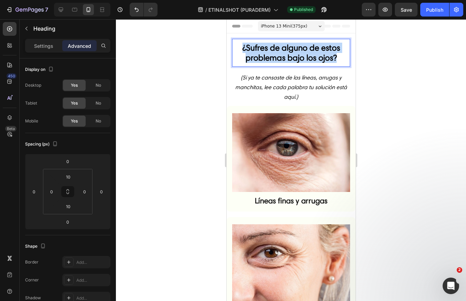
click at [283, 60] on strong "¿Sufres de alguno de estos problemas bajo los ojos?" at bounding box center [291, 53] width 98 height 20
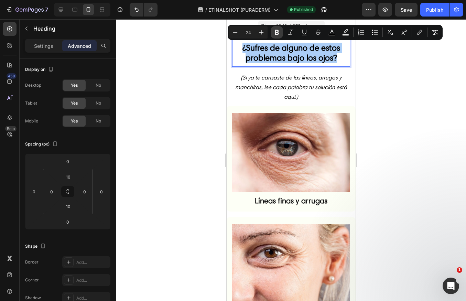
click at [277, 32] on icon "Editor contextual toolbar" at bounding box center [277, 32] width 4 height 5
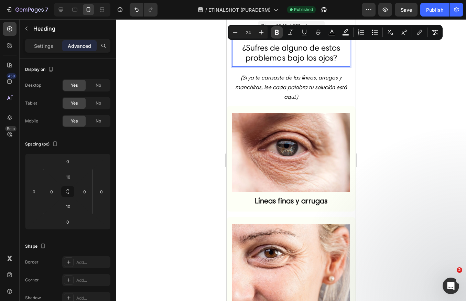
click at [277, 32] on icon "Editor contextual toolbar" at bounding box center [277, 32] width 4 height 5
click at [46, 45] on p "Settings" at bounding box center [43, 45] width 19 height 7
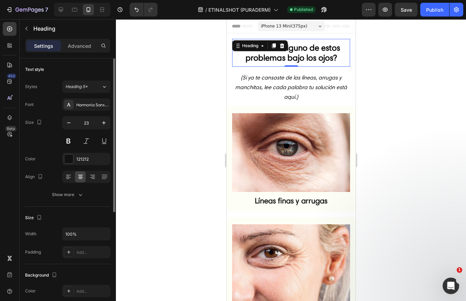
click at [94, 264] on div "Text style Styles Heading 5* Font Harmonia Sans W01 Regular Size 23 Color 12121…" at bounding box center [67, 292] width 85 height 57
click at [95, 81] on button "Heading 5*" at bounding box center [86, 86] width 48 height 12
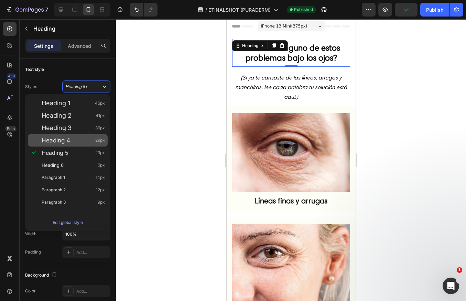
click at [80, 140] on div "Heading 4 29px" at bounding box center [73, 140] width 63 height 7
type input "29"
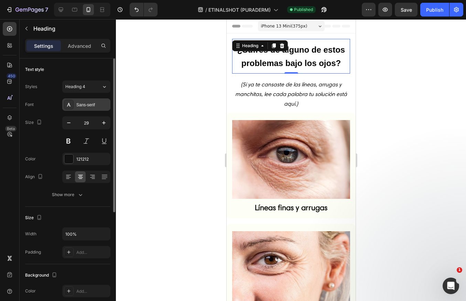
click at [95, 102] on div "Sans-serif" at bounding box center [92, 105] width 32 height 6
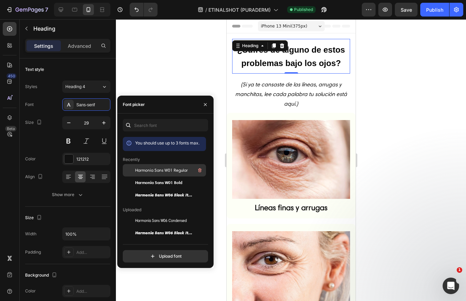
click at [155, 171] on span "Harmonia Sans W01 Regular" at bounding box center [161, 170] width 53 height 6
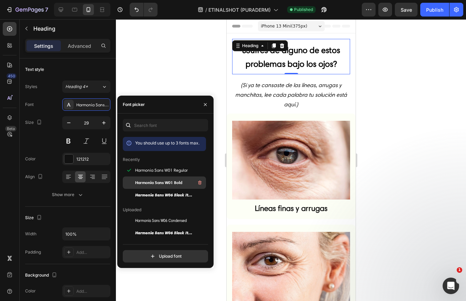
click at [151, 183] on span "Harmonia Sans W01 Bold" at bounding box center [158, 182] width 47 height 6
click at [155, 173] on span "Harmonia Sans W01 Regular" at bounding box center [161, 170] width 53 height 6
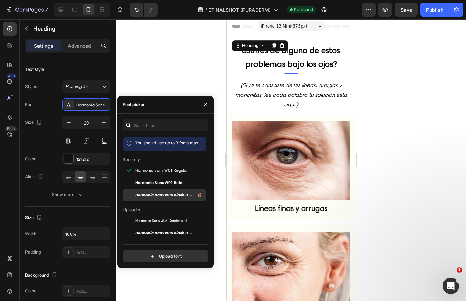
click at [156, 196] on span "Harmonia Sans W06 Black Italic" at bounding box center [163, 195] width 57 height 6
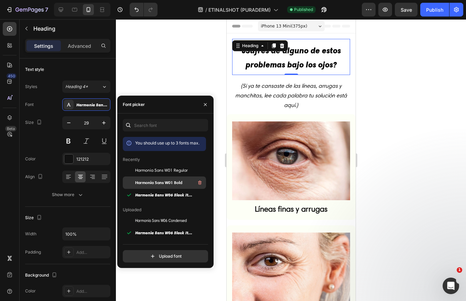
click at [157, 251] on div "Harmonia Sans W01 Bold" at bounding box center [164, 257] width 83 height 12
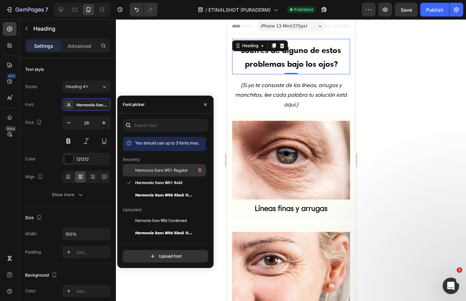
click at [159, 168] on span "Harmonia Sans W01 Regular" at bounding box center [161, 170] width 53 height 6
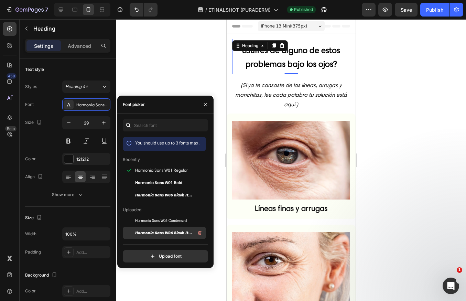
click at [160, 231] on span "Harmonia Sans W06 Black Italic" at bounding box center [163, 233] width 57 height 6
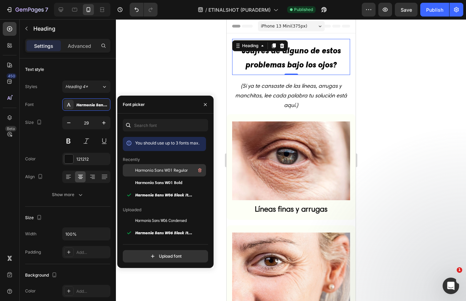
click at [158, 171] on span "Harmonia Sans W01 Regular" at bounding box center [161, 170] width 53 height 6
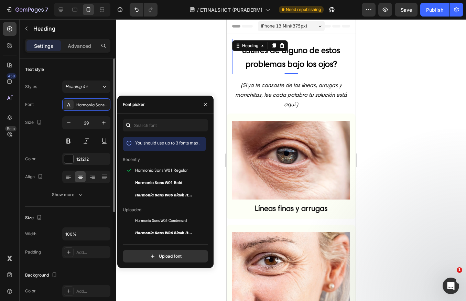
click at [52, 150] on div "Font Harmonia Sans W01 Regular Size 29 Color 121212 Align Show more" at bounding box center [67, 149] width 85 height 102
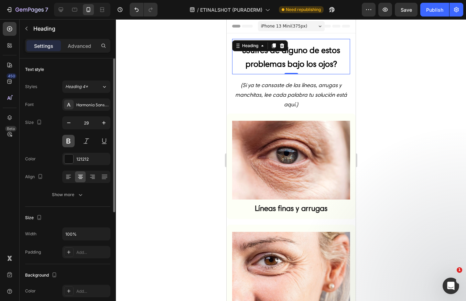
click at [67, 141] on button at bounding box center [68, 141] width 12 height 12
click at [70, 139] on button at bounding box center [68, 141] width 12 height 12
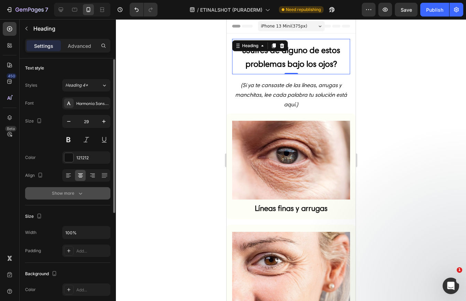
click at [88, 196] on button "Show more" at bounding box center [67, 193] width 85 height 12
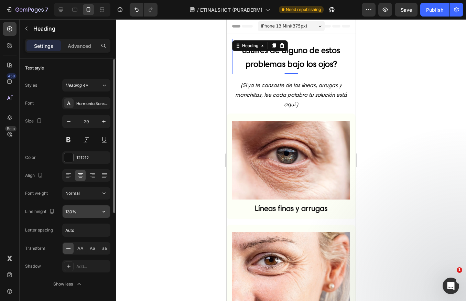
click at [79, 209] on input "130%" at bounding box center [86, 211] width 47 height 12
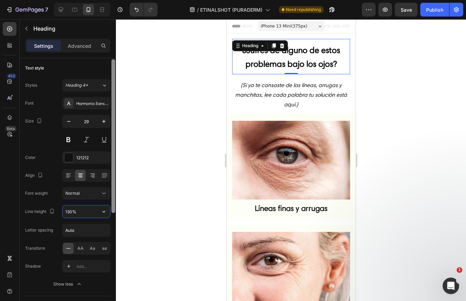
click at [111, 210] on div at bounding box center [113, 189] width 5 height 262
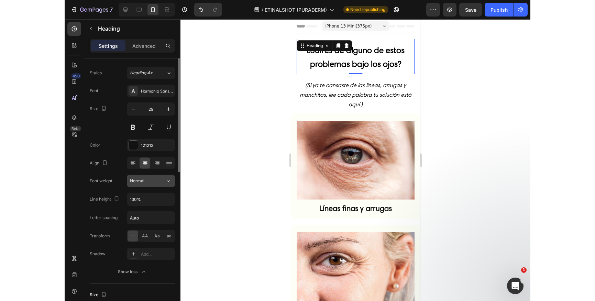
scroll to position [0, 0]
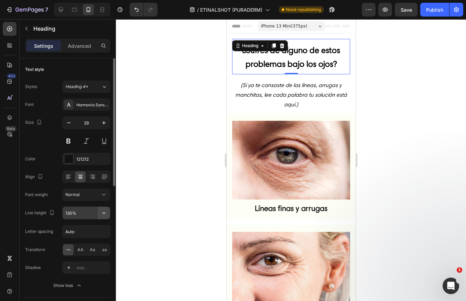
click at [102, 213] on icon "button" at bounding box center [103, 212] width 7 height 7
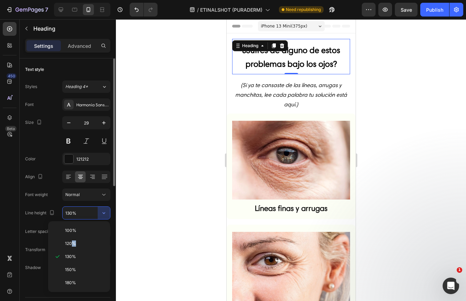
click at [74, 244] on span "120%" at bounding box center [70, 243] width 11 height 6
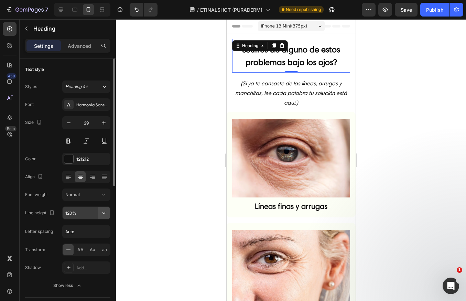
click at [104, 209] on icon "button" at bounding box center [103, 212] width 7 height 7
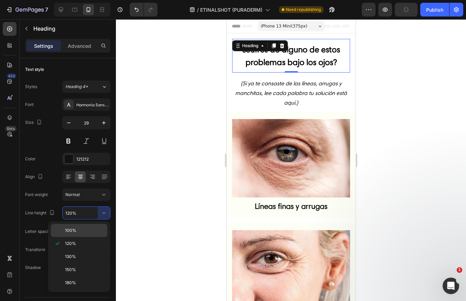
click at [93, 227] on div "100%" at bounding box center [79, 230] width 56 height 13
type input "100%"
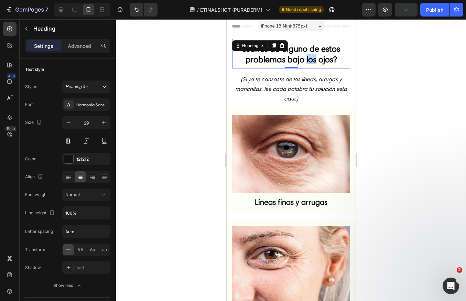
click at [303, 58] on strong "¿Sufres de alguno de estos problemas bajo los ojos?" at bounding box center [291, 54] width 98 height 21
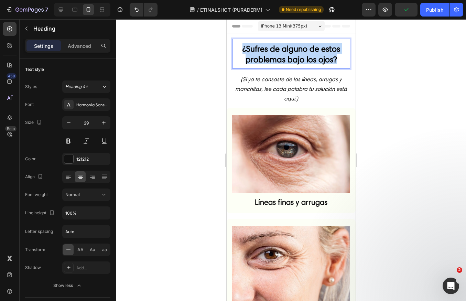
click at [303, 58] on strong "¿Sufres de alguno de estos problemas bajo los ojos?" at bounding box center [291, 54] width 98 height 21
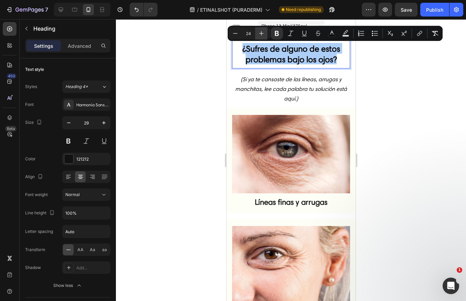
click at [262, 33] on icon "Editor contextual toolbar" at bounding box center [261, 33] width 4 height 4
type input "25"
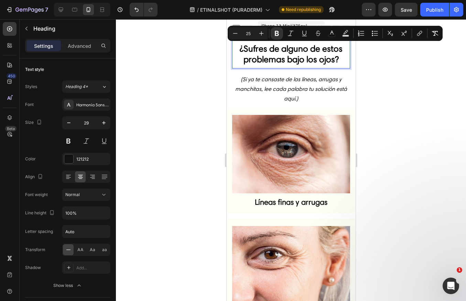
click at [274, 121] on img at bounding box center [291, 154] width 118 height 78
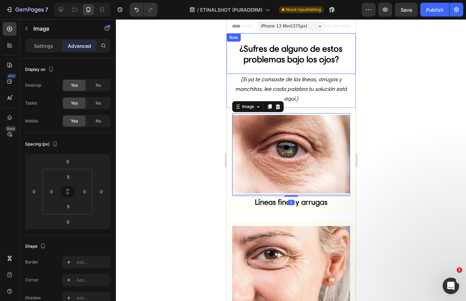
click at [283, 71] on div "⁠⁠⁠⁠⁠⁠⁠ ¿Sufres de alguno de estos problemas bajo los ojos? Heading Row" at bounding box center [290, 53] width 129 height 41
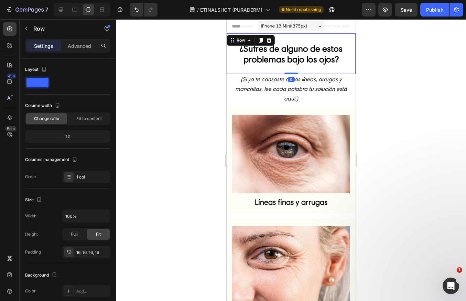
drag, startPoint x: 286, startPoint y: 74, endPoint x: 288, endPoint y: 70, distance: 4.5
click at [288, 70] on div "⁠⁠⁠⁠⁠⁠⁠ ¿Sufres de alguno de estos problemas bajo los ojos? Heading Row 0" at bounding box center [290, 53] width 129 height 41
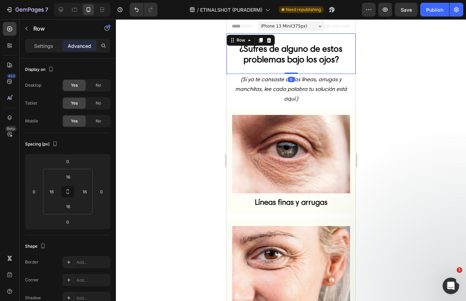
click at [289, 67] on div "⁠⁠⁠⁠⁠⁠⁠ ¿Sufres de alguno de estos problemas bajo los ojos? Heading" at bounding box center [291, 54] width 118 height 30
click at [293, 71] on div "⁠⁠⁠⁠⁠⁠⁠ ¿Sufres de alguno de estos problemas bajo los ojos? Heading Row 0" at bounding box center [290, 53] width 129 height 41
click at [66, 210] on input "16" at bounding box center [68, 206] width 14 height 10
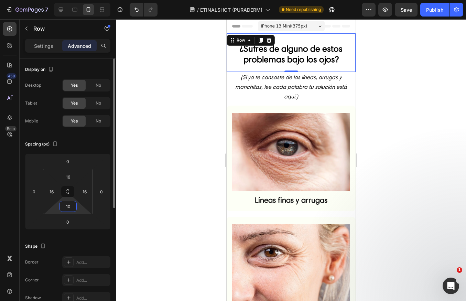
type input "1"
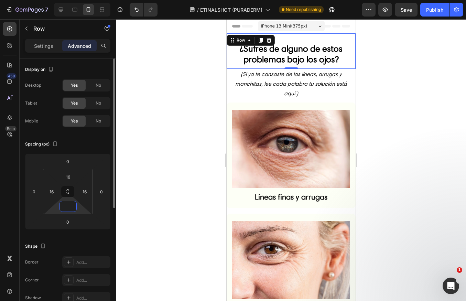
type input "5"
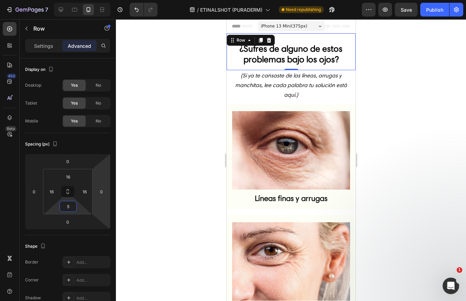
click at [273, 206] on div "Image Líneas finas y arrugas Heading Row Image Patas de gallo Heading Row Image…" at bounding box center [290, 275] width 129 height 343
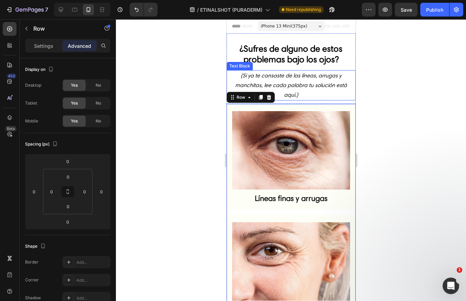
click at [301, 73] on icon "(Si ya te cansaste de las líneas, arrugas y manchitas, lee cada palabra tu solu…" at bounding box center [291, 85] width 112 height 26
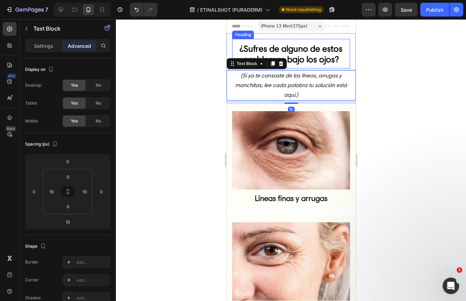
click at [302, 62] on strong "¿Sufres de alguno de estos problemas bajo los ojos?" at bounding box center [290, 53] width 103 height 21
click at [297, 81] on p "(Si ya te cansaste de las líneas, arrugas y manchitas, lee cada palabra tu solu…" at bounding box center [290, 85] width 121 height 29
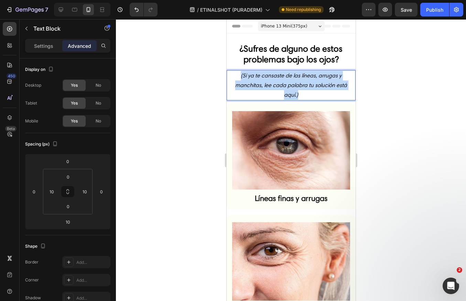
click at [297, 81] on p "(Si ya te cansaste de las líneas, arrugas y manchitas, lee cada palabra tu solu…" at bounding box center [290, 85] width 121 height 29
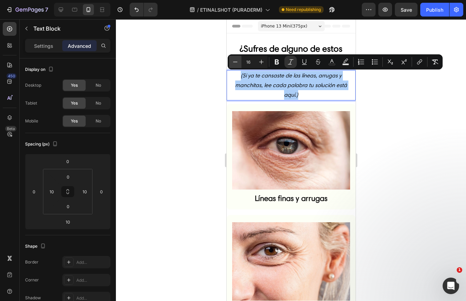
click at [239, 63] on button "Minus" at bounding box center [235, 62] width 12 height 12
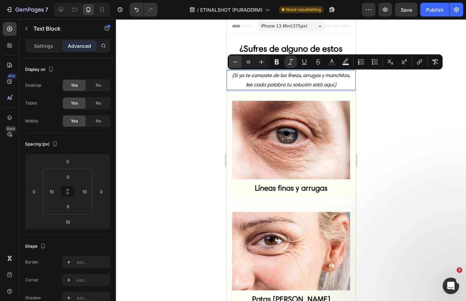
click at [239, 63] on button "Minus" at bounding box center [235, 62] width 12 height 12
type input "14"
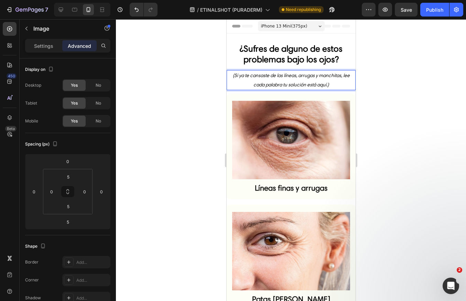
click at [298, 153] on img at bounding box center [291, 140] width 118 height 78
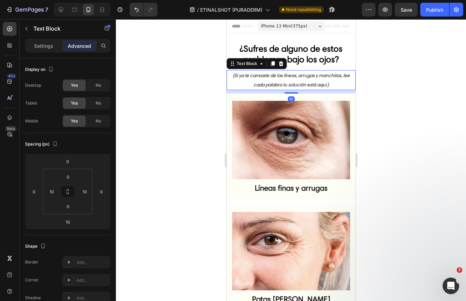
click at [312, 80] on p "(Si ya te cansaste de las líneas, arrugas y manchitas, lee cada palabra tu solu…" at bounding box center [290, 80] width 121 height 19
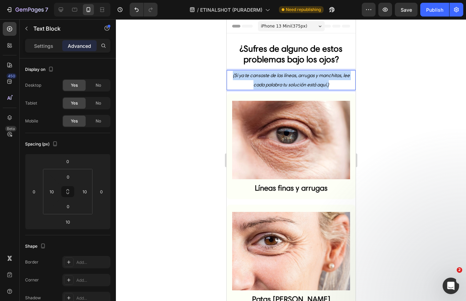
click at [313, 80] on p "(Si ya te cansaste de las líneas, arrugas y manchitas, lee cada palabra tu solu…" at bounding box center [290, 80] width 121 height 19
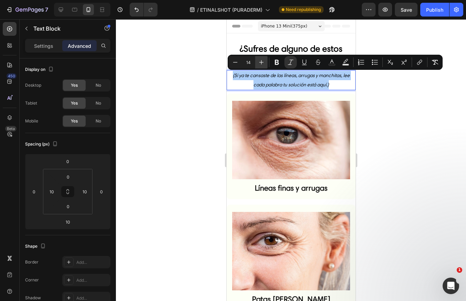
click at [264, 60] on icon "Editor contextual toolbar" at bounding box center [261, 62] width 7 height 7
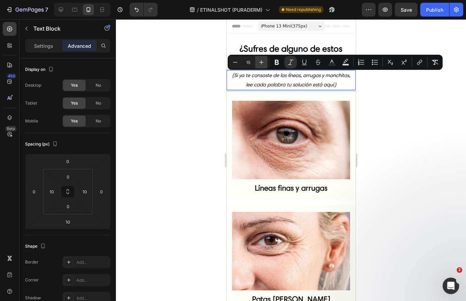
click at [264, 60] on icon "Editor contextual toolbar" at bounding box center [261, 62] width 7 height 7
type input "16"
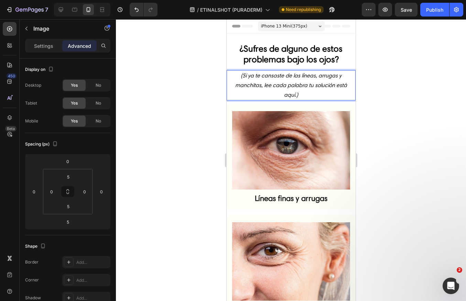
click at [289, 125] on img at bounding box center [291, 150] width 118 height 78
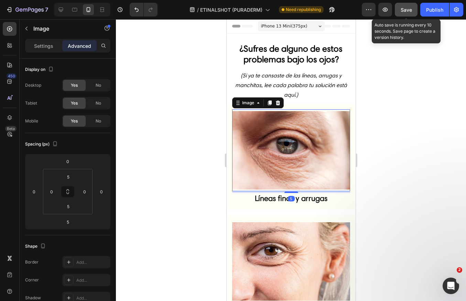
click at [413, 3] on button "Save" at bounding box center [406, 10] width 23 height 14
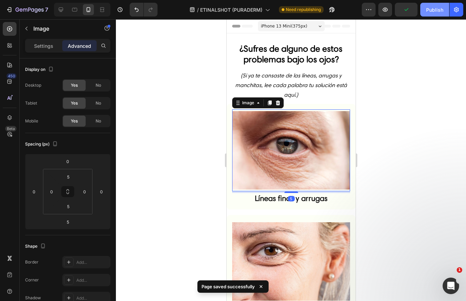
click at [446, 13] on button "Publish" at bounding box center [434, 10] width 29 height 14
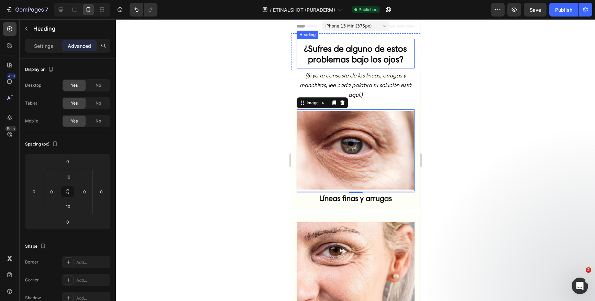
click at [373, 61] on strong "¿Sufres de alguno de estos problemas bajo los ojos?" at bounding box center [355, 53] width 103 height 21
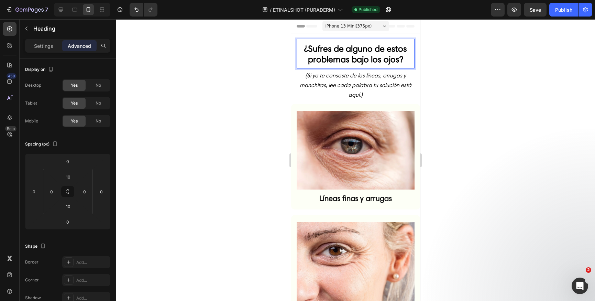
click at [373, 61] on strong "¿Sufres de alguno de estos problemas bajo los ojos?" at bounding box center [355, 53] width 103 height 21
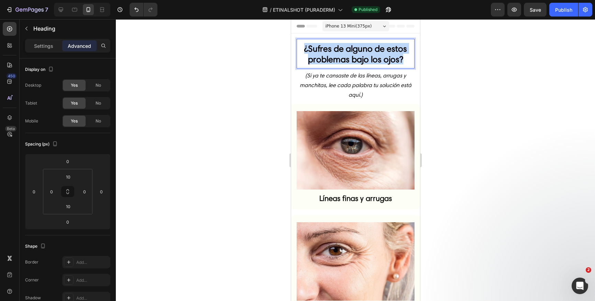
click at [373, 61] on strong "¿Sufres de alguno de estos problemas bajo los ojos?" at bounding box center [355, 53] width 103 height 21
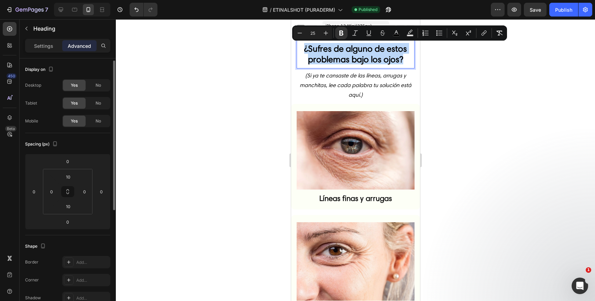
scroll to position [96, 0]
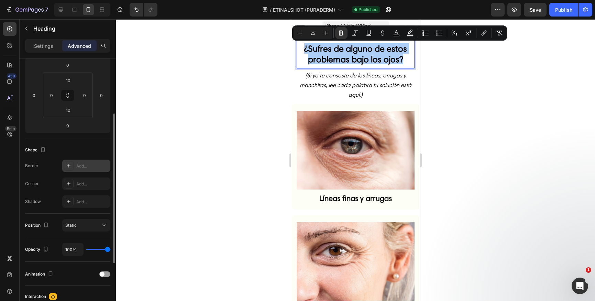
click at [77, 167] on div "Add..." at bounding box center [92, 166] width 32 height 6
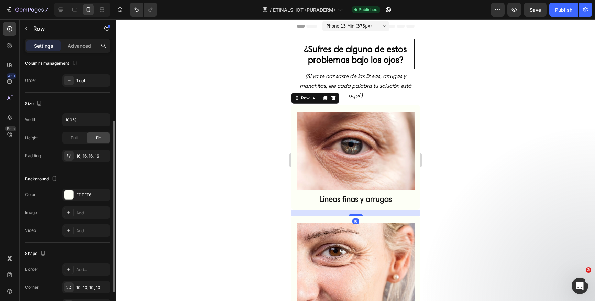
click at [367, 201] on div "Image Líneas finas y arrugas Heading Row 16" at bounding box center [355, 158] width 129 height 106
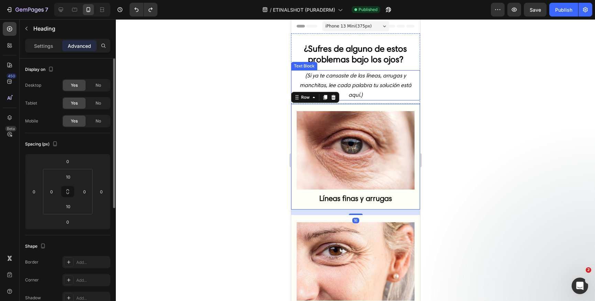
click at [375, 66] on div "⁠⁠⁠⁠⁠⁠⁠ ¿Sufres de alguno de estos problemas bajo los ojos? Heading" at bounding box center [355, 54] width 118 height 30
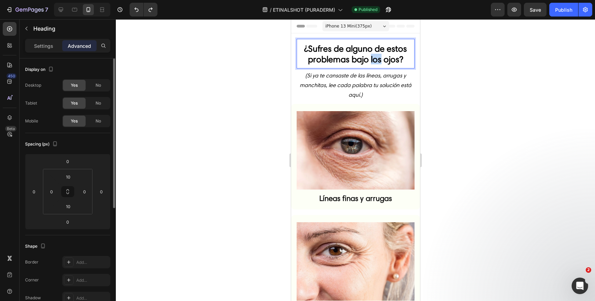
click at [375, 61] on strong "¿Sufres de alguno de estos problemas bajo los ojos?" at bounding box center [355, 53] width 103 height 21
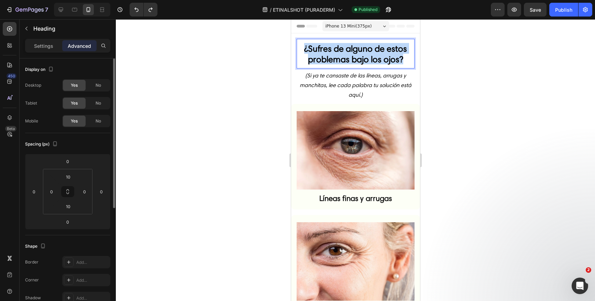
click at [375, 61] on strong "¿Sufres de alguno de estos problemas bajo los ojos?" at bounding box center [355, 53] width 103 height 21
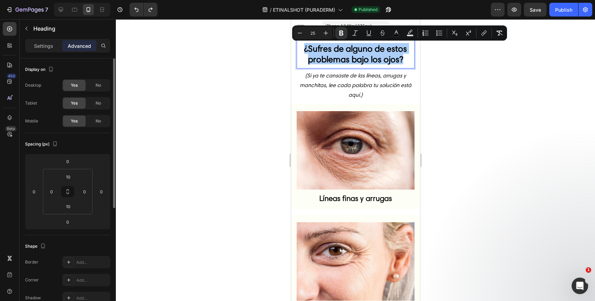
click at [378, 107] on div "Image Líneas finas y arrugas Heading Row" at bounding box center [355, 157] width 129 height 106
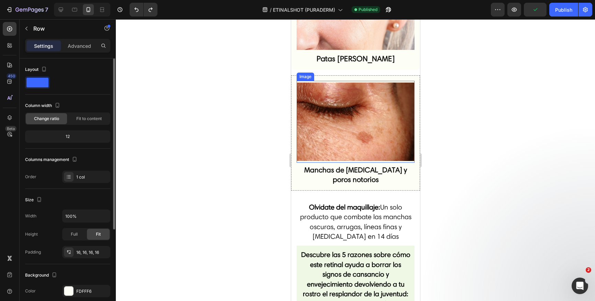
scroll to position [262, 0]
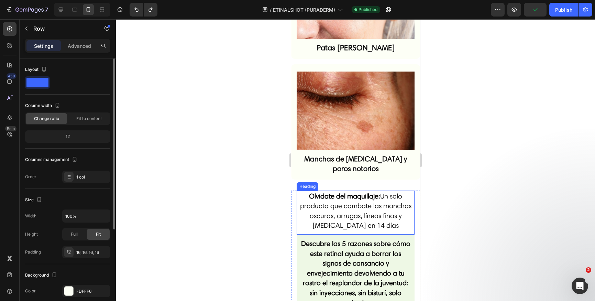
click at [365, 192] on strong "Olvidate del maquillaje:" at bounding box center [344, 196] width 71 height 8
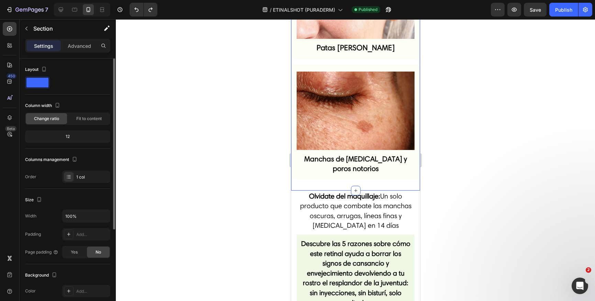
click at [380, 176] on div "Image Líneas finas y arrugas Heading Row Image Patas de gallo Heading Row Image…" at bounding box center [355, 16] width 129 height 348
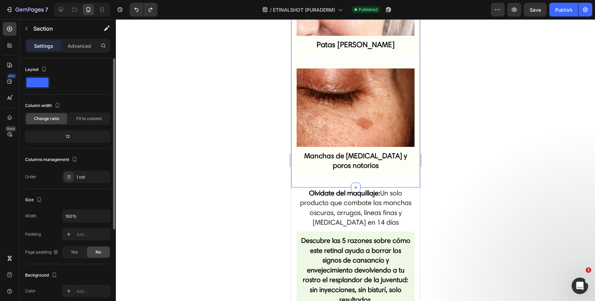
scroll to position [264, 0]
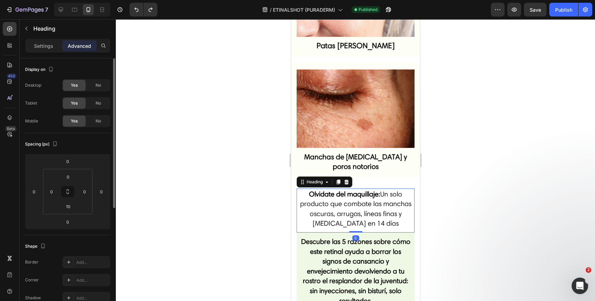
click at [331, 190] on strong "Olvidate del maquillaje:" at bounding box center [344, 194] width 71 height 8
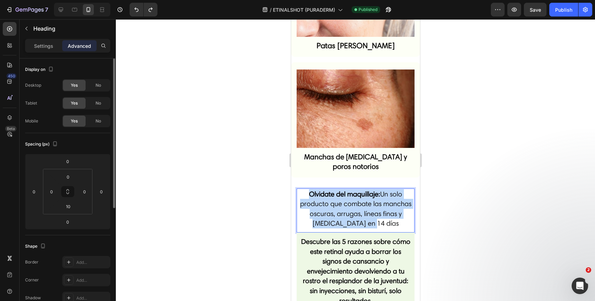
click at [331, 190] on strong "Olvidate del maquillaje:" at bounding box center [344, 194] width 71 height 8
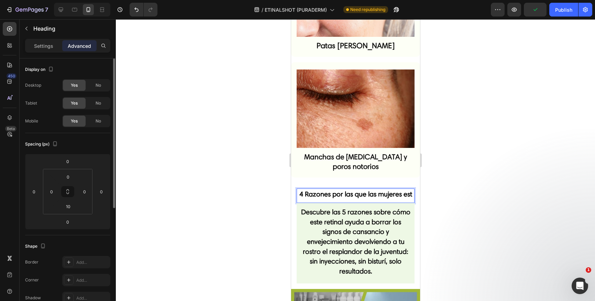
click at [499, 9] on icon "button" at bounding box center [535, 9] width 7 height 7
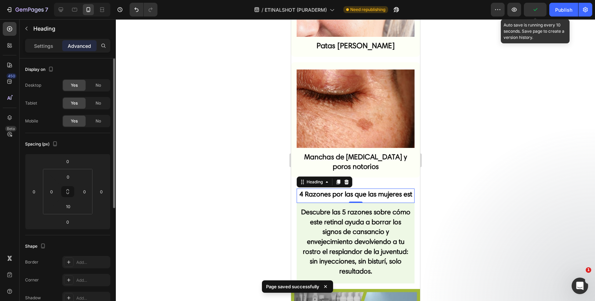
click at [499, 13] on button "button" at bounding box center [535, 10] width 23 height 14
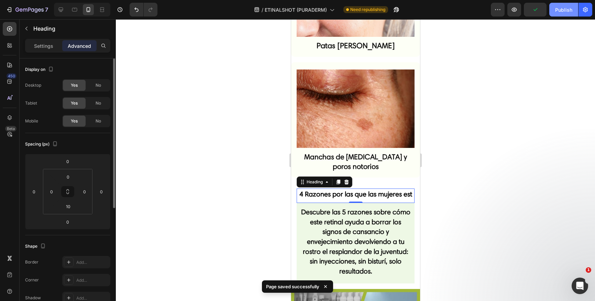
click at [499, 10] on div "Publish" at bounding box center [563, 9] width 17 height 7
click at [364, 194] on h2 "4 Razones por las que las mujeres est" at bounding box center [355, 193] width 118 height 11
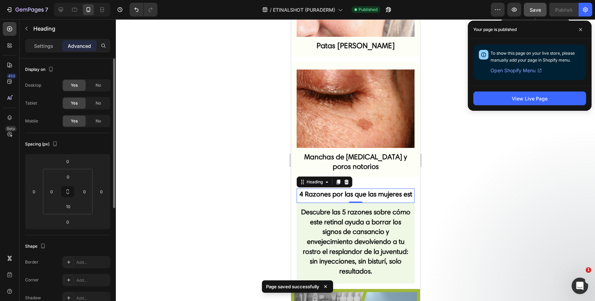
click at [499, 10] on button "Save" at bounding box center [535, 10] width 23 height 14
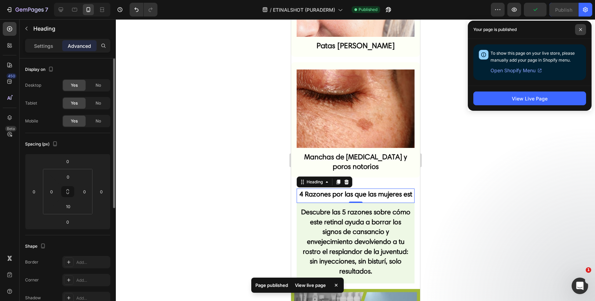
click at [499, 30] on icon at bounding box center [580, 29] width 3 height 3
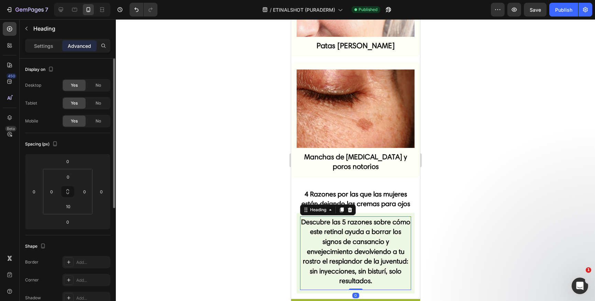
click at [374, 218] on strong "Descubre las 5 razones sobre cómo este retinal ayuda a borrar los signos de can…" at bounding box center [355, 251] width 109 height 67
click at [410, 234] on div "⁠⁠⁠⁠⁠⁠⁠ 4 Razones por las que las mujeres están dejando las cremas para ojos He…" at bounding box center [355, 243] width 129 height 110
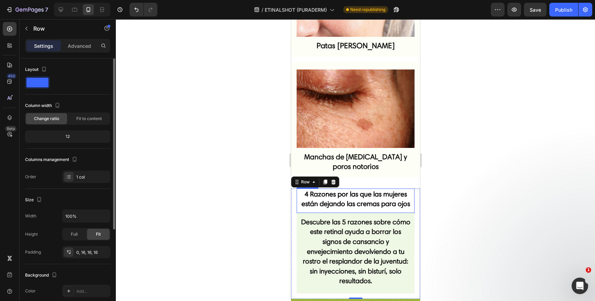
click at [351, 190] on strong "4 Razones por las que las mujeres están dejando las cremas para ojos" at bounding box center [355, 199] width 109 height 18
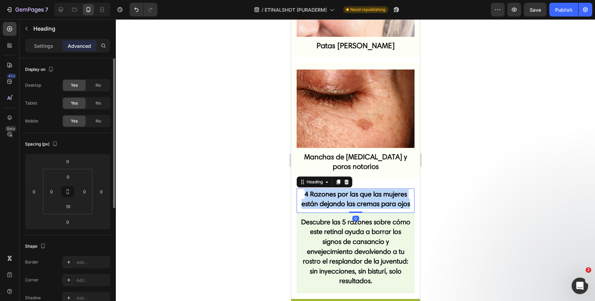
click at [351, 190] on strong "4 Razones por las que las mujeres están dejando las cremas para ojos" at bounding box center [355, 199] width 109 height 18
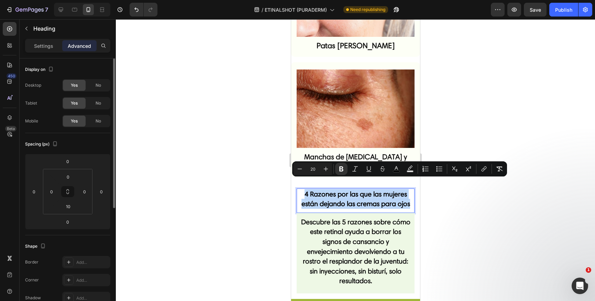
click at [362, 194] on strong "4 Razones por las que las mujeres están dejando las cremas para ojos" at bounding box center [355, 199] width 109 height 18
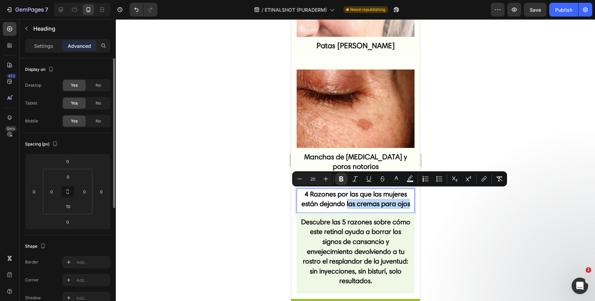
drag, startPoint x: 343, startPoint y: 196, endPoint x: 418, endPoint y: 199, distance: 74.7
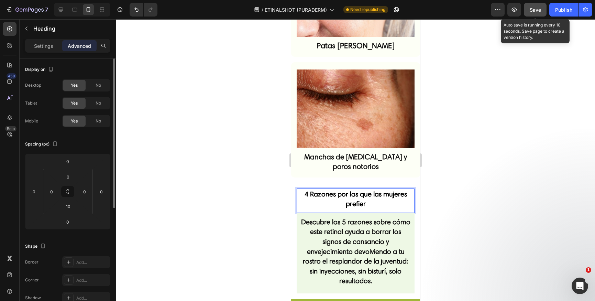
click at [499, 13] on div "Save" at bounding box center [535, 9] width 11 height 7
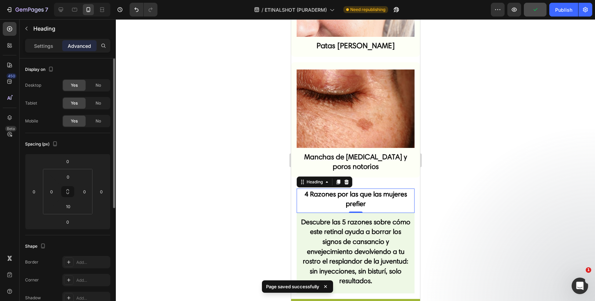
click at [373, 195] on h2 "4 Razones por las que las mujeres prefier" at bounding box center [355, 198] width 118 height 21
click at [359, 196] on strong "4 Razones por las que las mujeres prefier" at bounding box center [355, 199] width 102 height 18
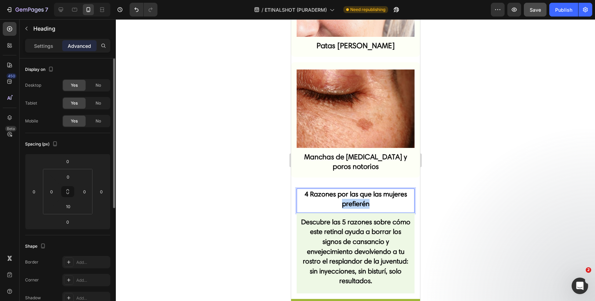
click at [337, 195] on p "4 Razones por las que las mujeres prefierén" at bounding box center [355, 199] width 117 height 20
click at [340, 195] on strong "4 Razones por las que las mujeres perfierén" at bounding box center [355, 199] width 102 height 18
drag, startPoint x: 340, startPoint y: 195, endPoint x: 351, endPoint y: 196, distance: 11.0
click at [340, 195] on strong "4 Razones por las que las mujeres perfierén" at bounding box center [355, 199] width 102 height 18
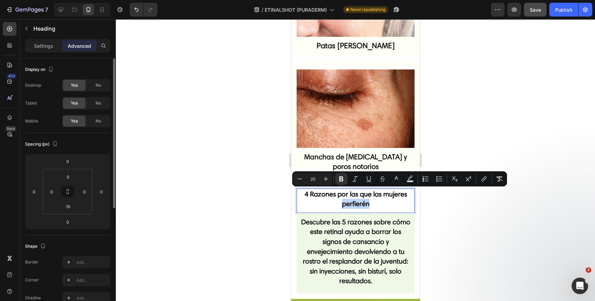
click at [389, 200] on div "4 Razones por las que las mujeres perfierén Heading 0" at bounding box center [355, 200] width 118 height 24
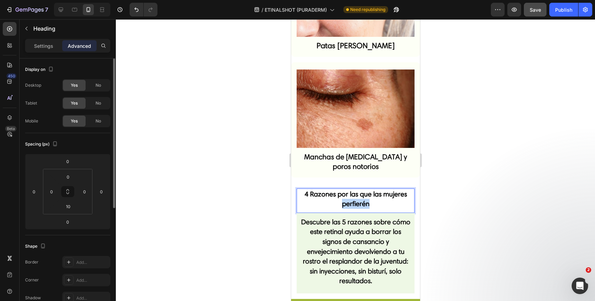
click at [351, 194] on strong "4 Razones por las que las mujeres perfierén" at bounding box center [355, 199] width 102 height 18
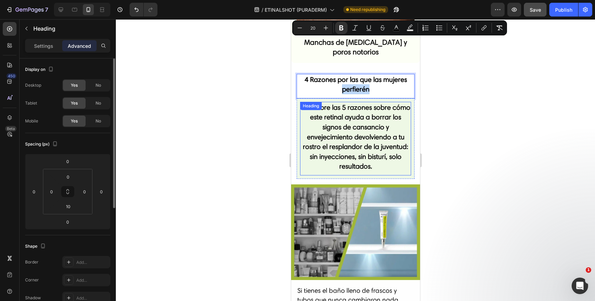
scroll to position [317, 0]
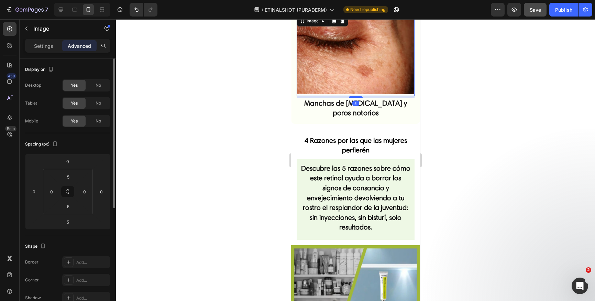
click at [402, 82] on img at bounding box center [355, 55] width 118 height 78
click at [364, 163] on h2 "Descubre las 5 razones sobre cómo este retinal ayuda a borrar los signos de can…" at bounding box center [355, 198] width 111 height 70
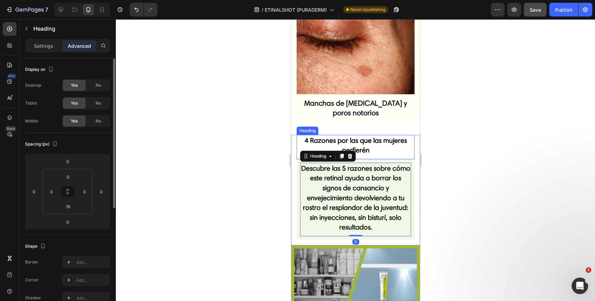
click at [370, 136] on strong "4 Razones por las que las mujeres perfierén" at bounding box center [355, 145] width 102 height 18
click at [365, 140] on strong "4 Razones por las que las mujeres perfierén" at bounding box center [355, 145] width 102 height 18
click at [363, 142] on strong "4 Razones por las que las mujeres perfierén" at bounding box center [355, 145] width 102 height 18
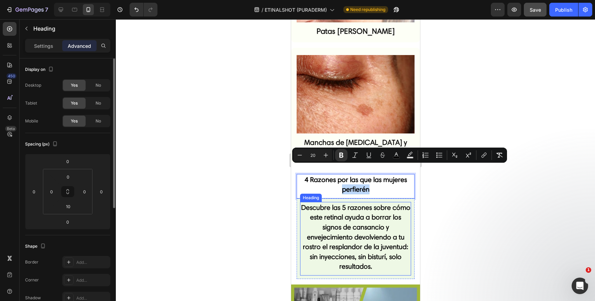
scroll to position [277, 0]
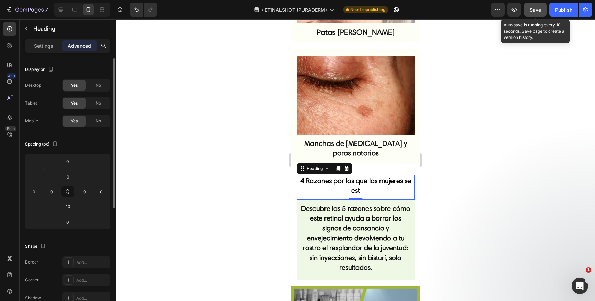
click at [499, 8] on span "Save" at bounding box center [535, 10] width 11 height 6
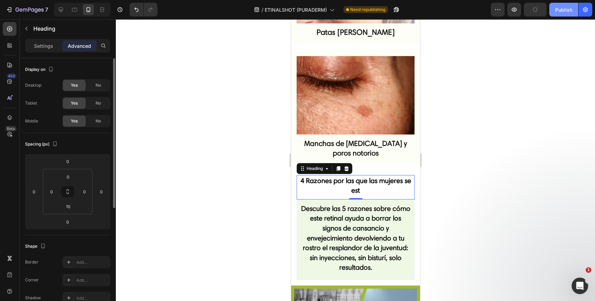
click at [499, 8] on button "Publish" at bounding box center [563, 10] width 29 height 14
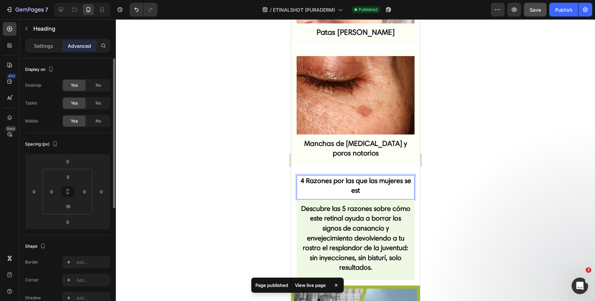
click at [375, 176] on h2 "4 Razones por las que las mujeres se est" at bounding box center [355, 185] width 118 height 21
click at [375, 176] on p "4 Razones por las que las mujeres se est" at bounding box center [355, 186] width 117 height 20
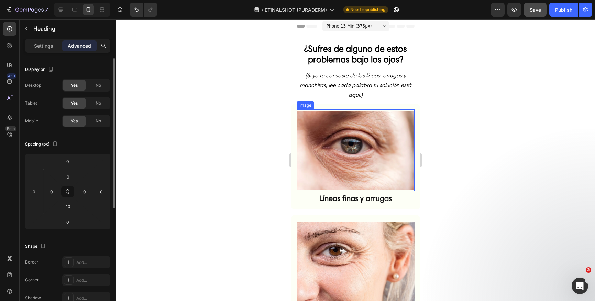
scroll to position [262, 0]
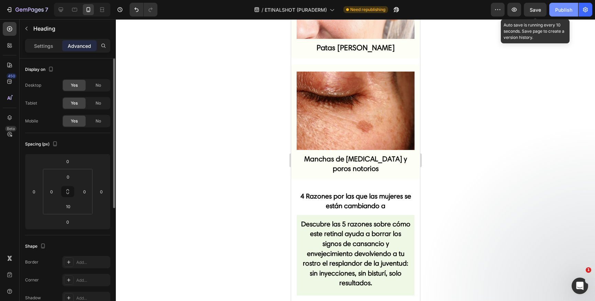
drag, startPoint x: 536, startPoint y: 14, endPoint x: 550, endPoint y: 12, distance: 13.6
click at [499, 14] on button "Save" at bounding box center [535, 10] width 23 height 14
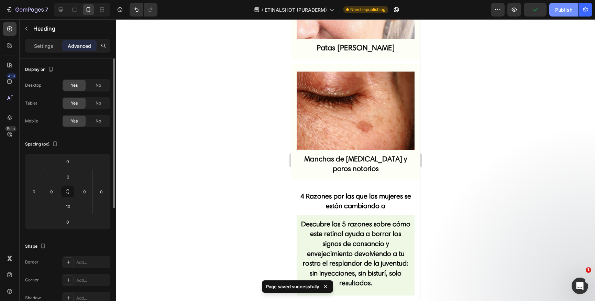
click at [499, 11] on div "Publish" at bounding box center [563, 9] width 17 height 7
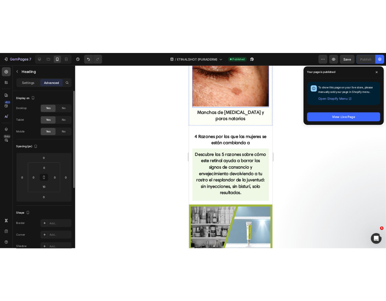
scroll to position [341, 0]
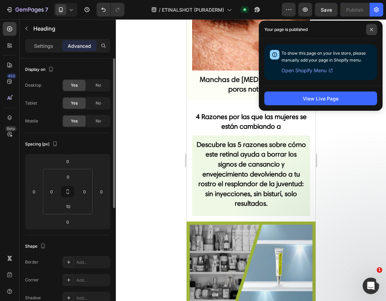
click at [370, 29] on icon at bounding box center [371, 29] width 3 height 3
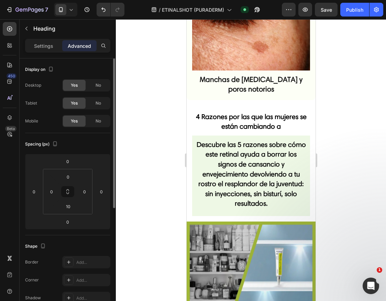
click at [253, 111] on h2 "4 Razones por las que las mujeres se están cambiando a" at bounding box center [251, 121] width 118 height 21
drag, startPoint x: 260, startPoint y: 116, endPoint x: 193, endPoint y: 106, distance: 68.1
click at [193, 112] on p "4 Razones por las que las mujeres se están cambiando a" at bounding box center [251, 122] width 117 height 20
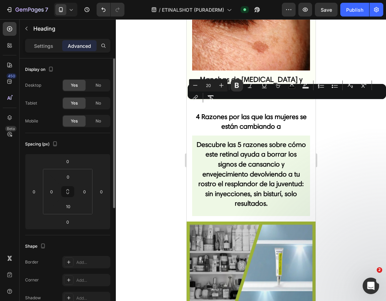
click at [212, 112] on strong "4 Razones por las que las mujeres se están cambiando a" at bounding box center [251, 121] width 111 height 18
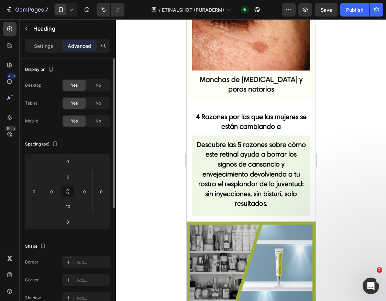
drag, startPoint x: 197, startPoint y: 107, endPoint x: 290, endPoint y: 120, distance: 94.4
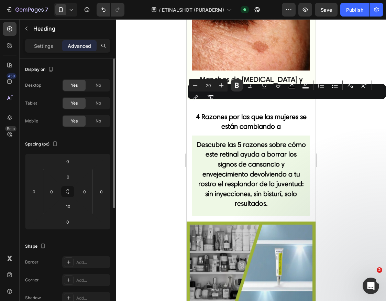
click at [281, 120] on strong "4 Razones por las que las mujeres se están cambiando a" at bounding box center [251, 121] width 111 height 18
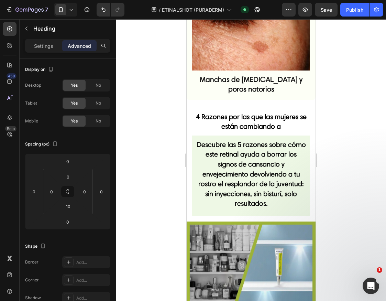
click at [234, 113] on strong "4 Razones por las que las mujeres se están cambiando a" at bounding box center [251, 121] width 111 height 18
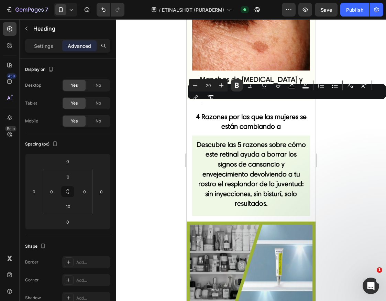
click at [243, 112] on strong "4 Razones por las que las mujeres se están cambiando a" at bounding box center [251, 121] width 111 height 18
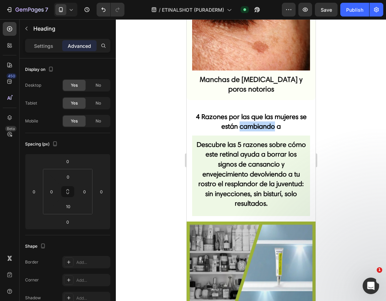
click at [243, 112] on strong "4 Razones por las que las mujeres se están cambiando a" at bounding box center [251, 121] width 111 height 18
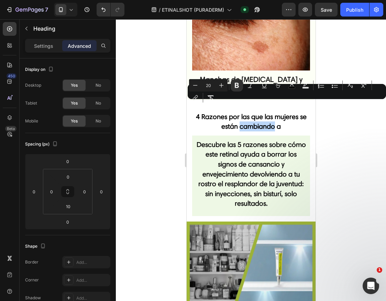
type input "10"
click at [230, 112] on strong "4 Razones por las que las mujeres se están cambiando a" at bounding box center [251, 121] width 111 height 18
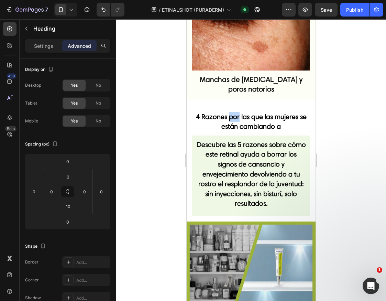
click at [230, 112] on strong "4 Razones por las que las mujeres se están cambiando a" at bounding box center [251, 121] width 111 height 18
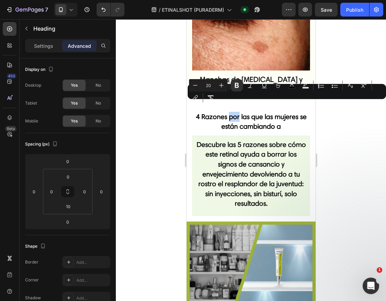
click at [239, 112] on p "4 Razones por las que las mujeres se están cambiando a" at bounding box center [251, 122] width 117 height 20
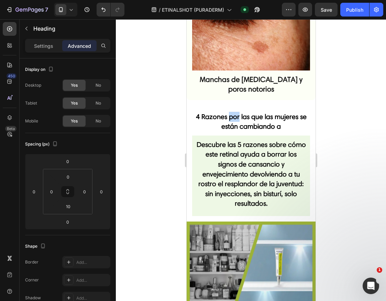
click at [239, 112] on p "4 Razones por las que las mujeres se están cambiando a" at bounding box center [251, 122] width 117 height 20
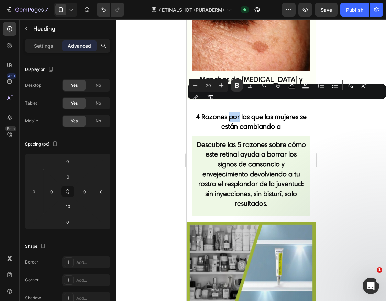
click at [239, 112] on p "4 Razones por las que las mujeres se están cambiando a" at bounding box center [251, 122] width 117 height 20
click at [212, 112] on strong "4 Razones por las que las mujeres se están cambiando a" at bounding box center [251, 121] width 111 height 18
click at [203, 112] on strong "4 Razones por las que las mujeres se están cambiando a" at bounding box center [251, 121] width 111 height 18
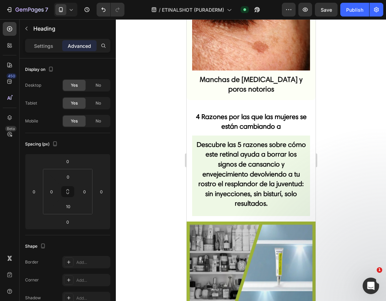
click at [199, 112] on strong "4 Razones por las que las mujeres se están cambiando a" at bounding box center [251, 121] width 111 height 18
click at [195, 112] on p "4 Razones por las que las mujeres se están cambiando a" at bounding box center [251, 122] width 117 height 20
click at [203, 112] on strong "4 Razones por las que las mujeres se están cambiando a" at bounding box center [251, 121] width 111 height 18
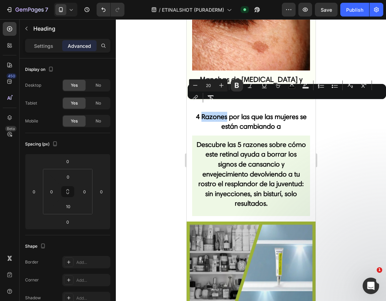
click at [250, 112] on strong "4 Razones por las que las mujeres se están cambiando a" at bounding box center [251, 121] width 111 height 18
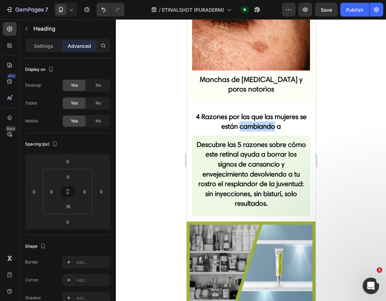
click at [250, 112] on strong "4 Razones por las que las mujeres se están cambiando a" at bounding box center [251, 121] width 111 height 18
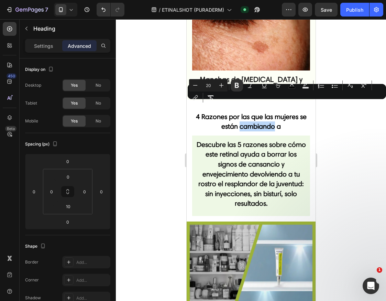
drag, startPoint x: 264, startPoint y: 116, endPoint x: 281, endPoint y: 117, distance: 16.9
click at [264, 116] on strong "4 Razones por las que las mujeres se están cambiando a" at bounding box center [251, 121] width 111 height 18
drag, startPoint x: 294, startPoint y: 117, endPoint x: 208, endPoint y: 110, distance: 85.9
click at [208, 112] on p "4 Razones por las que las mujeres se están cambiando a" at bounding box center [251, 122] width 117 height 20
click at [208, 112] on strong "4 Razones por las que las mujeres se están cambiando a" at bounding box center [251, 121] width 111 height 18
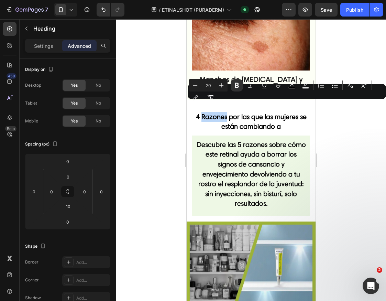
click at [208, 112] on strong "4 Razones por las que las mujeres se están cambiando a" at bounding box center [251, 121] width 111 height 18
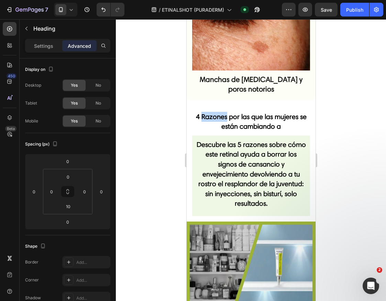
click at [208, 112] on strong "4 Razones por las que las mujeres se están cambiando a" at bounding box center [251, 121] width 111 height 18
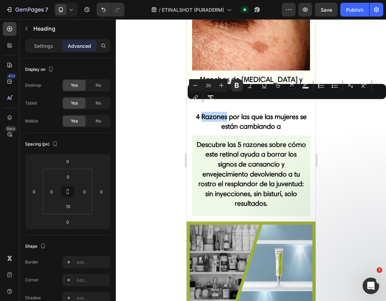
click at [220, 112] on p "4 Razones por las que las mujeres se están cambiando a" at bounding box center [251, 122] width 117 height 20
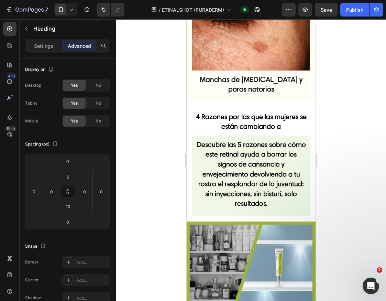
click at [220, 112] on p "4 Razones por las que las mujeres se están cambiando a" at bounding box center [251, 122] width 117 height 20
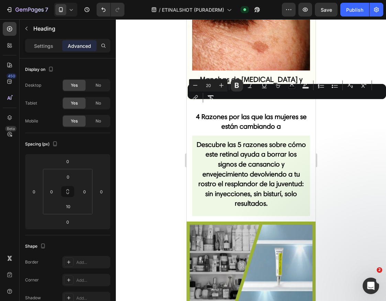
click at [251, 113] on strong "4 Razones por las que las mujeres se están cambiando a" at bounding box center [251, 121] width 111 height 18
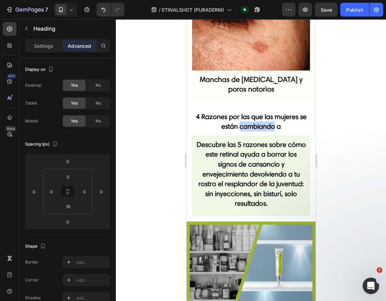
click at [251, 113] on strong "4 Razones por las que las mujeres se están cambiando a" at bounding box center [251, 121] width 111 height 18
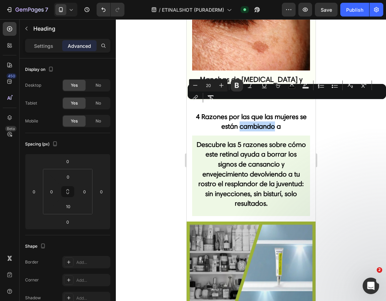
click at [255, 112] on strong "4 Razones por las que las mujeres se están cambiando a" at bounding box center [251, 121] width 111 height 18
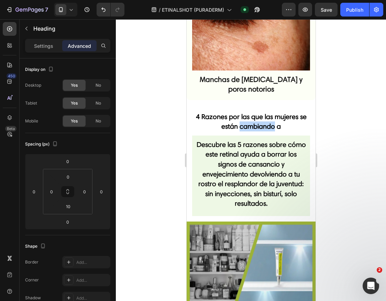
click at [255, 112] on strong "4 Razones por las que las mujeres se están cambiando a" at bounding box center [251, 121] width 111 height 18
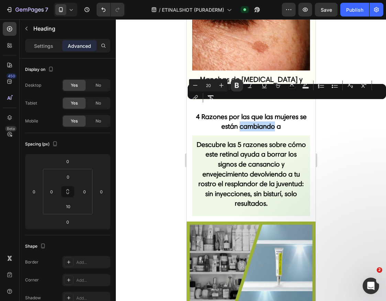
click at [277, 114] on strong "4 Razones por las que las mujeres se están cambiando a" at bounding box center [251, 121] width 111 height 18
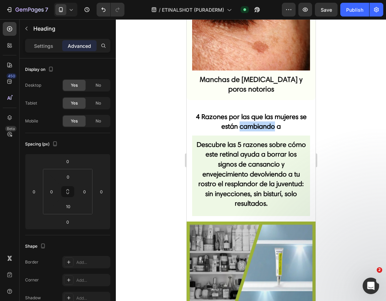
drag, startPoint x: 278, startPoint y: 116, endPoint x: 194, endPoint y: 108, distance: 84.7
click at [194, 112] on p "4 Razones por las que las mujeres se están cambiando a" at bounding box center [251, 122] width 117 height 20
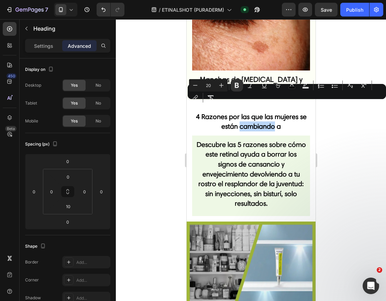
click at [201, 112] on strong "4 Razones por las que las mujeres se están cambiando a" at bounding box center [251, 121] width 111 height 18
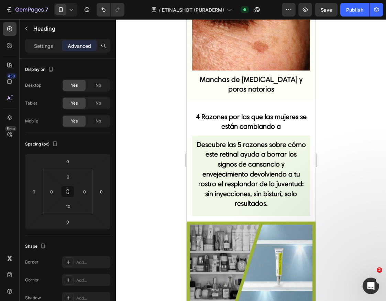
drag, startPoint x: 194, startPoint y: 106, endPoint x: 293, endPoint y: 121, distance: 99.9
click at [293, 121] on h2 "4 Razones por las que las mujeres se están cambiando a" at bounding box center [251, 121] width 118 height 21
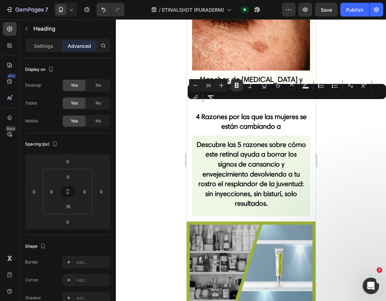
drag, startPoint x: 286, startPoint y: 119, endPoint x: 169, endPoint y: 107, distance: 117.8
click at [205, 112] on strong "4 Razones por las que las mujeres se están cambiando a" at bounding box center [251, 121] width 111 height 18
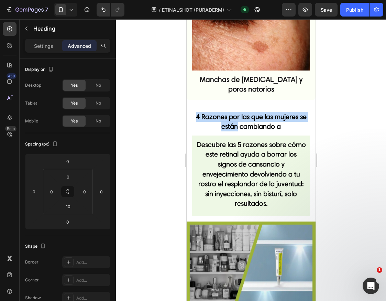
drag, startPoint x: 197, startPoint y: 106, endPoint x: 245, endPoint y: 115, distance: 49.6
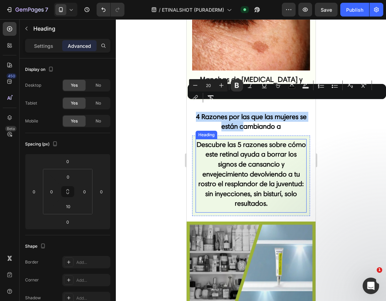
click at [269, 112] on strong "4 Razones por las que las mujeres se están cambiando a" at bounding box center [251, 121] width 111 height 18
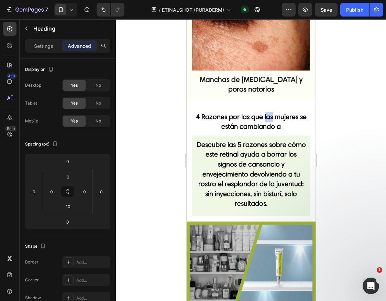
click at [269, 112] on strong "4 Razones por las que las mujeres se están cambiando a" at bounding box center [251, 121] width 111 height 18
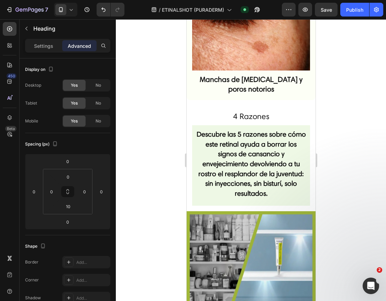
click at [247, 112] on p "4 Razones" at bounding box center [251, 117] width 117 height 10
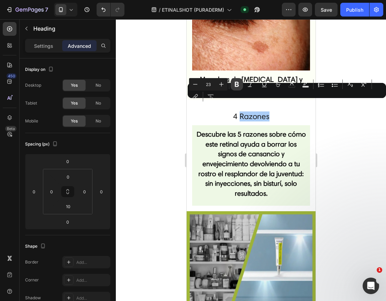
click at [235, 88] on button "Bold" at bounding box center [237, 84] width 12 height 12
drag, startPoint x: 439, startPoint y: 122, endPoint x: 254, endPoint y: 104, distance: 185.8
click at [255, 111] on strong "4 Razones" at bounding box center [251, 116] width 36 height 10
click at [272, 112] on p "4 Razones" at bounding box center [251, 117] width 117 height 10
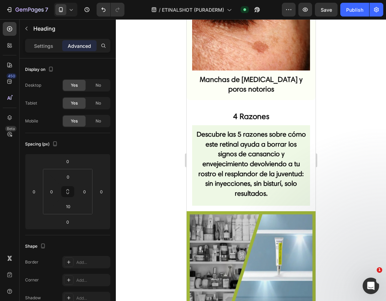
click at [272, 112] on p "4 Razones" at bounding box center [251, 117] width 117 height 10
click at [277, 112] on p "4 Razones" at bounding box center [251, 117] width 117 height 10
click at [264, 111] on strong "4 Razones" at bounding box center [251, 116] width 36 height 10
click at [272, 112] on p "4 Razones" at bounding box center [251, 117] width 117 height 10
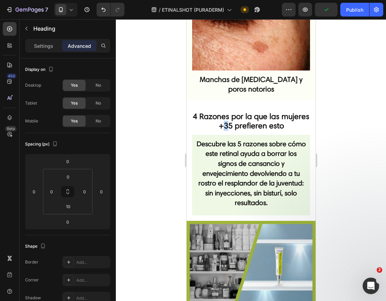
drag, startPoint x: 232, startPoint y: 117, endPoint x: 241, endPoint y: 116, distance: 9.3
click at [241, 116] on strong "4 Razones por la que las mujeres +35 prefieren esto" at bounding box center [251, 120] width 117 height 19
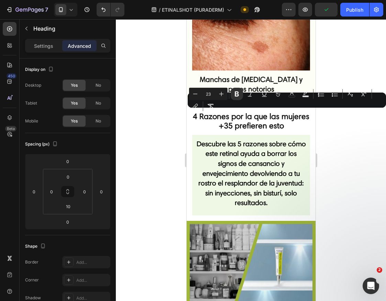
click at [243, 117] on strong "4 Razones por la que las mujeres +35 prefieren esto" at bounding box center [251, 120] width 117 height 19
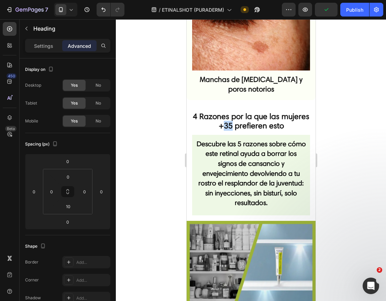
drag, startPoint x: 240, startPoint y: 117, endPoint x: 235, endPoint y: 118, distance: 5.6
click at [235, 118] on strong "4 Razones por la que las mujeres +35 prefieren esto" at bounding box center [251, 120] width 117 height 19
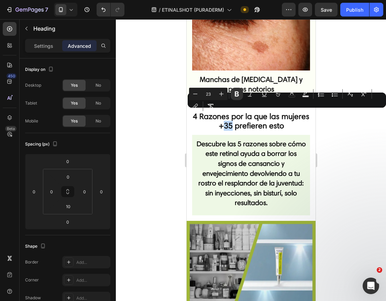
click at [244, 117] on strong "4 Razones por la que las mujeres +35 prefieren esto" at bounding box center [251, 120] width 117 height 19
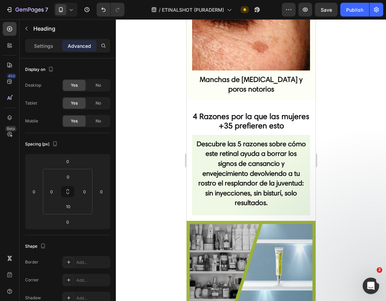
click at [294, 118] on strong "4 Razones por la que las mujeres +35 prefieren esto" at bounding box center [251, 120] width 117 height 19
drag, startPoint x: 295, startPoint y: 117, endPoint x: 246, endPoint y: 117, distance: 48.5
click at [246, 117] on strong "4 Razones por la que las mujeres +35 prefieren esto" at bounding box center [251, 120] width 117 height 19
click at [250, 112] on strong "4 Razones por la que las mujeres +35 usan esto para" at bounding box center [251, 120] width 117 height 19
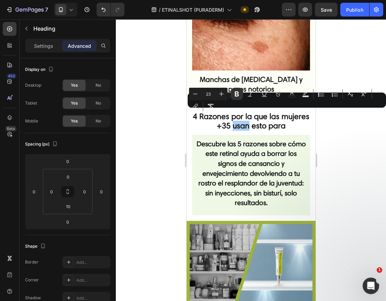
click at [245, 107] on div "Minus 23 Plus Bold Italic Underline Strikethrough color color Numbered List Bul…" at bounding box center [287, 100] width 196 height 25
click at [248, 115] on strong "4 Razones por la que las mujeres +35 usan esto para" at bounding box center [251, 120] width 117 height 19
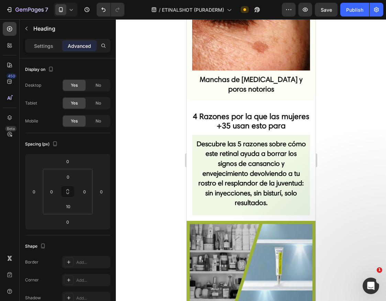
drag, startPoint x: 267, startPoint y: 107, endPoint x: 302, endPoint y: 122, distance: 38.5
click at [302, 122] on div "4 Razones por la que las mujeres +35 usan esto para Heading" at bounding box center [251, 123] width 118 height 24
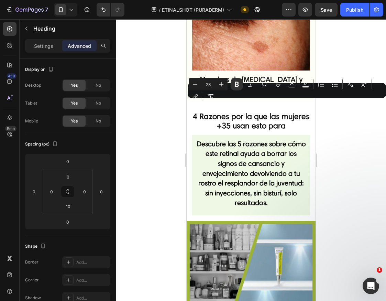
click at [218, 116] on strong "4 Razones por la que las mujeres +35 usan esto para" at bounding box center [251, 120] width 117 height 19
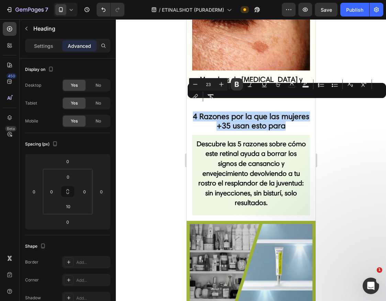
drag, startPoint x: 294, startPoint y: 116, endPoint x: 201, endPoint y: 105, distance: 93.8
click at [201, 112] on p "4 Razones por la que las mujeres +35 usan esto para" at bounding box center [251, 121] width 117 height 19
click at [218, 111] on strong "4 Razones por la que las mujeres +35 usan esto para" at bounding box center [251, 120] width 117 height 19
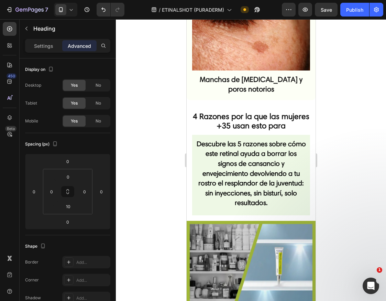
drag, startPoint x: 244, startPoint y: 106, endPoint x: 308, endPoint y: 117, distance: 64.9
click at [308, 117] on div "4 Razones por la que las mujeres +35 usan esto para Heading Descubre las 5 razo…" at bounding box center [250, 166] width 129 height 110
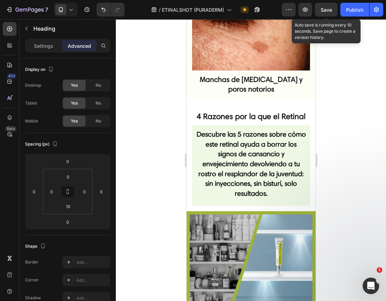
click at [331, 13] on button "Save" at bounding box center [326, 10] width 23 height 14
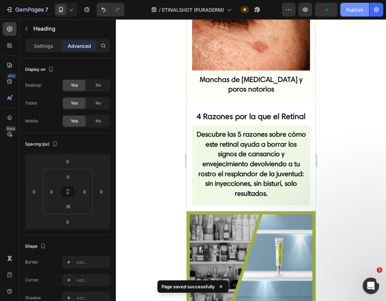
click at [355, 14] on button "Publish" at bounding box center [354, 10] width 29 height 14
click at [304, 112] on p "4 Razones por la que el Retinal" at bounding box center [251, 117] width 117 height 10
click at [302, 111] on strong "4 Razones por la que el Retinal" at bounding box center [250, 116] width 109 height 10
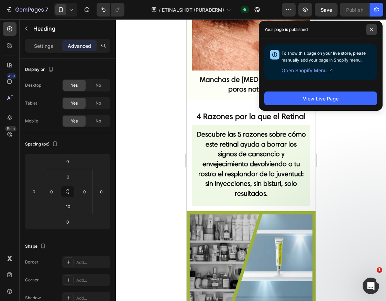
click at [375, 30] on span at bounding box center [371, 29] width 11 height 11
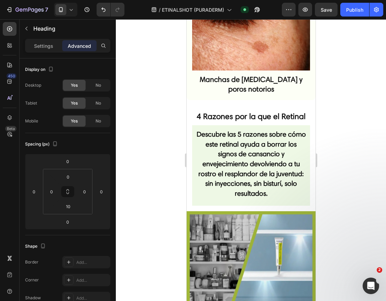
click at [270, 118] on p "4 Razones por la que el Retinal" at bounding box center [251, 117] width 117 height 10
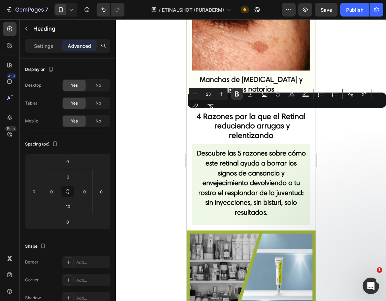
drag, startPoint x: 211, startPoint y: 115, endPoint x: 274, endPoint y: 128, distance: 64.2
click at [274, 128] on p "4 Razones por la que el Retinal reduciendo arrugas y relentizando" at bounding box center [251, 126] width 117 height 29
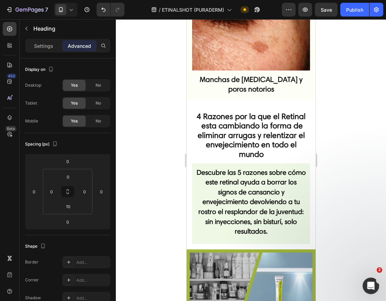
click at [300, 111] on strong "4 Razones por la que el Retinal esta cambiando la forma de eliminar arrugas y r…" at bounding box center [250, 134] width 109 height 47
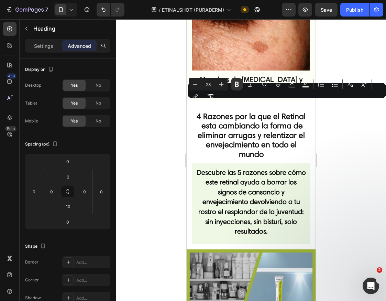
click at [296, 111] on strong "4 Razones por la que el Retinal esta cambiando la forma de eliminar arrugas y r…" at bounding box center [250, 134] width 109 height 47
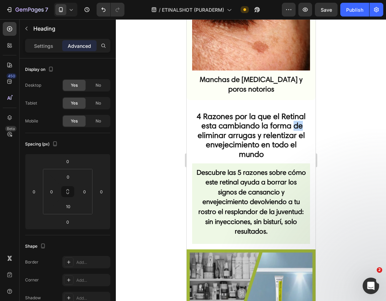
click at [296, 111] on strong "4 Razones por la que el Retinal esta cambiando la forma de eliminar arrugas y r…" at bounding box center [250, 134] width 109 height 47
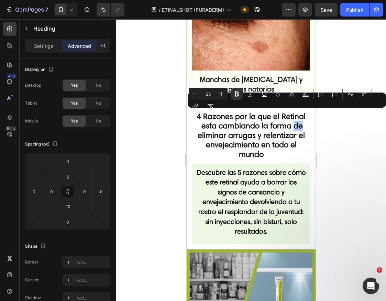
click at [297, 111] on div "Minus 23 Plus Bold Italic Underline Strikethrough Text Color Text Background Co…" at bounding box center [287, 100] width 196 height 25
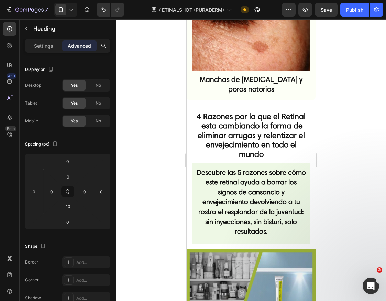
click at [282, 119] on strong "4 Razones por la que el Retinal esta cambiando la forma de eliminar arrugas y r…" at bounding box center [250, 134] width 109 height 47
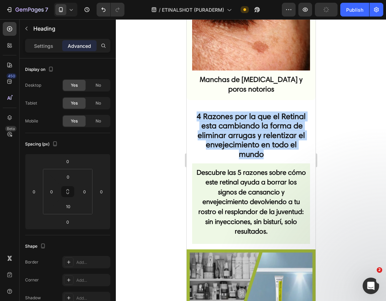
click at [282, 119] on strong "4 Razones por la que el Retinal esta cambiando la forma de eliminar arrugas y r…" at bounding box center [250, 134] width 109 height 47
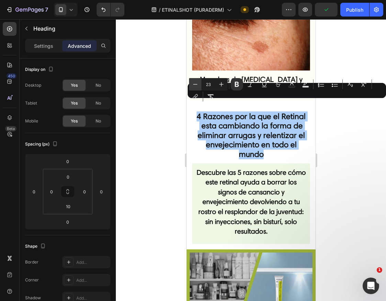
click at [192, 83] on icon "Editor contextual toolbar" at bounding box center [195, 84] width 7 height 7
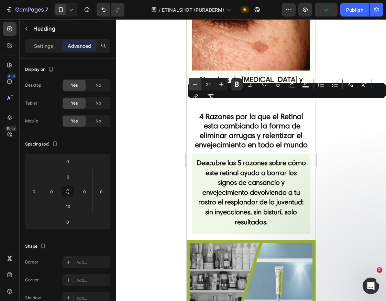
click at [192, 83] on icon "Editor contextual toolbar" at bounding box center [195, 84] width 7 height 7
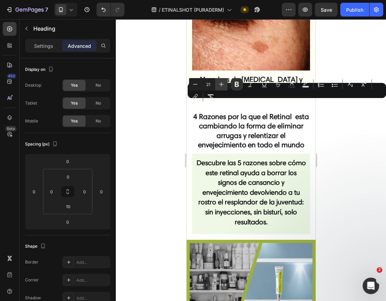
click at [220, 82] on icon "Editor contextual toolbar" at bounding box center [221, 84] width 7 height 7
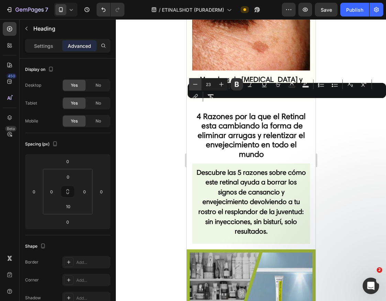
click at [198, 85] on icon "Editor contextual toolbar" at bounding box center [195, 84] width 7 height 7
type input "22"
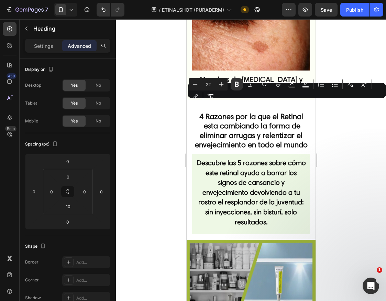
click at [261, 130] on strong "4 Razones por la que el Retinal esta cambiando la forma de eliminar arrugas y r…" at bounding box center [251, 131] width 113 height 38
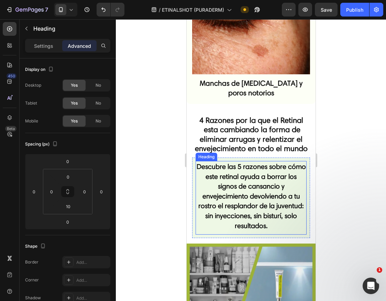
scroll to position [327, 0]
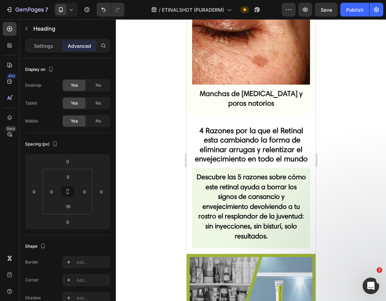
click at [251, 126] on strong "4 Razones por la que el Retinal esta cambiando la forma de eliminar arrugas y r…" at bounding box center [251, 145] width 113 height 38
click at [283, 127] on strong "4 Razones por las que el Retinal esta cambiando la forma de eliminar arrugas y …" at bounding box center [251, 145] width 113 height 38
click at [258, 150] on strong "4 Razones por las que el Retinal esta cambiando la forma de eliminar arrugas y …" at bounding box center [251, 145] width 113 height 38
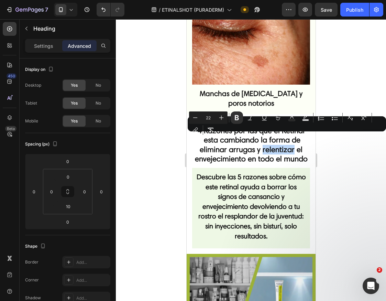
click at [265, 143] on strong "4 Razones por las que el Retinal esta cambiando la forma de eliminar arrugas y …" at bounding box center [251, 145] width 113 height 38
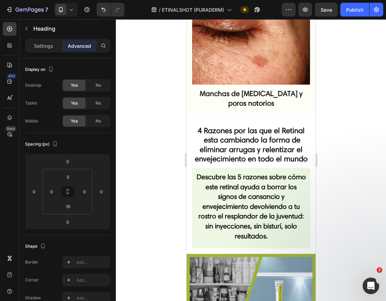
click at [275, 145] on strong "4 Razones por las que el Retinal esta cambiando la forma de eliminar arrugas y …" at bounding box center [251, 145] width 113 height 38
click at [274, 151] on strong "4 Razones por las que el Retinal esta cambiando la forma de eliminar arrugas y …" at bounding box center [251, 145] width 113 height 38
click at [273, 158] on p "4 Razones por las que el Retinal esta cambiando la forma de eliminar arrugas y …" at bounding box center [251, 145] width 117 height 38
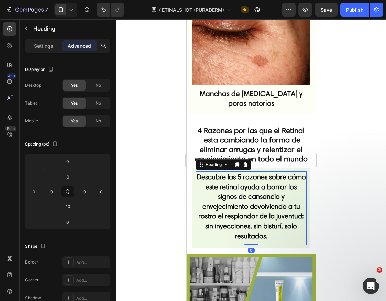
click at [272, 194] on strong "Descubre las 5 razones sobre cómo este retinal ayuda a borrar los signos de can…" at bounding box center [250, 206] width 109 height 67
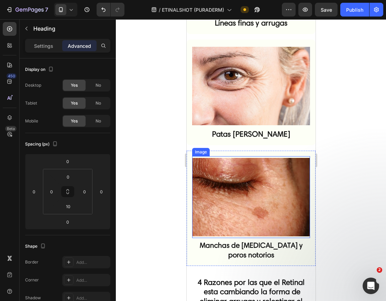
scroll to position [243, 0]
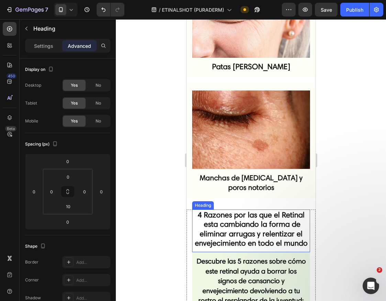
click at [276, 211] on strong "4 Razones por las que el Retinal esta cambiando la forma de eliminar arrugas y …" at bounding box center [251, 229] width 113 height 38
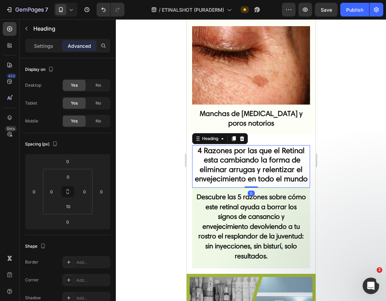
scroll to position [320, 0]
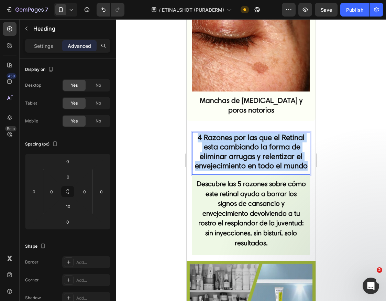
click at [226, 147] on strong "4 Razones por las que el Retinal esta cambiando la forma de eliminar arrugas y …" at bounding box center [251, 152] width 113 height 38
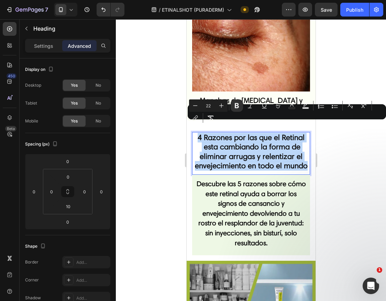
click at [203, 164] on p "4 Razones por las que el Retinal esta cambiando la forma de eliminar arrugas y …" at bounding box center [251, 152] width 117 height 38
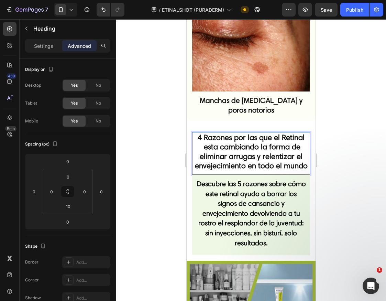
click at [279, 146] on strong "4 Razones por las que el Retinal esta cambiando la forma de eliminar arrugas y …" at bounding box center [251, 152] width 113 height 38
click at [279, 150] on strong "4 Razones por las que el Retinal esta cambiando la forma de eliminar arrugas y …" at bounding box center [251, 152] width 113 height 38
click at [275, 157] on strong "4 Razones por las que el Retinal esta cambiando la forma de eliminar arrugas y …" at bounding box center [251, 152] width 113 height 38
drag, startPoint x: 258, startPoint y: 156, endPoint x: 268, endPoint y: 167, distance: 15.1
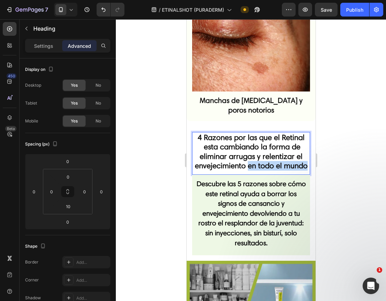
click at [264, 166] on p "4 Razones por las que el Retinal esta cambiando la forma de eliminar arrugas y …" at bounding box center [251, 152] width 117 height 38
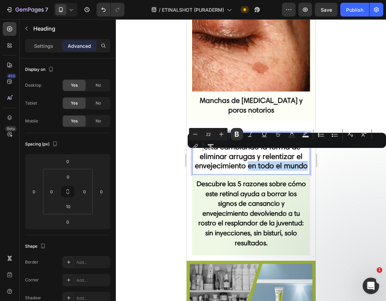
click at [270, 167] on p "4 Razones por las que el Retinal esta cambiando la forma de eliminar arrugas y …" at bounding box center [251, 152] width 117 height 38
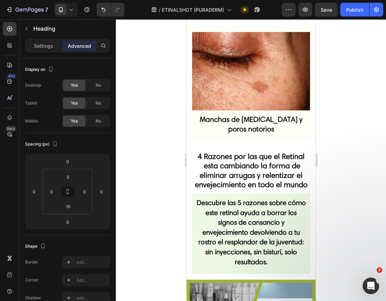
scroll to position [303, 0]
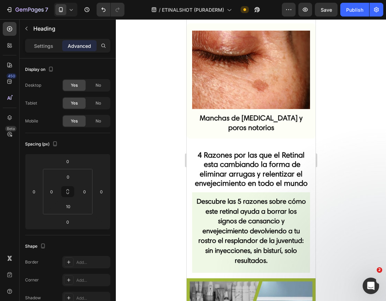
click at [275, 166] on strong "4 Razones por las que el Retinal esta cambiando la forma de eliminar arrugas y …" at bounding box center [251, 169] width 113 height 38
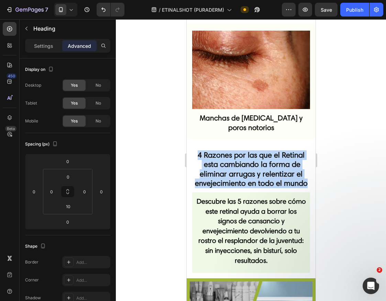
click at [275, 166] on strong "4 Razones por las que el Retinal esta cambiando la forma de eliminar arrugas y …" at bounding box center [251, 169] width 113 height 38
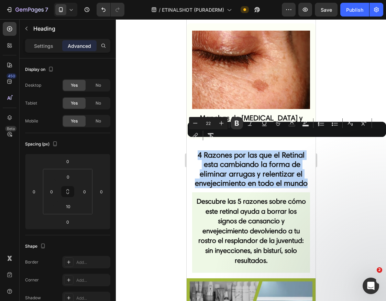
click at [270, 174] on strong "4 Razones por las que el Retinal esta cambiando la forma de eliminar arrugas y …" at bounding box center [251, 169] width 113 height 38
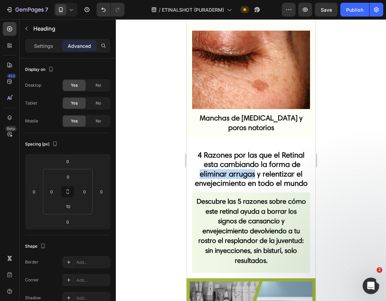
drag, startPoint x: 198, startPoint y: 164, endPoint x: 252, endPoint y: 164, distance: 54.0
click at [252, 164] on strong "4 Razones por las que el Retinal esta cambiando la forma de eliminar arrugas y …" at bounding box center [251, 169] width 113 height 38
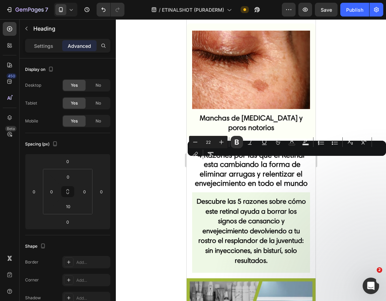
click at [260, 164] on strong "4 Razones por las que el Retinal esta cambiando la forma de eliminar arrugas y …" at bounding box center [251, 169] width 113 height 38
click at [283, 165] on strong "4 Razones por las que el Retinal esta cambiando la forma de eliminar arrugas y …" at bounding box center [251, 169] width 113 height 38
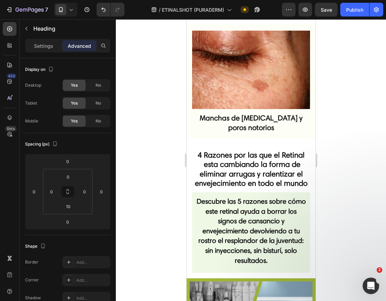
click at [279, 177] on strong "4 Razones por las que el Retinal esta cambiando la forma de eliminar arrugas y …" at bounding box center [251, 169] width 113 height 38
click at [275, 180] on p "4 Razones por las que el Retinal esta cambiando la forma de eliminar arrugas y …" at bounding box center [251, 169] width 117 height 38
drag, startPoint x: 258, startPoint y: 173, endPoint x: 263, endPoint y: 181, distance: 9.7
click at [263, 181] on p "4 Razones por las que el Retinal esta cambiando la forma de eliminar arrugas y …" at bounding box center [251, 169] width 117 height 38
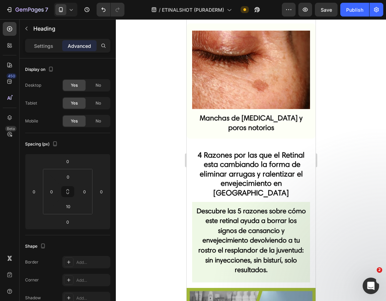
click at [260, 228] on strong "Descubre las 5 razones sobre cómo este retinal ayuda a borrar los signos de can…" at bounding box center [250, 240] width 109 height 67
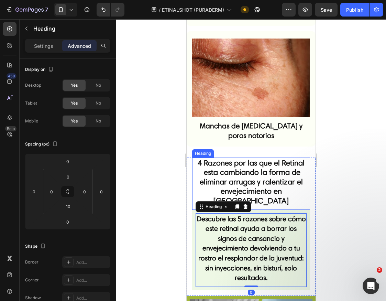
scroll to position [238, 0]
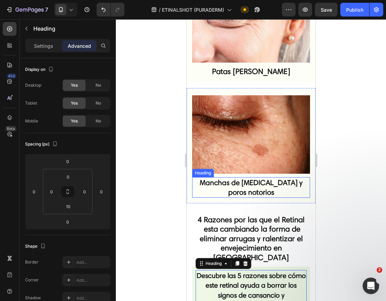
click at [278, 147] on img at bounding box center [251, 134] width 118 height 78
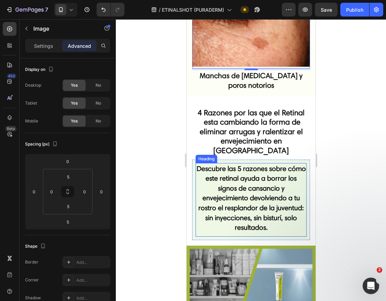
scroll to position [408, 0]
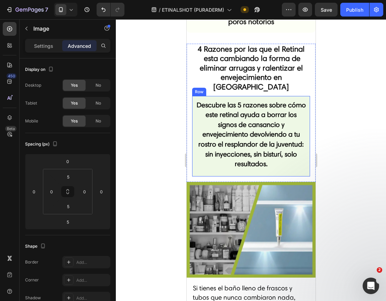
click at [254, 153] on div "Descubre las 5 razones sobre cómo este retinal ayuda a borrar los signos de can…" at bounding box center [251, 136] width 118 height 80
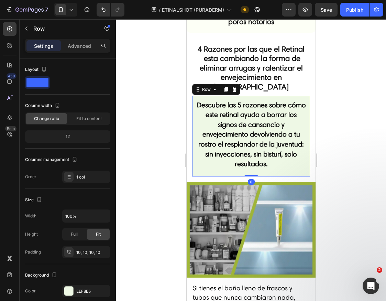
click at [194, 96] on div "Descubre las 5 razones sobre cómo este retinal ayuda a borrar los signos de can…" at bounding box center [251, 136] width 118 height 80
click at [237, 85] on div at bounding box center [234, 89] width 8 height 8
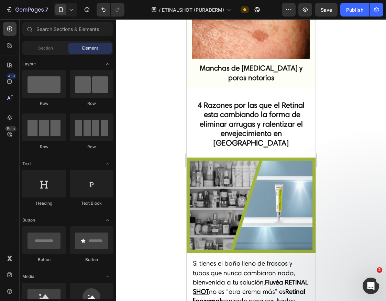
scroll to position [336, 0]
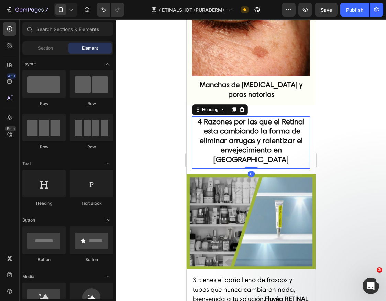
click at [235, 124] on strong "4 Razones por las que el Retinal esta cambiando la forma de eliminar arrugas y …" at bounding box center [250, 140] width 107 height 47
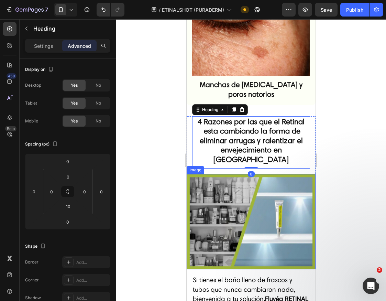
click at [248, 195] on img at bounding box center [250, 222] width 129 height 96
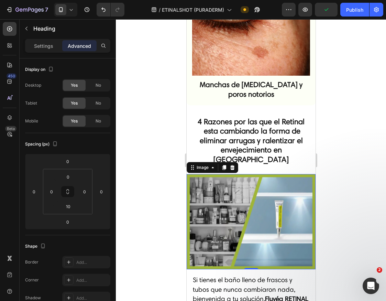
click at [264, 148] on div "⁠⁠⁠⁠⁠⁠⁠ 4 Razones por las que el Retinal esta cambiando la forma de eliminar ar…" at bounding box center [251, 142] width 118 height 52
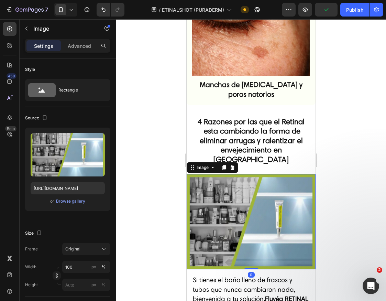
click at [253, 174] on img at bounding box center [250, 222] width 129 height 96
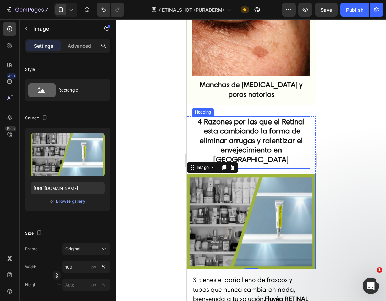
click at [263, 132] on strong "4 Razones por las que el Retinal esta cambiando la forma de eliminar arrugas y …" at bounding box center [250, 140] width 107 height 47
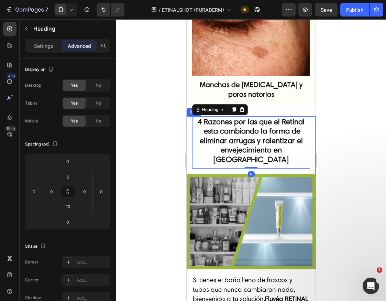
click at [258, 153] on div "⁠⁠⁠⁠⁠⁠⁠ 4 Razones por las que el Retinal esta cambiando la forma de eliminar ar…" at bounding box center [250, 145] width 129 height 58
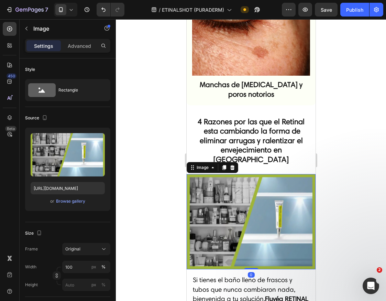
click at [260, 174] on img at bounding box center [250, 222] width 129 height 96
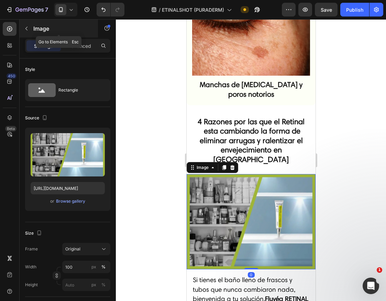
click at [25, 25] on button "button" at bounding box center [26, 28] width 11 height 11
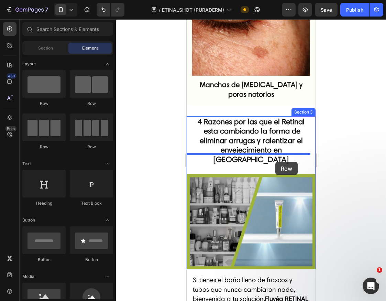
drag, startPoint x: 246, startPoint y: 114, endPoint x: 275, endPoint y: 162, distance: 55.8
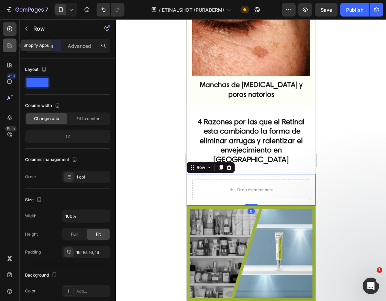
click at [10, 44] on icon at bounding box center [11, 44] width 2 height 2
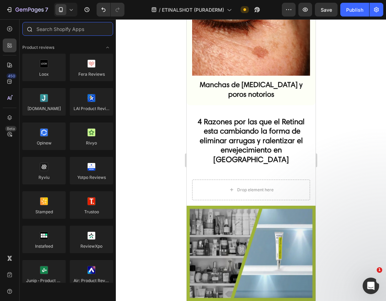
click at [43, 32] on input "text" at bounding box center [67, 29] width 91 height 14
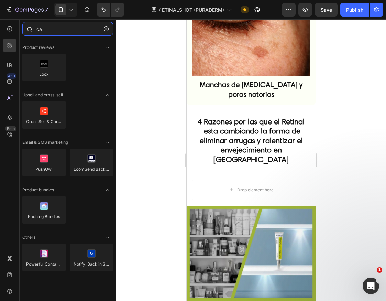
type input "c"
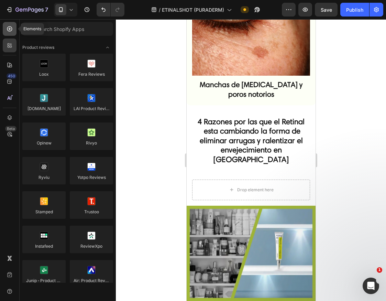
click at [11, 27] on icon at bounding box center [9, 28] width 7 height 7
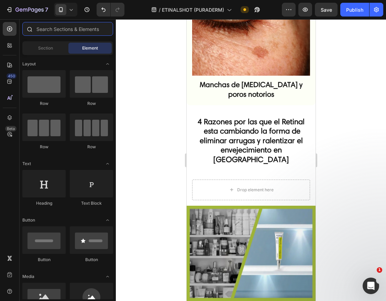
click at [50, 28] on input "text" at bounding box center [67, 29] width 91 height 14
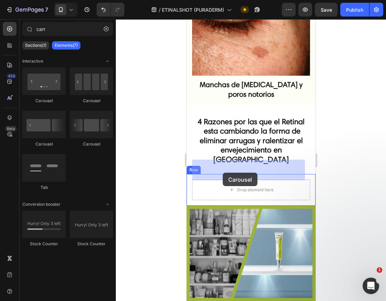
drag, startPoint x: 230, startPoint y: 104, endPoint x: 222, endPoint y: 173, distance: 69.1
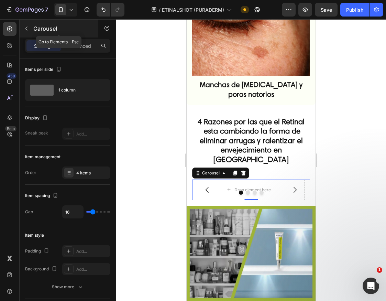
click at [26, 26] on icon "button" at bounding box center [27, 29] width 6 height 6
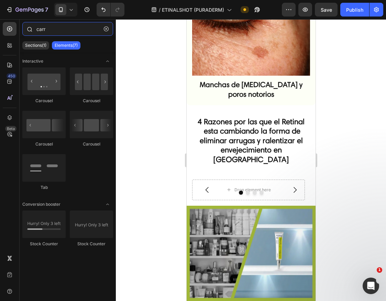
click at [52, 31] on input "carr" at bounding box center [67, 29] width 91 height 14
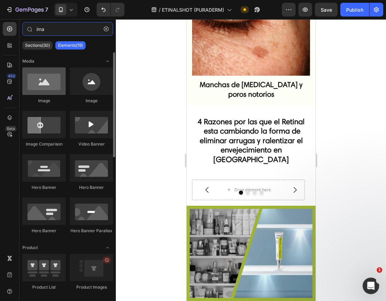
type input "ima"
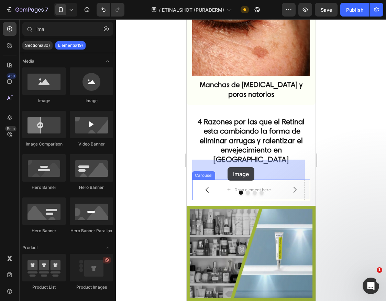
drag, startPoint x: 229, startPoint y: 101, endPoint x: 227, endPoint y: 167, distance: 66.4
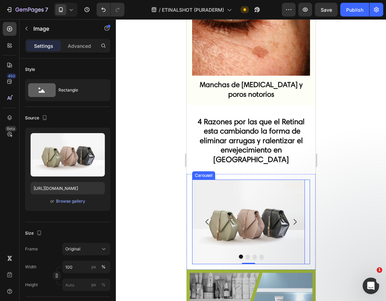
click at [245, 254] on button "Dot" at bounding box center [247, 256] width 4 height 4
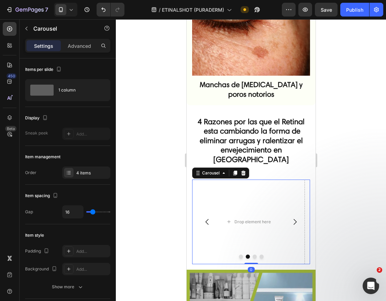
click at [239, 254] on button "Dot" at bounding box center [241, 256] width 4 height 4
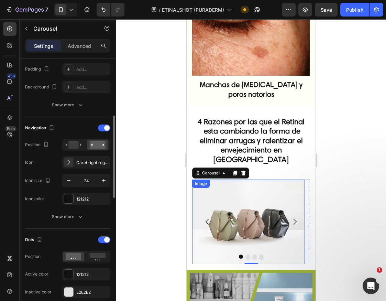
scroll to position [183, 0]
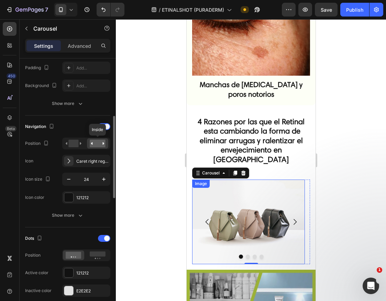
click at [96, 142] on rect at bounding box center [98, 144] width 16 height 8
click at [83, 143] on div "Inside" at bounding box center [86, 144] width 48 height 12
click at [82, 144] on div at bounding box center [73, 143] width 21 height 10
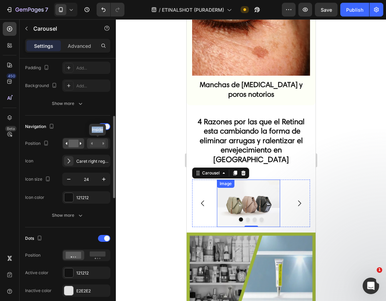
click at [96, 145] on rect at bounding box center [98, 144] width 16 height 8
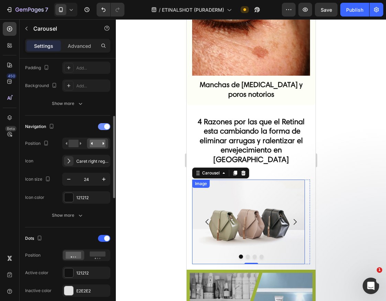
click at [103, 127] on div at bounding box center [104, 126] width 12 height 7
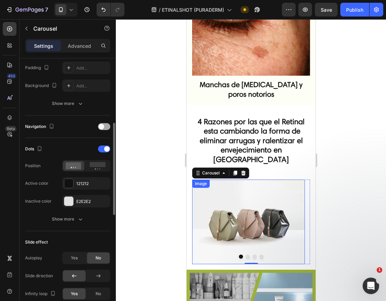
click at [103, 127] on span at bounding box center [102, 127] width 6 height 6
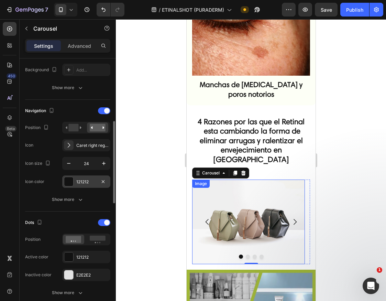
scroll to position [210, 0]
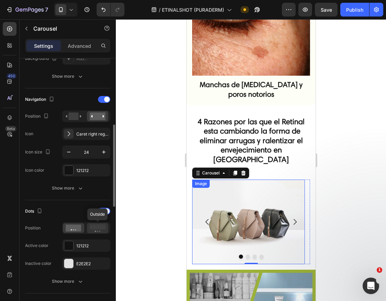
click at [97, 233] on div at bounding box center [97, 228] width 21 height 10
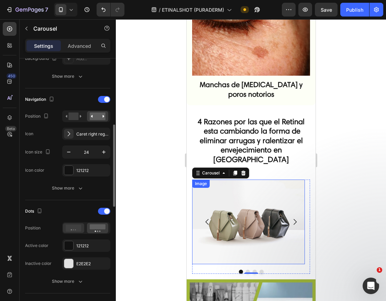
click at [81, 230] on icon at bounding box center [74, 227] width 16 height 7
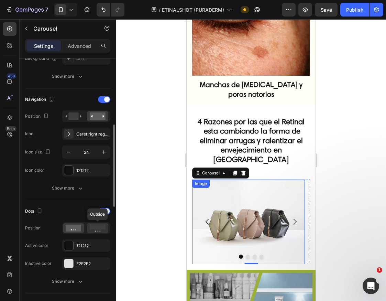
click at [101, 231] on icon at bounding box center [98, 228] width 16 height 8
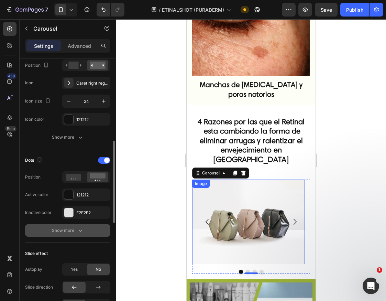
click at [80, 226] on button "Show more" at bounding box center [67, 230] width 85 height 12
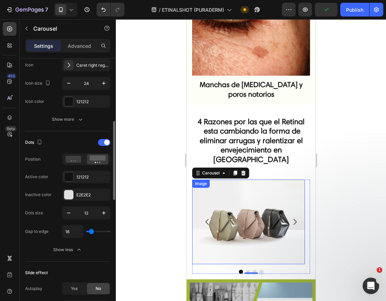
scroll to position [328, 0]
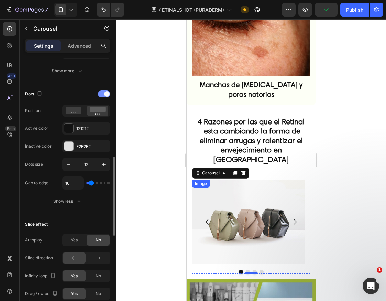
click at [104, 94] on span at bounding box center [107, 94] width 6 height 6
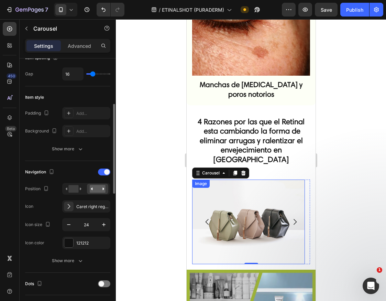
scroll to position [30, 0]
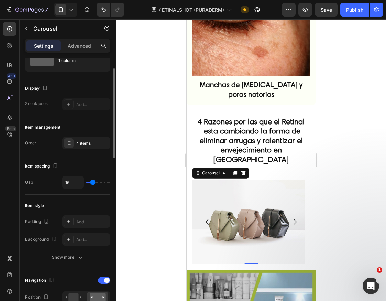
click at [290, 218] on icon "Carousel Next Arrow" at bounding box center [294, 222] width 8 height 8
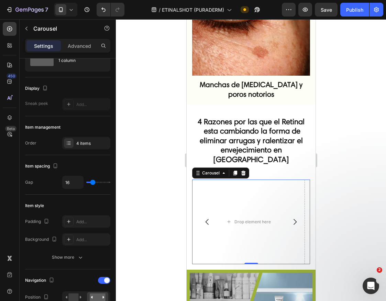
click at [290, 218] on icon "Carousel Next Arrow" at bounding box center [294, 222] width 8 height 8
click at [210, 218] on icon "Carousel Back Arrow" at bounding box center [207, 222] width 8 height 8
click at [209, 218] on icon "Carousel Back Arrow" at bounding box center [207, 222] width 8 height 8
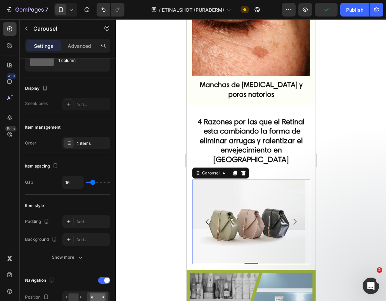
click at [244, 137] on strong "4 Razones por las que el Retinal esta cambiando la forma de eliminar arrugas y …" at bounding box center [250, 140] width 107 height 47
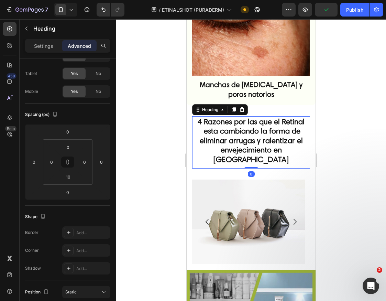
scroll to position [0, 0]
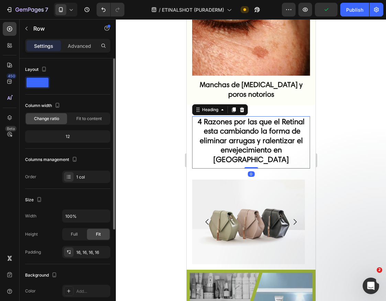
click at [235, 174] on div "Image Drop element here Drop element here Drop element here Carousel Row" at bounding box center [250, 222] width 129 height 96
click at [239, 136] on strong "4 Razones por las que el Retinal esta cambiando la forma de eliminar arrugas y …" at bounding box center [250, 140] width 107 height 47
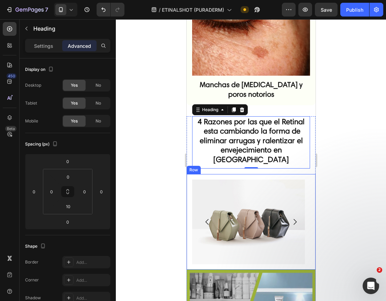
click at [190, 190] on div "Image Drop element here Drop element here Drop element here Carousel Row" at bounding box center [250, 222] width 129 height 96
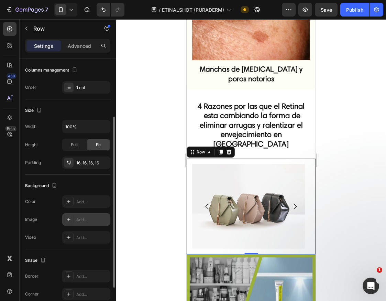
scroll to position [140, 0]
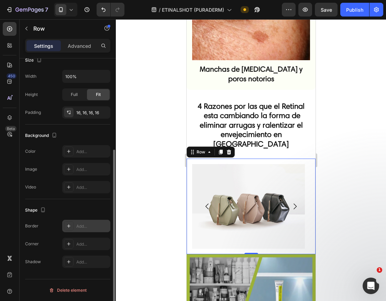
click at [79, 224] on div "Add..." at bounding box center [92, 226] width 32 height 6
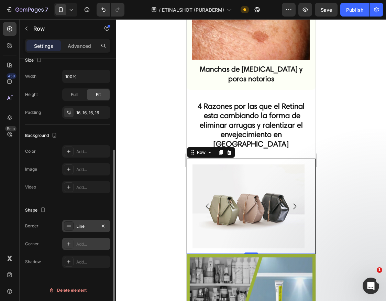
click at [77, 239] on div "Add..." at bounding box center [86, 244] width 48 height 12
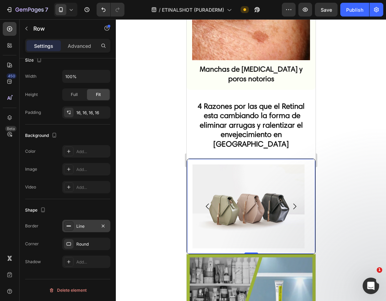
drag, startPoint x: 41, startPoint y: 234, endPoint x: 41, endPoint y: 228, distance: 6.9
click at [41, 234] on div "Border Line Corner Round Shadow Add..." at bounding box center [67, 244] width 85 height 48
click at [46, 50] on div "Settings" at bounding box center [43, 45] width 34 height 11
click at [73, 45] on p "Advanced" at bounding box center [79, 45] width 23 height 7
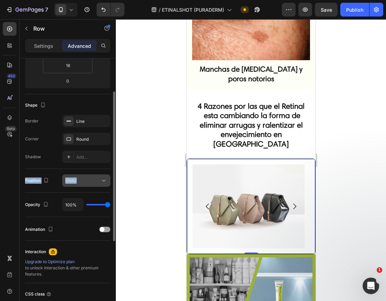
scroll to position [111, 0]
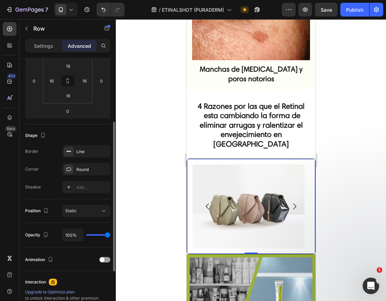
click at [54, 178] on div "Border Line Corner Round Shadow Add..." at bounding box center [67, 169] width 85 height 48
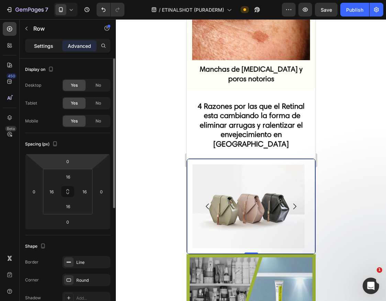
click at [47, 47] on p "Settings" at bounding box center [43, 45] width 19 height 7
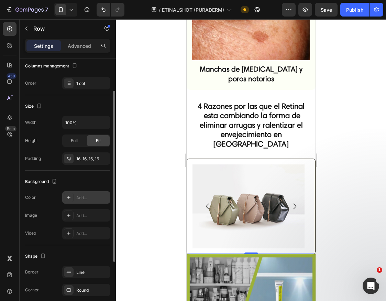
scroll to position [140, 0]
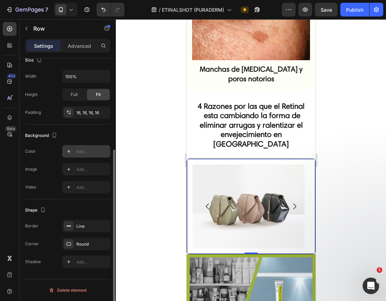
click at [88, 153] on div "Add..." at bounding box center [92, 152] width 32 height 6
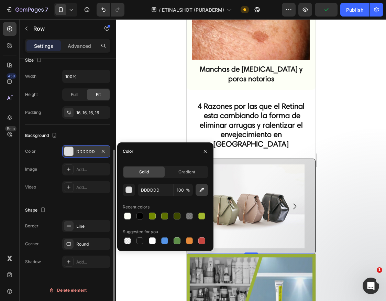
click at [204, 189] on icon "button" at bounding box center [202, 190] width 4 height 4
type input "FDFFF6"
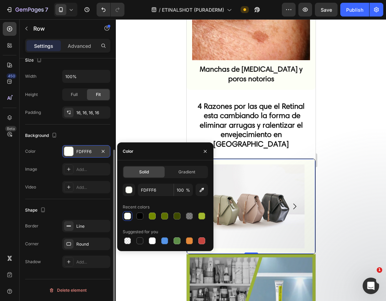
click at [327, 151] on div at bounding box center [251, 160] width 270 height 282
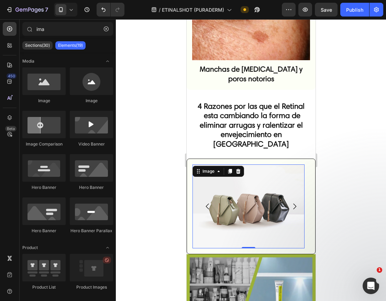
click at [257, 169] on img at bounding box center [248, 206] width 112 height 84
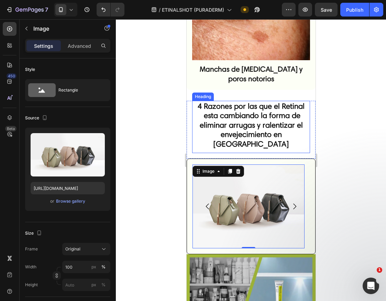
click at [267, 109] on strong "4 Razones por las que el Retinal esta cambiando la forma de eliminar arrugas y …" at bounding box center [250, 124] width 107 height 47
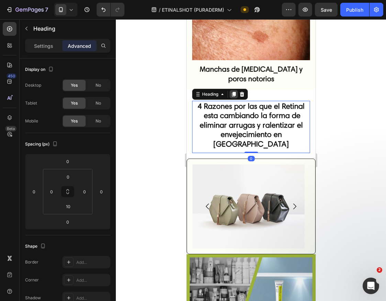
click at [231, 91] on icon at bounding box center [234, 94] width 6 height 6
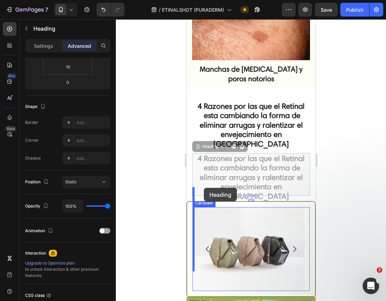
drag, startPoint x: 197, startPoint y: 126, endPoint x: 204, endPoint y: 188, distance: 62.2
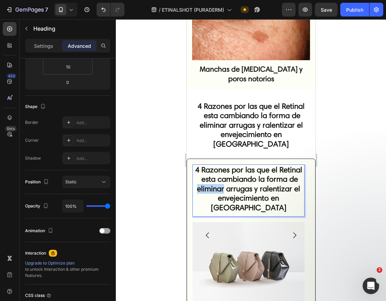
click at [218, 165] on strong "4 Razones por las que el Retinal esta cambiando la forma de eliminar arrugas y …" at bounding box center [248, 188] width 107 height 47
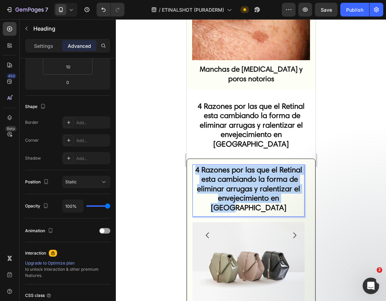
click at [218, 165] on strong "4 Razones por las que el Retinal esta cambiando la forma de eliminar arrugas y …" at bounding box center [248, 188] width 107 height 47
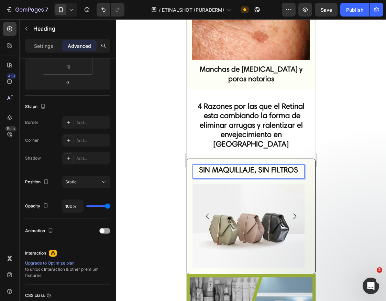
click at [217, 165] on strong "SIN MAQUILLAJE, SIN FILTROS" at bounding box center [248, 169] width 99 height 9
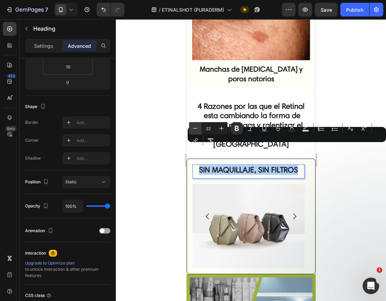
click at [196, 129] on icon "Editor contextual toolbar" at bounding box center [195, 128] width 7 height 7
type input "20"
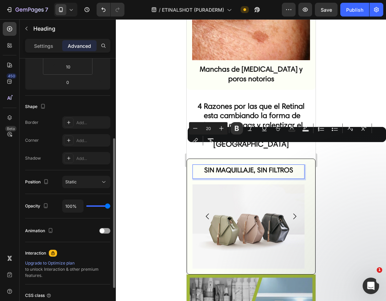
scroll to position [0, 0]
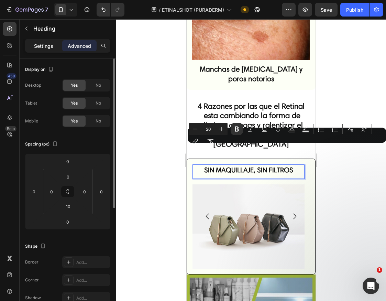
click at [46, 46] on p "Settings" at bounding box center [43, 45] width 19 height 7
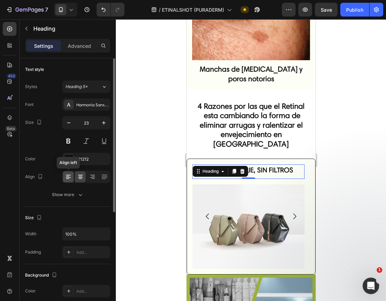
click at [69, 177] on icon at bounding box center [68, 176] width 7 height 7
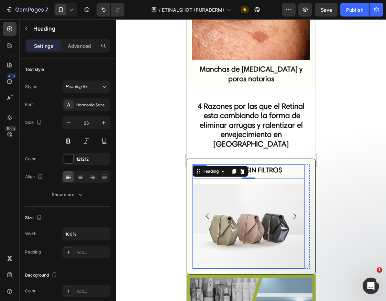
click at [268, 184] on img at bounding box center [248, 226] width 112 height 84
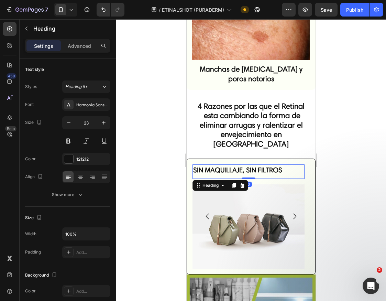
click at [260, 166] on strong "SIN MAQUILLAJE, SIN FILTROS" at bounding box center [237, 170] width 89 height 8
click at [251, 164] on div "⁠⁠⁠⁠⁠⁠⁠ SIN MAQUILLAJE, SIN FILTROS Heading 0 Image Row" at bounding box center [248, 216] width 112 height 104
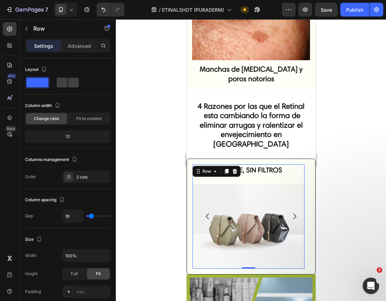
click at [252, 164] on div "⁠⁠⁠⁠⁠⁠⁠ SIN MAQUILLAJE, SIN FILTROS Heading Image Row 0" at bounding box center [248, 216] width 112 height 104
click at [251, 165] on p "⁠⁠⁠⁠⁠⁠⁠ SIN MAQUILLAJE, SIN FILTROS" at bounding box center [248, 170] width 111 height 10
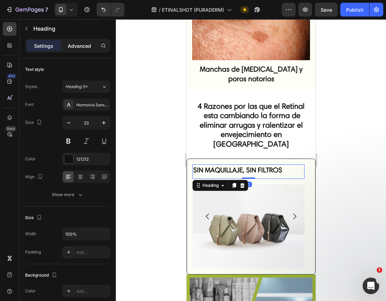
click at [78, 44] on p "Advanced" at bounding box center [79, 45] width 23 height 7
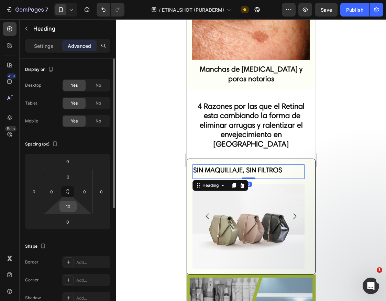
click at [63, 206] on input "10" at bounding box center [68, 206] width 14 height 10
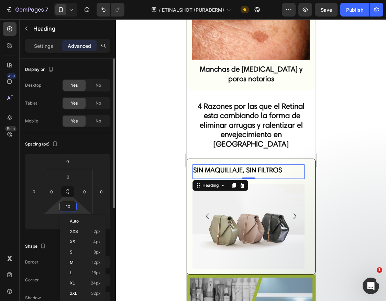
type input "0"
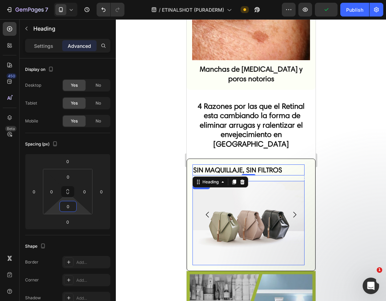
drag, startPoint x: 240, startPoint y: 212, endPoint x: 249, endPoint y: 164, distance: 48.7
click at [240, 212] on img at bounding box center [248, 223] width 112 height 84
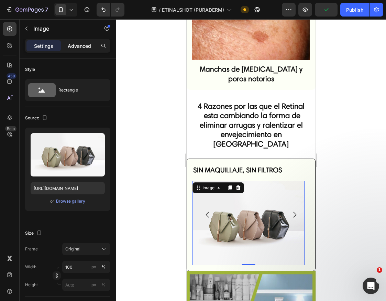
click at [75, 45] on p "Advanced" at bounding box center [79, 45] width 23 height 7
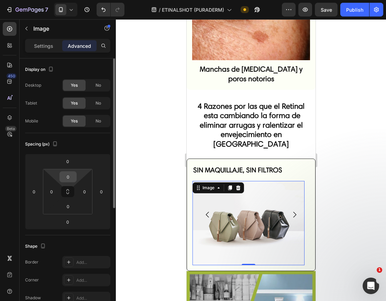
click at [67, 175] on input "0" at bounding box center [68, 177] width 14 height 10
type input "-"
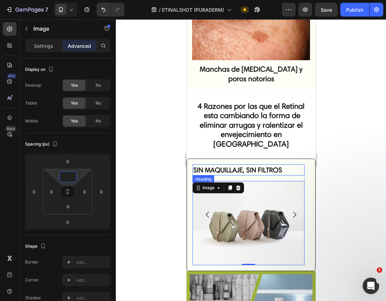
click at [271, 166] on strong "SIN MAQUILLAJE, SIN FILTROS" at bounding box center [237, 170] width 89 height 8
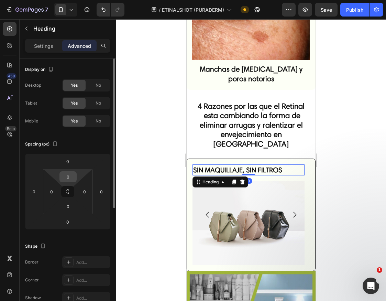
click at [72, 174] on input "0" at bounding box center [68, 177] width 14 height 10
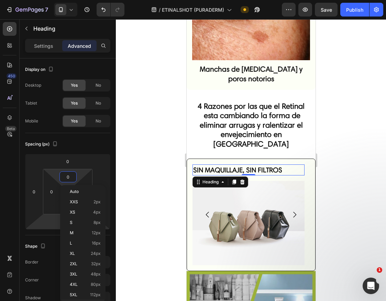
type input "-2"
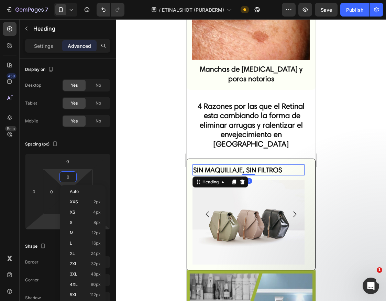
click at [51, 0] on html "7 Version history / ETINALSHOT (PURADERM) Need republishing Preview Save Publis…" at bounding box center [193, 0] width 386 height 0
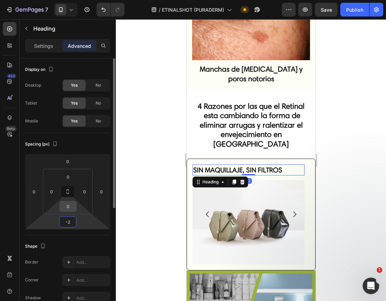
click at [63, 209] on input "0" at bounding box center [68, 206] width 14 height 10
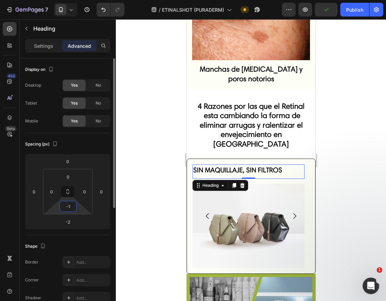
type input "-"
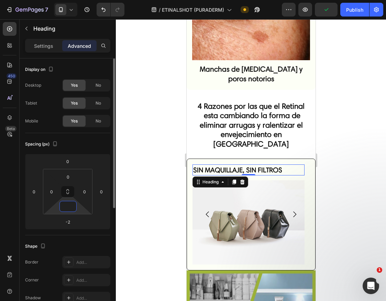
click at [0, 0] on div "Spacing (px) 0 0 -2 0 0 0 0" at bounding box center [0, 0] width 0 height 0
type input "0"
click at [72, 222] on input "-2" at bounding box center [68, 222] width 14 height 10
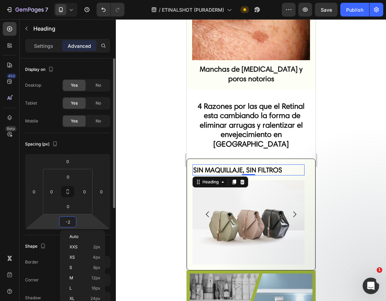
type input "0"
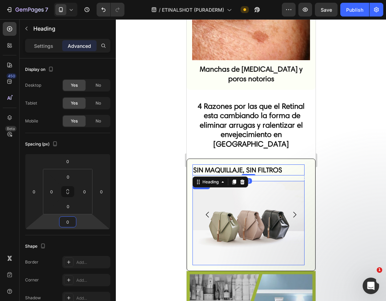
click at [303, 193] on img at bounding box center [248, 223] width 112 height 84
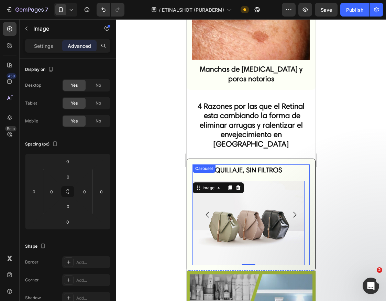
click at [290, 210] on icon "Carousel Next Arrow" at bounding box center [294, 214] width 8 height 8
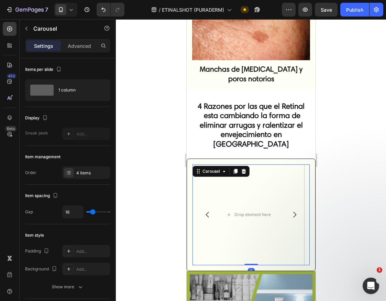
click at [208, 210] on icon "Carousel Back Arrow" at bounding box center [207, 214] width 8 height 8
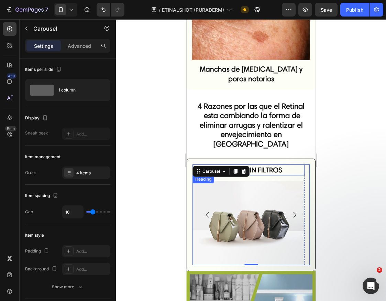
click at [255, 166] on strong "SIN MAQUILLAJE, SIN FILTROS" at bounding box center [237, 170] width 89 height 8
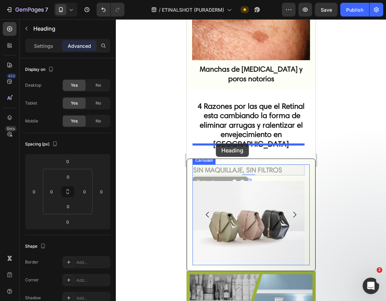
drag, startPoint x: 197, startPoint y: 163, endPoint x: 216, endPoint y: 144, distance: 26.5
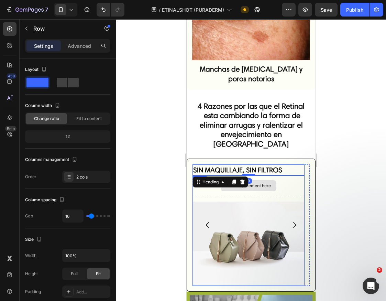
click at [253, 175] on div "Drop element here" at bounding box center [248, 185] width 112 height 21
click at [208, 175] on div "Drop element here" at bounding box center [248, 185] width 112 height 21
click at [294, 175] on div "Drop element here" at bounding box center [248, 185] width 112 height 21
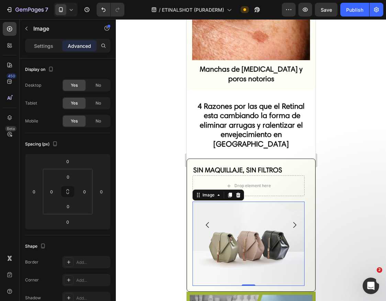
click at [271, 215] on img at bounding box center [248, 243] width 112 height 84
click at [203, 175] on div "Row" at bounding box center [199, 179] width 14 height 8
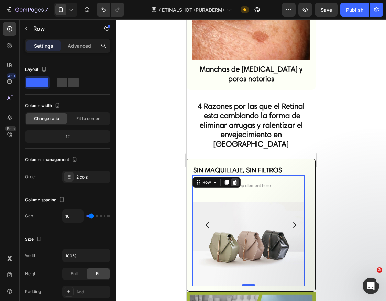
click at [238, 178] on div at bounding box center [234, 182] width 8 height 8
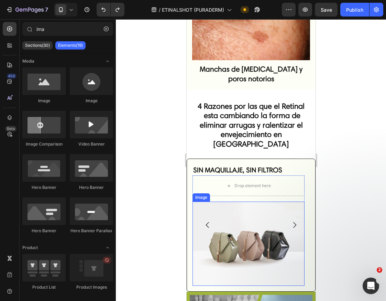
click at [220, 210] on img at bounding box center [248, 243] width 112 height 84
click at [256, 183] on div "Drop element here" at bounding box center [252, 186] width 36 height 6
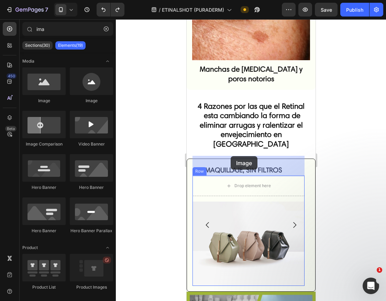
drag, startPoint x: 258, startPoint y: 112, endPoint x: 229, endPoint y: 156, distance: 53.0
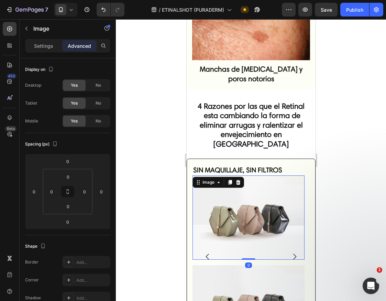
click at [240, 212] on img at bounding box center [248, 217] width 112 height 84
click at [238, 180] on icon at bounding box center [238, 182] width 4 height 5
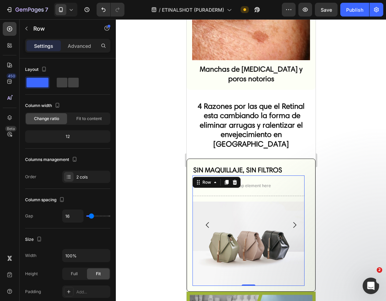
click at [202, 175] on div "Drop element here Image Row 0" at bounding box center [248, 230] width 112 height 110
click at [237, 179] on icon at bounding box center [235, 182] width 6 height 6
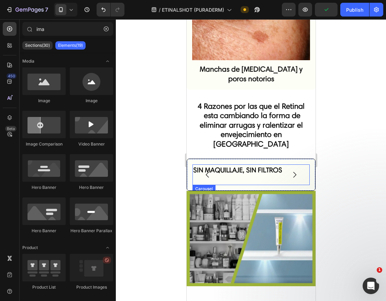
click at [226, 164] on h2 "SIN MAQUILLAJE, SIN FILTROS" at bounding box center [248, 169] width 112 height 11
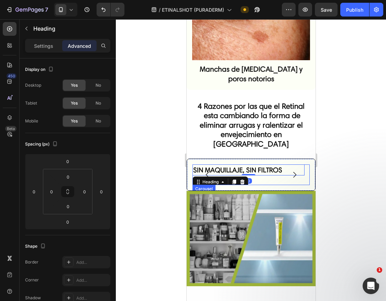
click at [276, 164] on div "SIN MAQUILLAJE, SIN FILTROS Heading 0" at bounding box center [248, 174] width 112 height 21
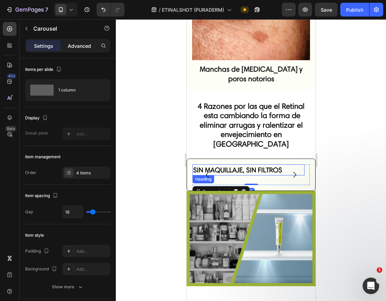
click at [85, 45] on p "Advanced" at bounding box center [79, 45] width 23 height 7
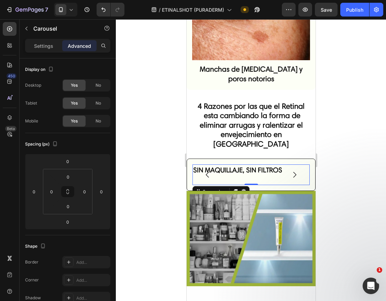
click at [255, 164] on div "SIN MAQUILLAJE, SIN FILTROS Heading" at bounding box center [248, 174] width 112 height 21
click at [46, 44] on p "Settings" at bounding box center [43, 45] width 19 height 7
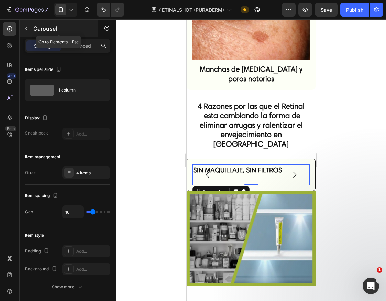
click at [26, 29] on icon "button" at bounding box center [26, 29] width 2 height 4
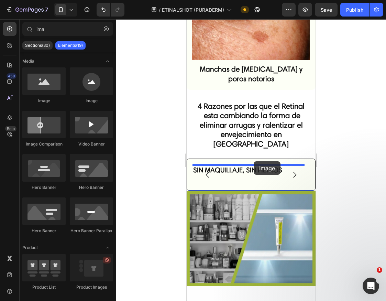
drag, startPoint x: 301, startPoint y: 144, endPoint x: 253, endPoint y: 161, distance: 50.3
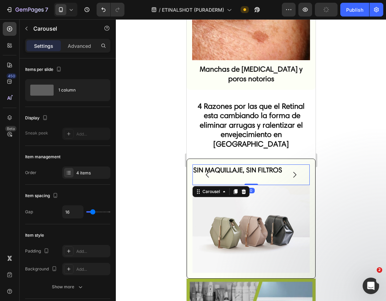
click at [278, 164] on div "SIN MAQUILLAJE, SIN FILTROS Heading" at bounding box center [248, 174] width 112 height 21
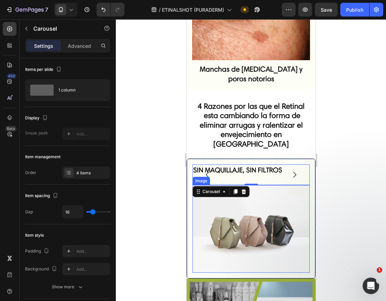
click at [244, 189] on icon at bounding box center [243, 191] width 4 height 5
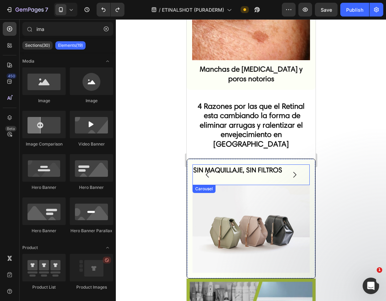
click at [245, 164] on div "SIN MAQUILLAJE, SIN FILTROS Heading" at bounding box center [248, 174] width 112 height 21
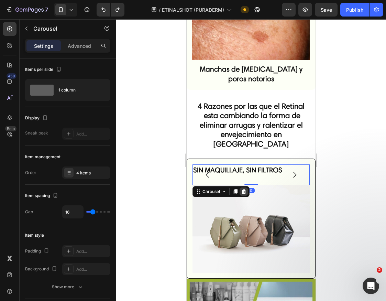
click at [244, 189] on icon at bounding box center [243, 191] width 4 height 5
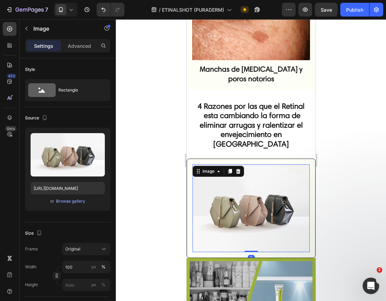
click at [249, 191] on img at bounding box center [250, 208] width 117 height 88
click at [239, 168] on icon at bounding box center [238, 170] width 4 height 5
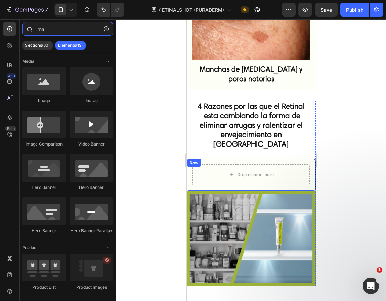
click at [49, 28] on input "ima" at bounding box center [67, 29] width 91 height 14
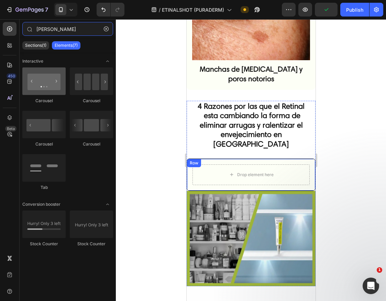
type input "CARR"
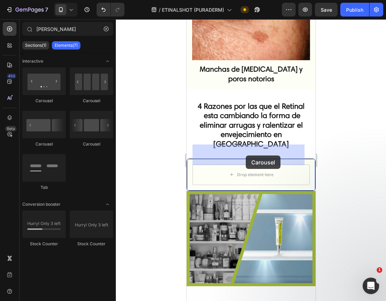
drag, startPoint x: 226, startPoint y: 102, endPoint x: 245, endPoint y: 155, distance: 57.2
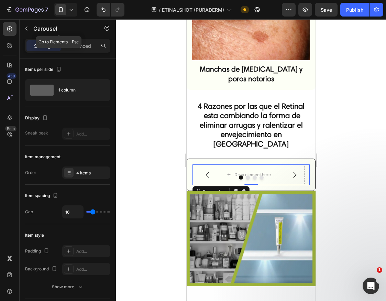
click at [25, 27] on icon "button" at bounding box center [27, 29] width 6 height 6
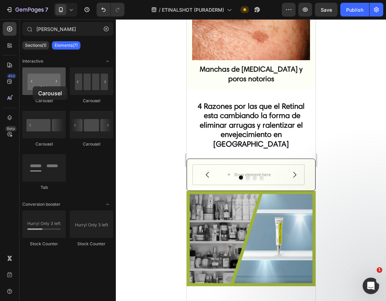
drag, startPoint x: 86, startPoint y: 88, endPoint x: 32, endPoint y: 68, distance: 57.2
click at [33, 86] on div at bounding box center [43, 81] width 43 height 28
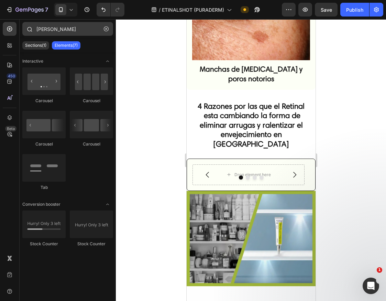
click at [105, 26] on icon "button" at bounding box center [106, 28] width 5 height 5
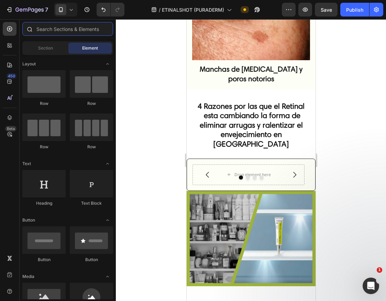
click at [97, 30] on input "text" at bounding box center [67, 29] width 91 height 14
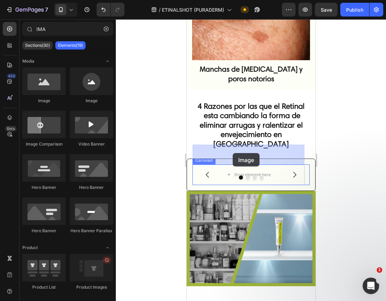
drag, startPoint x: 234, startPoint y: 103, endPoint x: 232, endPoint y: 154, distance: 50.6
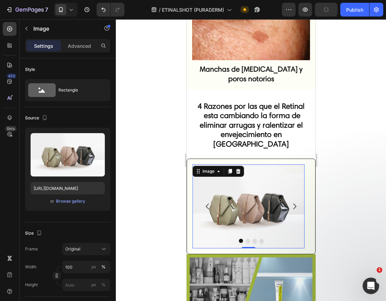
click at [219, 181] on img at bounding box center [248, 206] width 112 height 84
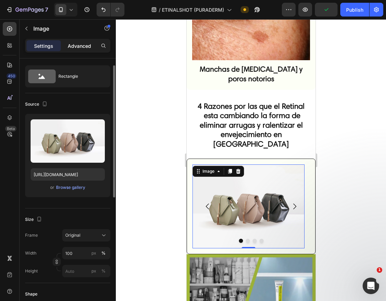
drag, startPoint x: 78, startPoint y: 44, endPoint x: 74, endPoint y: 44, distance: 4.2
click at [78, 44] on p "Advanced" at bounding box center [79, 45] width 23 height 7
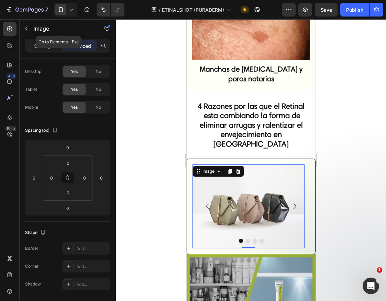
click at [35, 36] on div "Image" at bounding box center [59, 29] width 78 height 18
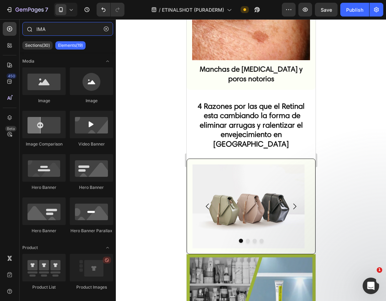
click at [58, 30] on input "IMA" at bounding box center [67, 29] width 91 height 14
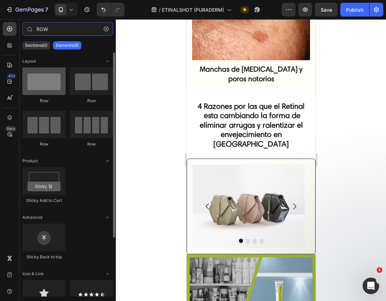
type input "ROW"
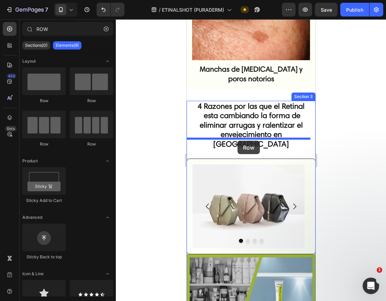
drag, startPoint x: 229, startPoint y: 98, endPoint x: 237, endPoint y: 141, distance: 43.1
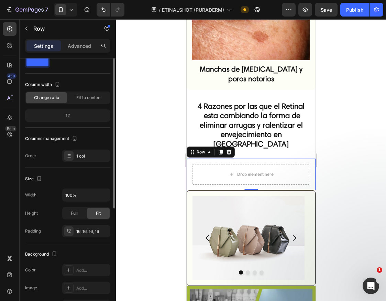
scroll to position [0, 0]
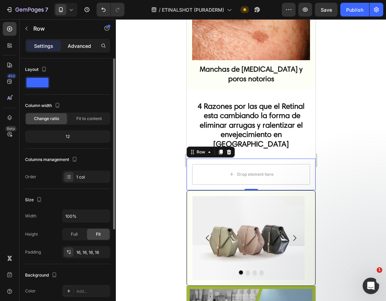
click at [79, 50] on div "Advanced" at bounding box center [79, 45] width 34 height 11
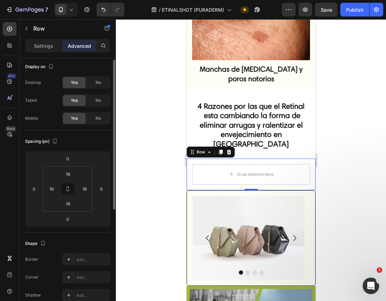
scroll to position [72, 0]
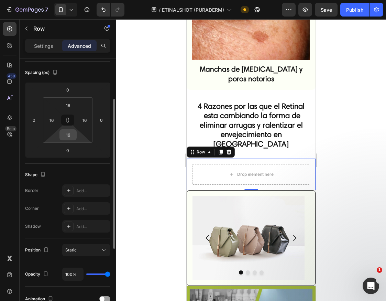
click at [70, 139] on input "16" at bounding box center [68, 135] width 14 height 10
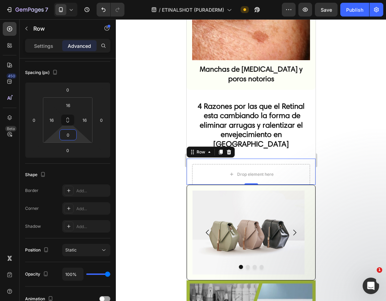
type input "0"
click at [190, 158] on div "Drop element here Row 0" at bounding box center [250, 171] width 129 height 26
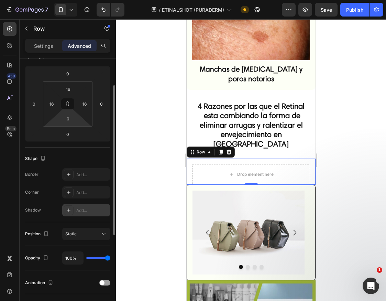
scroll to position [112, 0]
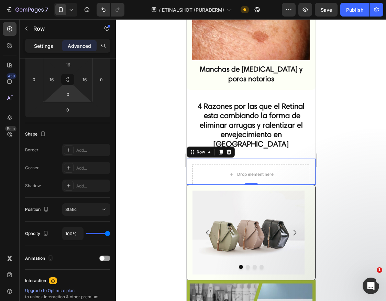
click at [37, 44] on p "Settings" at bounding box center [43, 45] width 19 height 7
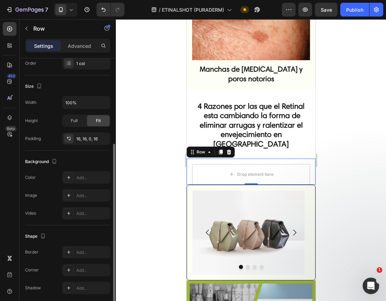
scroll to position [120, 0]
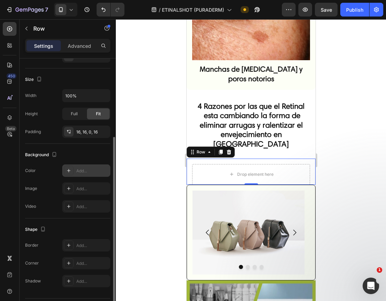
click at [81, 169] on div "Add..." at bounding box center [92, 171] width 32 height 6
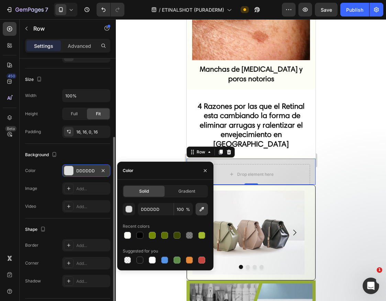
click at [202, 211] on icon "button" at bounding box center [201, 209] width 7 height 7
type input "FAFCF3"
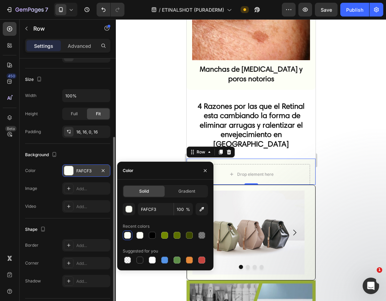
click at [93, 148] on div "Background The changes might be hidden by the video. Color FAFCF3 Image Add... …" at bounding box center [67, 181] width 85 height 75
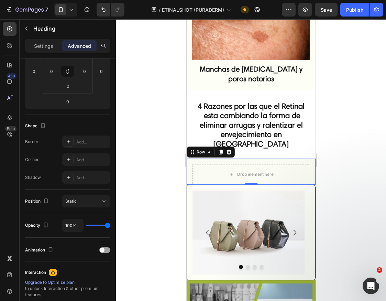
click at [207, 65] on strong "Manchas de melasma y poros notorios" at bounding box center [250, 74] width 103 height 18
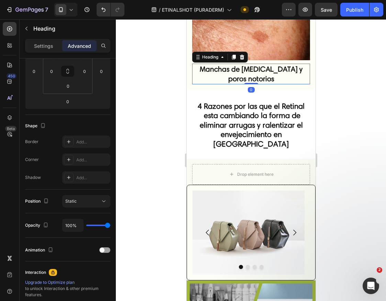
scroll to position [0, 0]
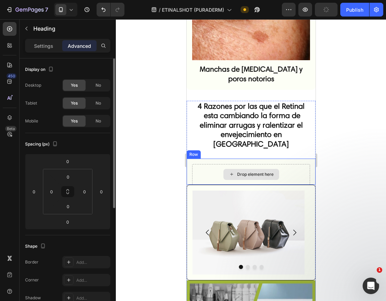
click at [241, 169] on div "Drop element here" at bounding box center [251, 174] width 56 height 11
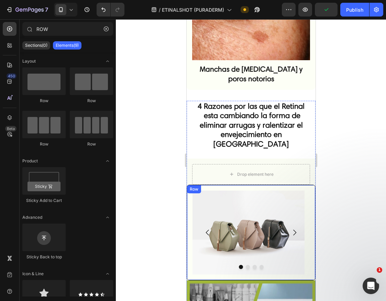
click at [191, 187] on div "Image Drop element here Drop element here Drop element here Carousel Row" at bounding box center [250, 233] width 129 height 96
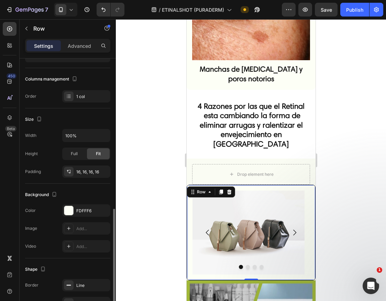
scroll to position [140, 0]
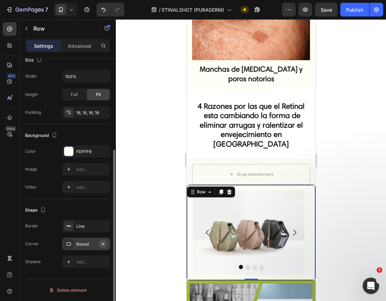
click at [103, 243] on icon "button" at bounding box center [103, 244] width 6 height 6
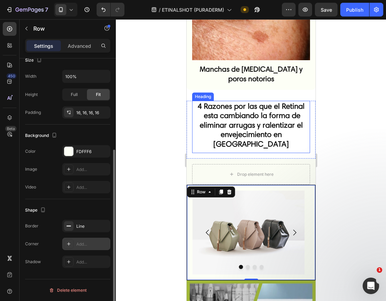
click at [258, 101] on strong "4 Razones por las que el Retinal esta cambiando la forma de eliminar arrugas y …" at bounding box center [250, 124] width 107 height 47
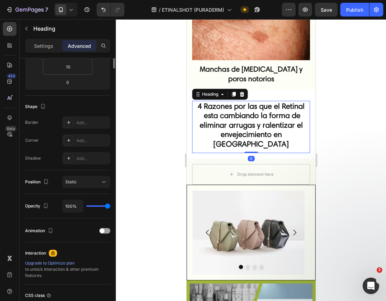
scroll to position [0, 0]
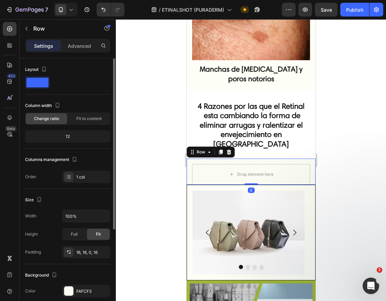
click at [307, 158] on div "Drop element here Row 0" at bounding box center [250, 171] width 129 height 26
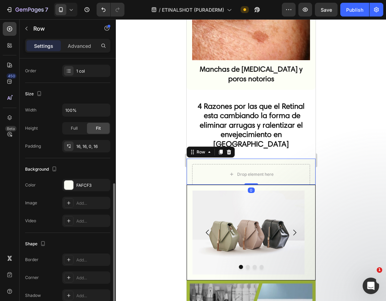
scroll to position [140, 0]
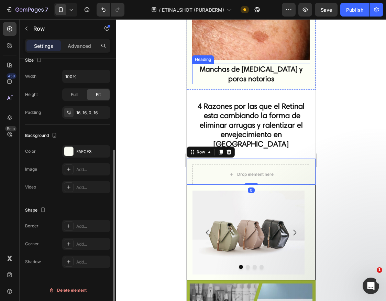
click at [228, 73] on h2 "Manchas de melasma y poros notorios" at bounding box center [251, 74] width 118 height 20
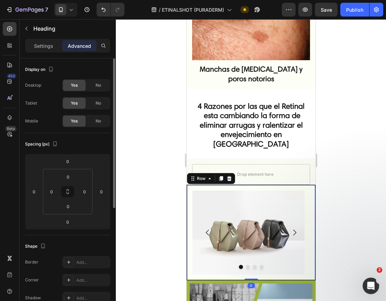
click at [189, 191] on div "Image Drop element here Drop element here Drop element here Carousel Row 0" at bounding box center [250, 233] width 129 height 96
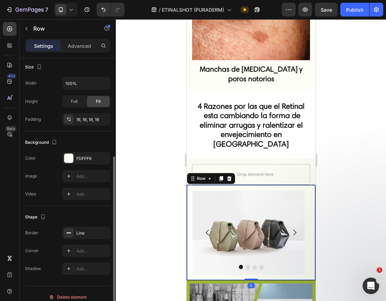
scroll to position [140, 0]
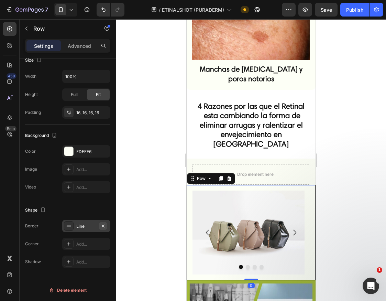
click at [105, 225] on icon "button" at bounding box center [103, 226] width 6 height 6
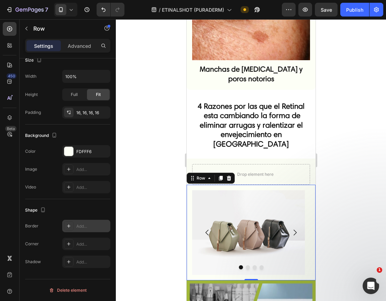
click at [264, 108] on strong "4 Razones por las que el Retinal esta cambiando la forma de eliminar arrugas y …" at bounding box center [250, 124] width 107 height 47
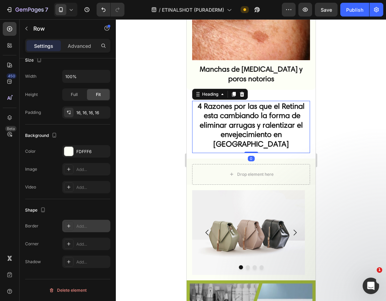
scroll to position [0, 0]
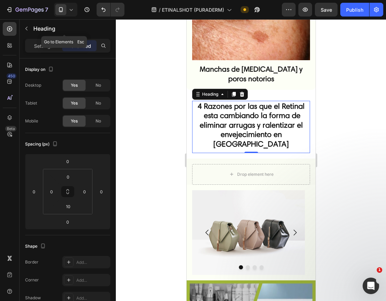
click at [27, 27] on icon "button" at bounding box center [27, 29] width 6 height 6
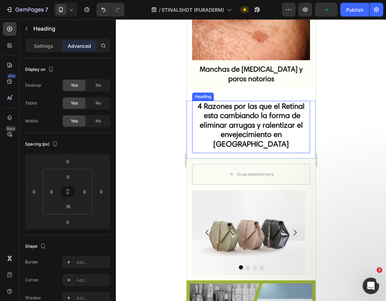
click at [225, 110] on strong "4 Razones por las que el Retinal esta cambiando la forma de eliminar arrugas y …" at bounding box center [250, 124] width 107 height 47
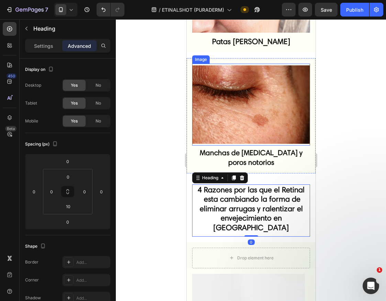
scroll to position [263, 0]
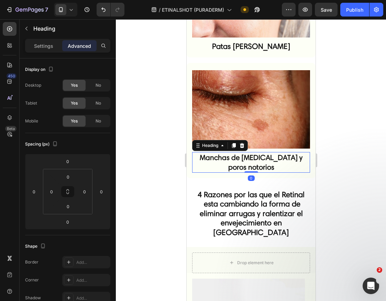
click at [250, 153] on strong "Manchas de melasma y poros notorios" at bounding box center [250, 162] width 103 height 18
click at [233, 143] on icon at bounding box center [234, 146] width 6 height 6
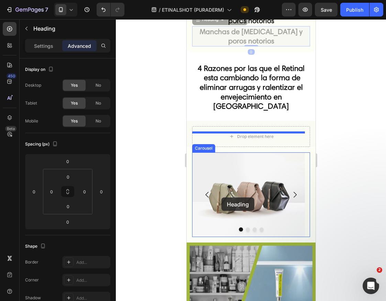
scroll to position [458, 0]
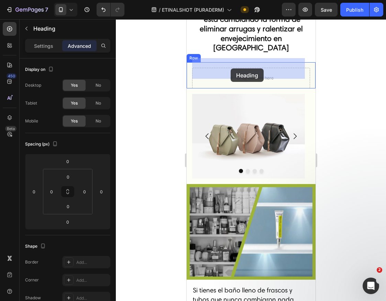
drag, startPoint x: 199, startPoint y: 158, endPoint x: 230, endPoint y: 68, distance: 94.6
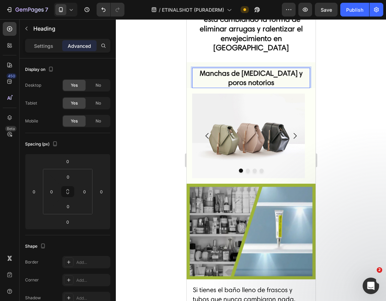
click at [235, 72] on strong "Manchas de melasma y poros notorios" at bounding box center [250, 78] width 103 height 18
click at [268, 69] on strong "Manchas de melasma y poros notorios" at bounding box center [250, 78] width 103 height 18
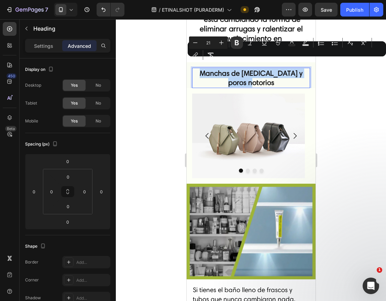
click at [268, 69] on strong "Manchas de melasma y poros notorios" at bounding box center [250, 78] width 103 height 18
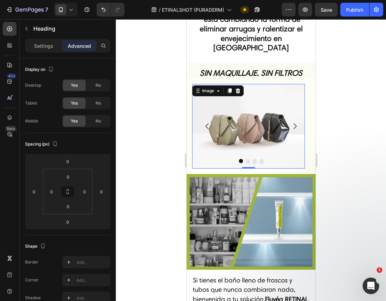
click at [261, 84] on img at bounding box center [248, 126] width 113 height 85
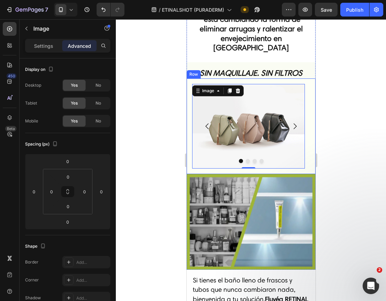
click at [255, 68] on strong "SIN MAQUILLAJE. SIN FILTROS" at bounding box center [250, 73] width 103 height 10
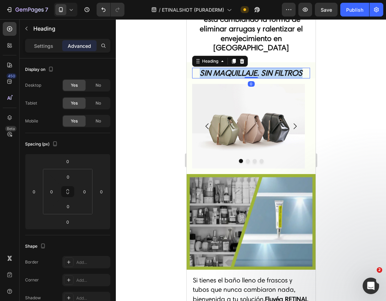
click at [255, 68] on strong "SIN MAQUILLAJE. SIN FILTROS" at bounding box center [250, 73] width 103 height 10
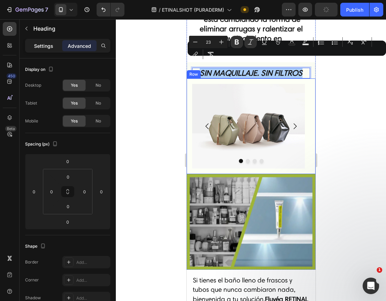
click at [47, 50] on div "Settings" at bounding box center [43, 45] width 34 height 11
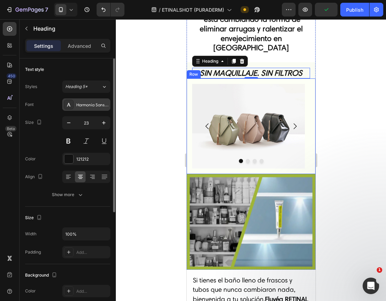
click at [95, 108] on div "Harmonia Sans W01 Regular" at bounding box center [86, 104] width 48 height 12
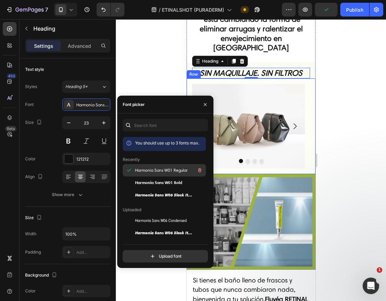
click at [151, 171] on span "Harmonia Sans W01 Regular" at bounding box center [161, 170] width 53 height 6
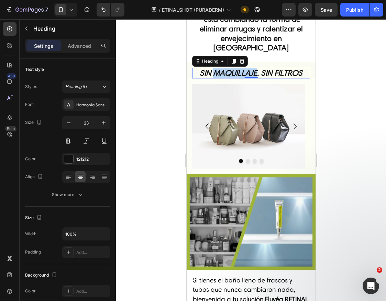
click at [235, 68] on strong "SIN MAQUILLAJE. SIN FILTROS" at bounding box center [250, 73] width 103 height 10
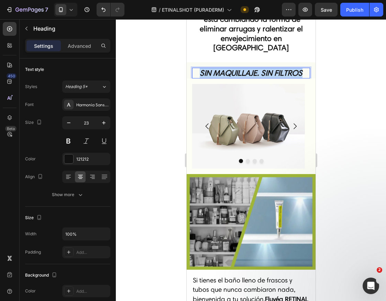
drag, startPoint x: 235, startPoint y: 65, endPoint x: 351, endPoint y: 91, distance: 118.6
click at [235, 68] on strong "SIN MAQUILLAJE. SIN FILTROS" at bounding box center [250, 73] width 103 height 10
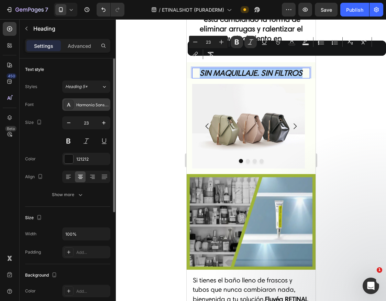
click at [78, 106] on div "Harmonia Sans W01 Regular" at bounding box center [92, 105] width 32 height 6
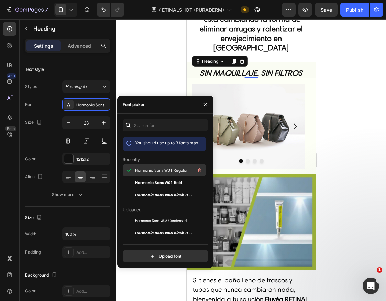
click at [142, 170] on span "Harmonia Sans W01 Regular" at bounding box center [161, 170] width 53 height 6
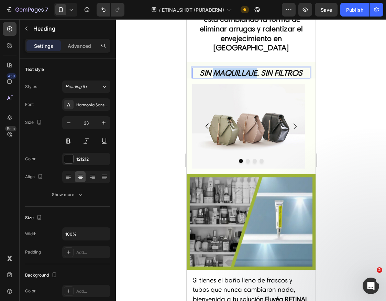
click at [250, 68] on strong "SIN MAQUILLAJE. SIN FILTROS" at bounding box center [250, 73] width 103 height 10
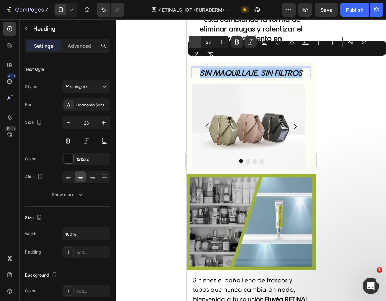
click at [195, 44] on icon "Editor contextual toolbar" at bounding box center [195, 42] width 7 height 7
type input "20"
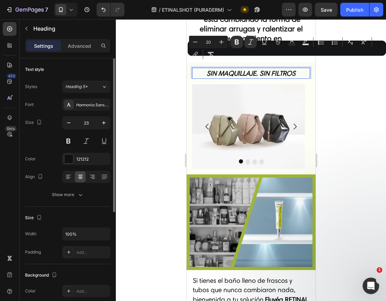
click at [61, 182] on div "Align" at bounding box center [67, 177] width 85 height 12
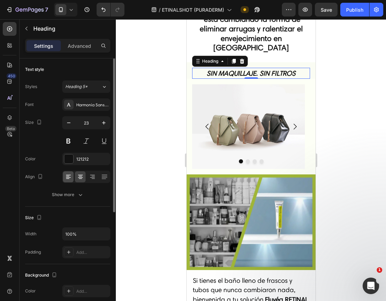
click at [67, 176] on icon at bounding box center [67, 176] width 3 height 1
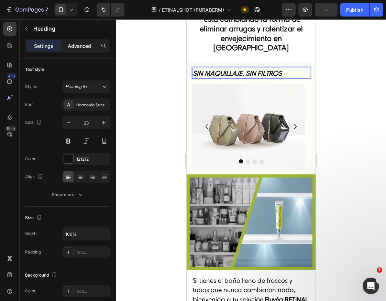
drag, startPoint x: 75, startPoint y: 47, endPoint x: 78, endPoint y: 76, distance: 28.6
click at [75, 47] on p "Advanced" at bounding box center [79, 45] width 23 height 7
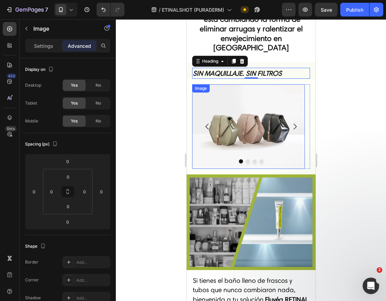
click at [227, 105] on img at bounding box center [248, 126] width 113 height 85
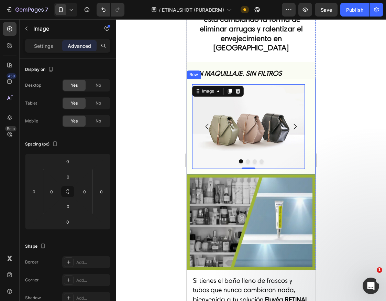
click at [274, 79] on div "Image 0 Drop element here Drop element here Drop element here Carousel Row" at bounding box center [250, 127] width 129 height 96
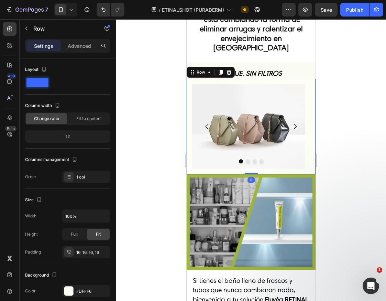
click at [265, 79] on div "Image Drop element here Drop element here Drop element here Carousel Row 0" at bounding box center [250, 127] width 129 height 96
click at [81, 47] on p "Advanced" at bounding box center [79, 45] width 23 height 7
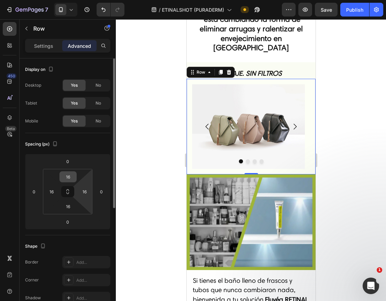
click at [73, 179] on input "16" at bounding box center [68, 177] width 14 height 10
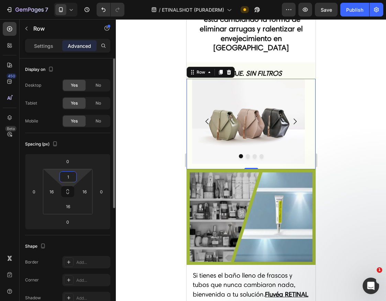
type input "15"
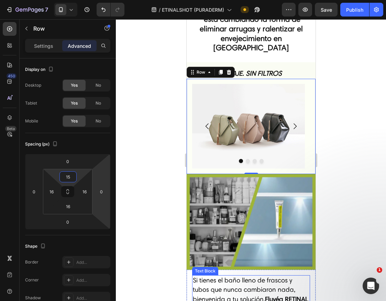
click at [234, 276] on span "Si tienes el baño lleno de frascos y tubos que nunca cambiaron nada, bienvenida…" at bounding box center [244, 289] width 102 height 26
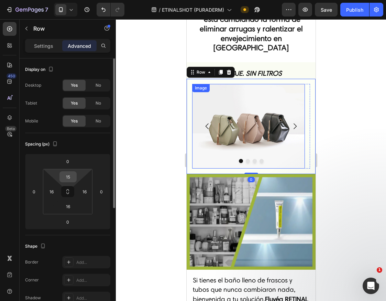
click at [72, 177] on input "15" at bounding box center [68, 177] width 14 height 10
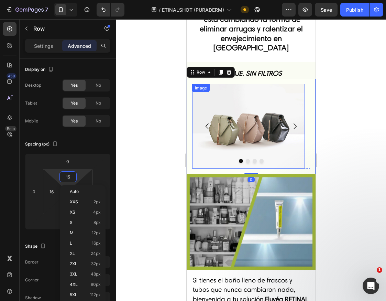
type input "5"
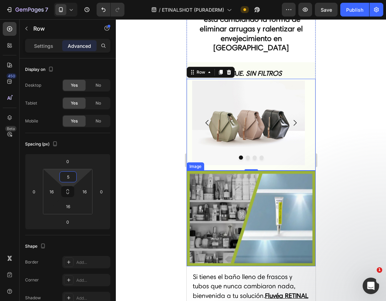
drag, startPoint x: 255, startPoint y: 203, endPoint x: 258, endPoint y: 237, distance: 34.1
click at [255, 202] on img at bounding box center [250, 219] width 129 height 96
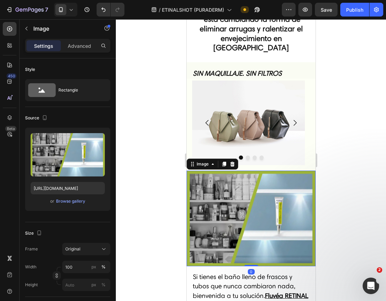
click at [258, 237] on img at bounding box center [250, 219] width 129 height 96
click at [302, 93] on img at bounding box center [248, 122] width 113 height 85
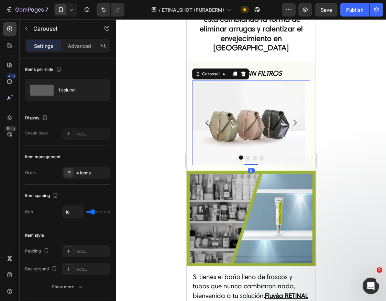
click at [290, 119] on icon "Carousel Next Arrow" at bounding box center [294, 123] width 8 height 8
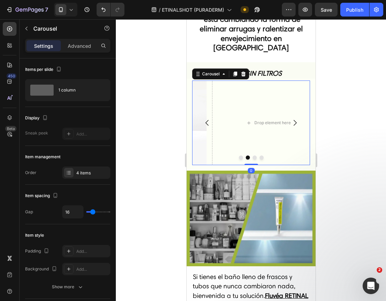
click at [290, 119] on icon "Carousel Next Arrow" at bounding box center [294, 123] width 8 height 8
click at [212, 113] on button "Carousel Back Arrow" at bounding box center [206, 122] width 19 height 19
click at [209, 119] on icon "Carousel Back Arrow" at bounding box center [207, 123] width 8 height 8
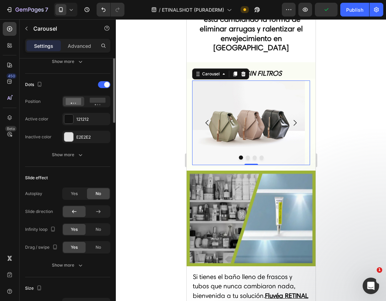
scroll to position [440, 0]
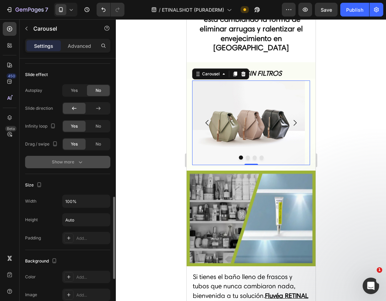
click at [69, 162] on div "Show more" at bounding box center [68, 161] width 32 height 7
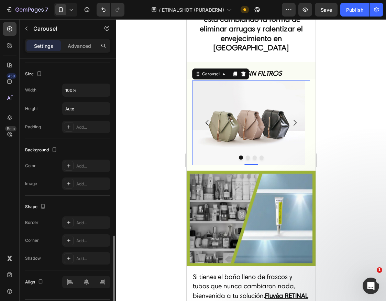
scroll to position [533, 0]
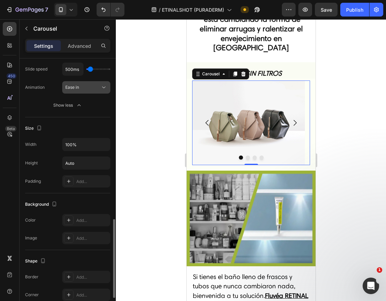
click at [89, 89] on div "Ease in" at bounding box center [82, 87] width 35 height 6
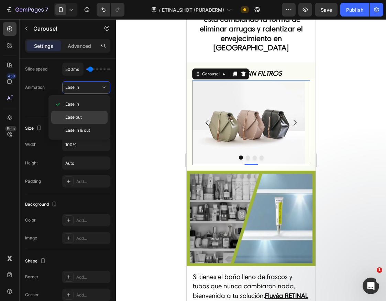
click at [89, 117] on p "Ease out" at bounding box center [84, 117] width 39 height 6
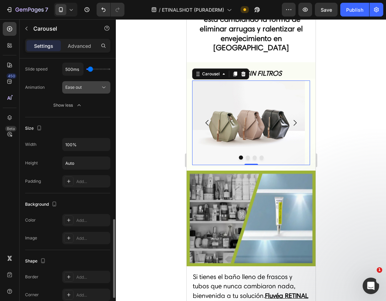
click at [87, 89] on div "Ease out" at bounding box center [82, 87] width 35 height 6
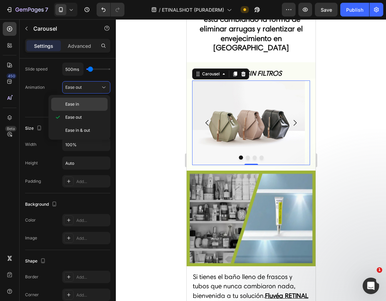
click at [77, 102] on span "Ease in" at bounding box center [72, 104] width 14 height 6
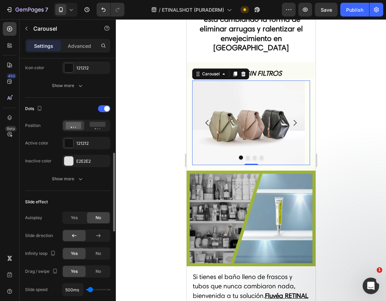
scroll to position [0, 0]
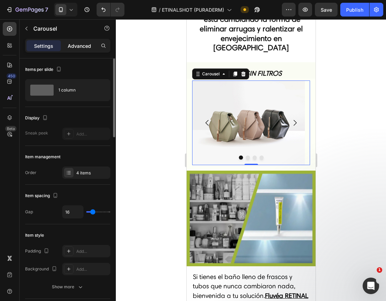
click at [74, 46] on p "Advanced" at bounding box center [79, 45] width 23 height 7
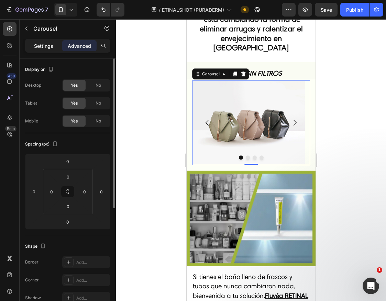
click at [55, 46] on div "Settings" at bounding box center [43, 45] width 34 height 11
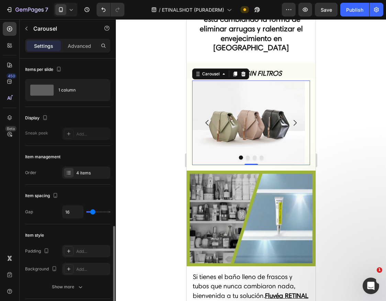
scroll to position [275, 0]
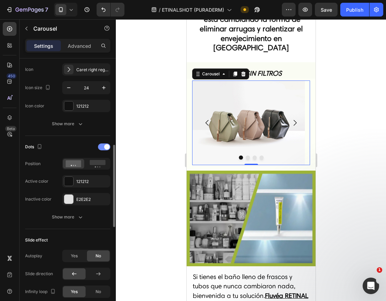
click at [101, 149] on div at bounding box center [104, 146] width 12 height 7
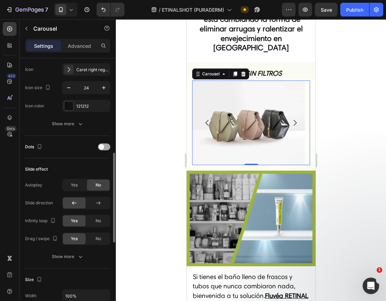
click at [102, 147] on span at bounding box center [102, 147] width 6 height 6
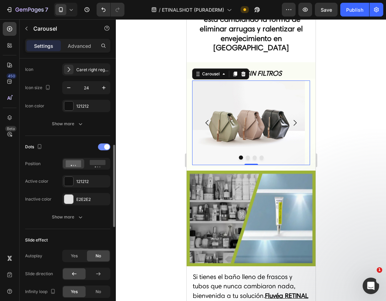
click at [102, 147] on div at bounding box center [104, 146] width 12 height 7
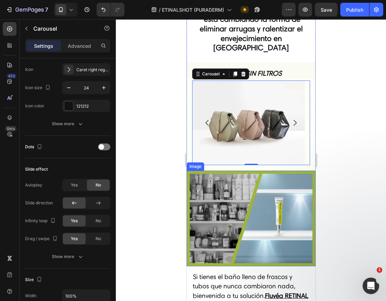
click at [278, 189] on img at bounding box center [250, 219] width 129 height 96
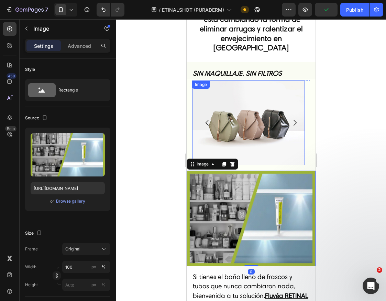
click at [277, 98] on img at bounding box center [248, 122] width 113 height 85
